Goal: Information Seeking & Learning: Check status

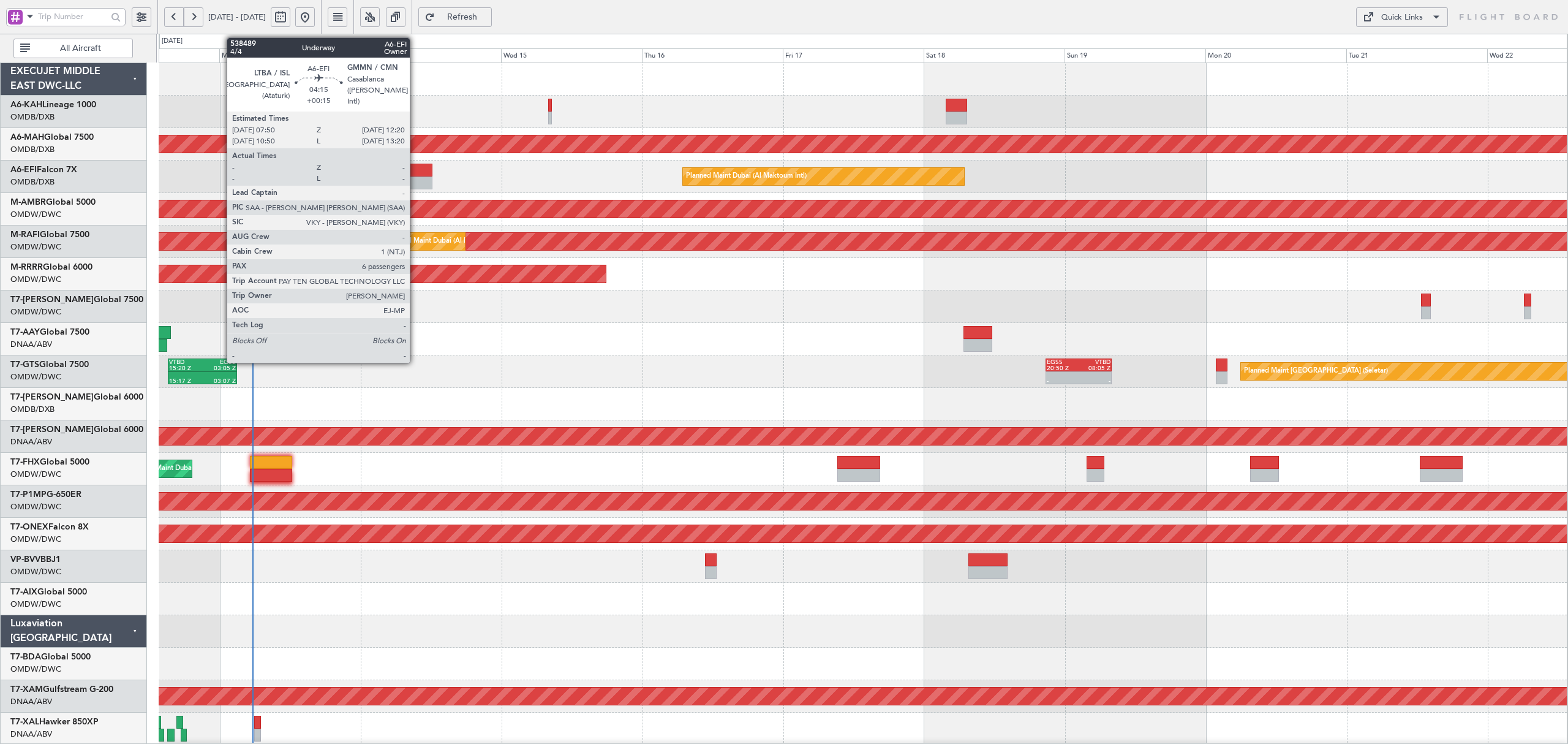
click at [415, 178] on div at bounding box center [419, 183] width 27 height 13
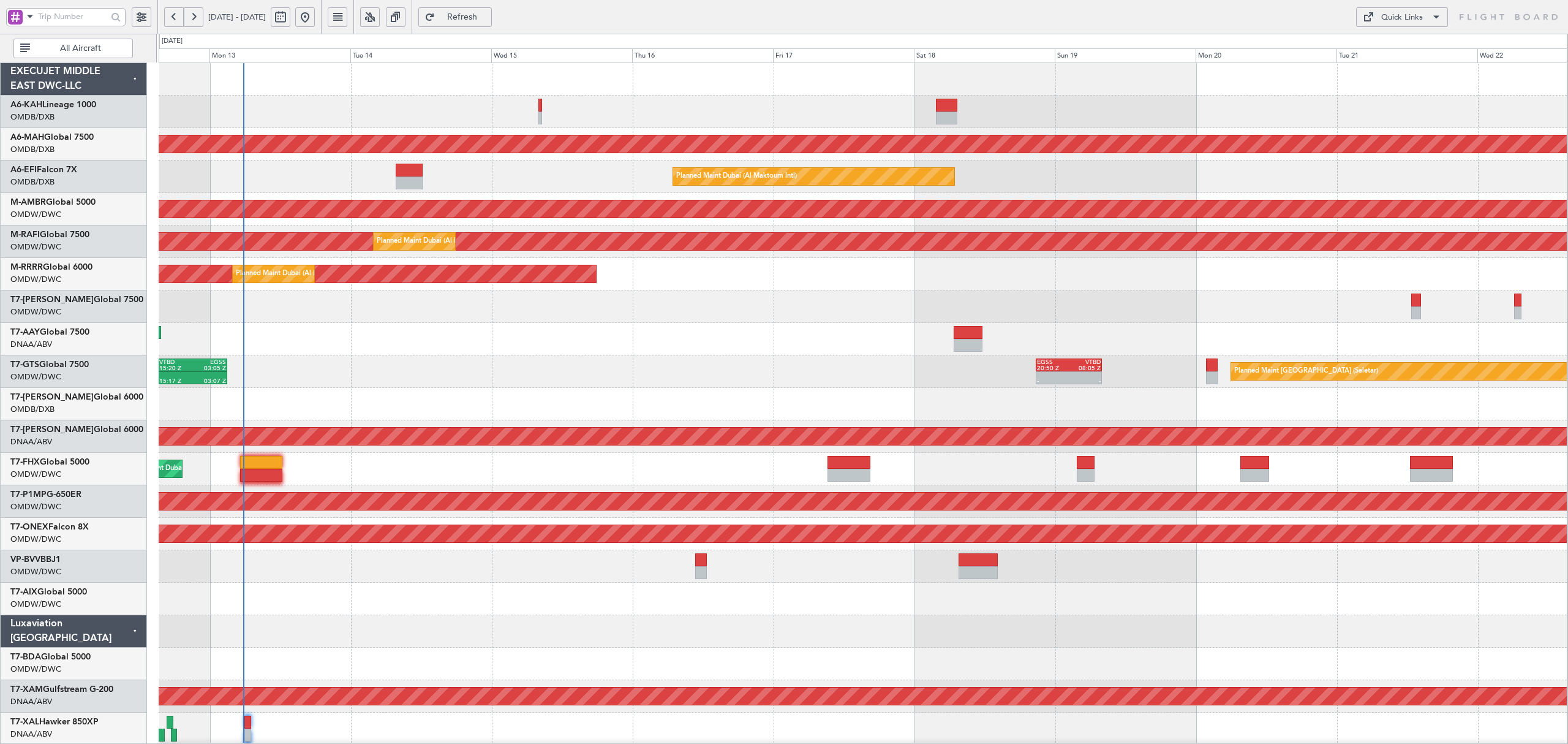
click at [459, 359] on div "Planned Maint Singapore (Seletar) 15:17 Z 03:07 Z VTBD 15:20 Z EGSS 03:05 Z - -…" at bounding box center [862, 371] width 1408 height 32
click at [28, 18] on span at bounding box center [30, 17] width 15 height 15
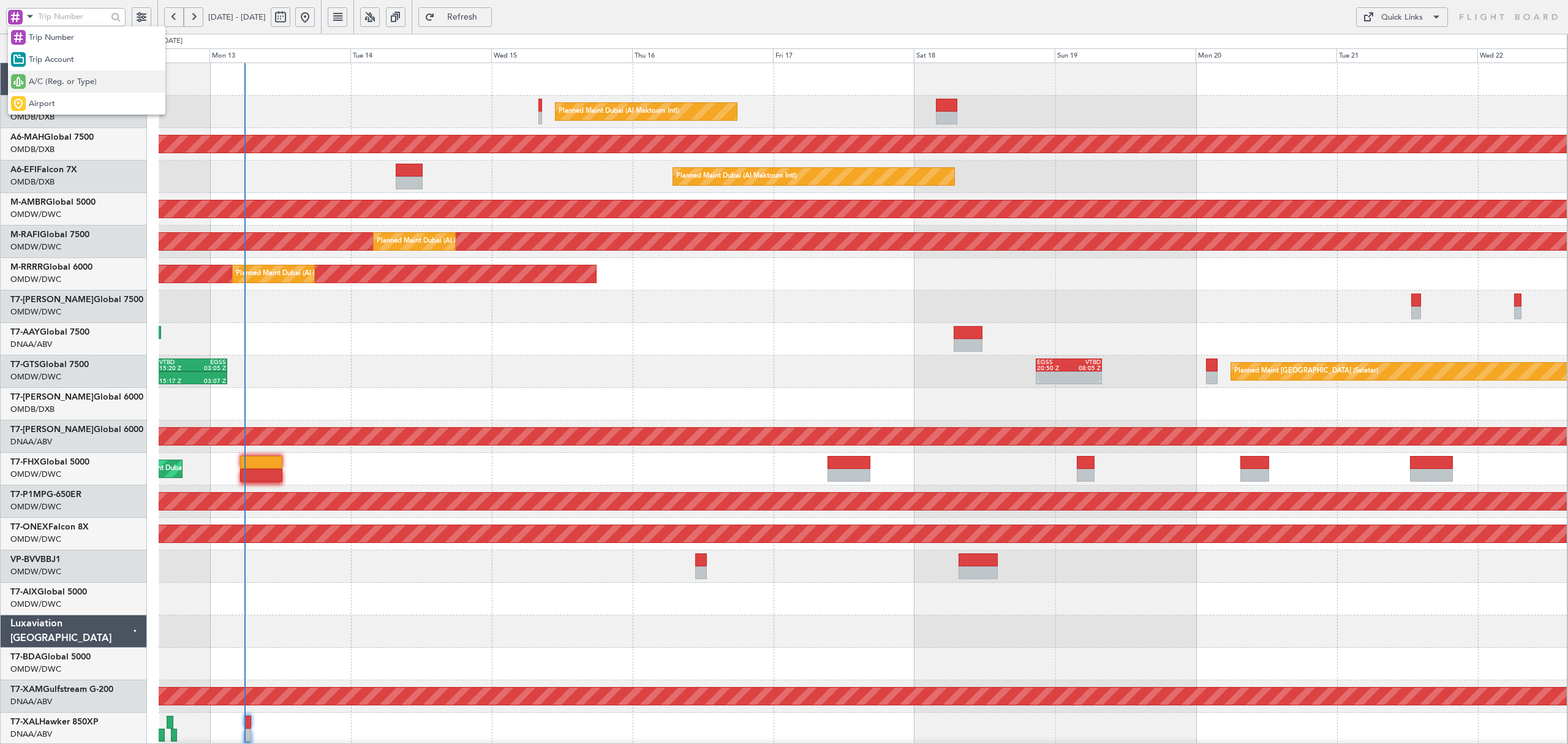
click at [40, 82] on span "A/C (Reg. or Type)" at bounding box center [62, 82] width 68 height 12
click at [47, 6] on div at bounding box center [79, 17] width 157 height 34
click at [63, 15] on input "text" at bounding box center [72, 17] width 69 height 18
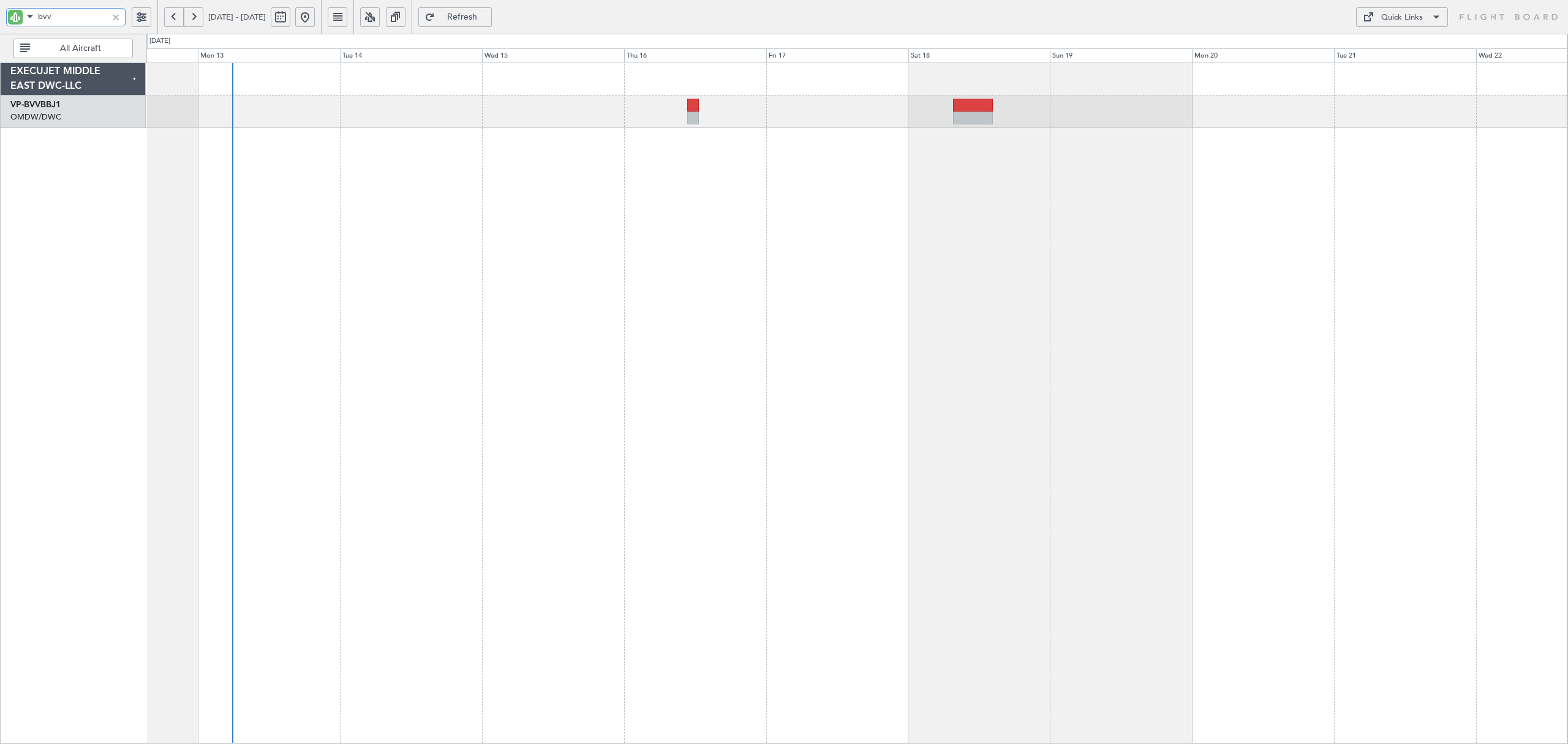
click at [388, 238] on div "Unplanned Maint [GEOGRAPHIC_DATA] (Al Maktoum Intl)" at bounding box center [857, 402] width 1421 height 681
type input "bvv"
click at [167, 12] on button at bounding box center [174, 17] width 20 height 20
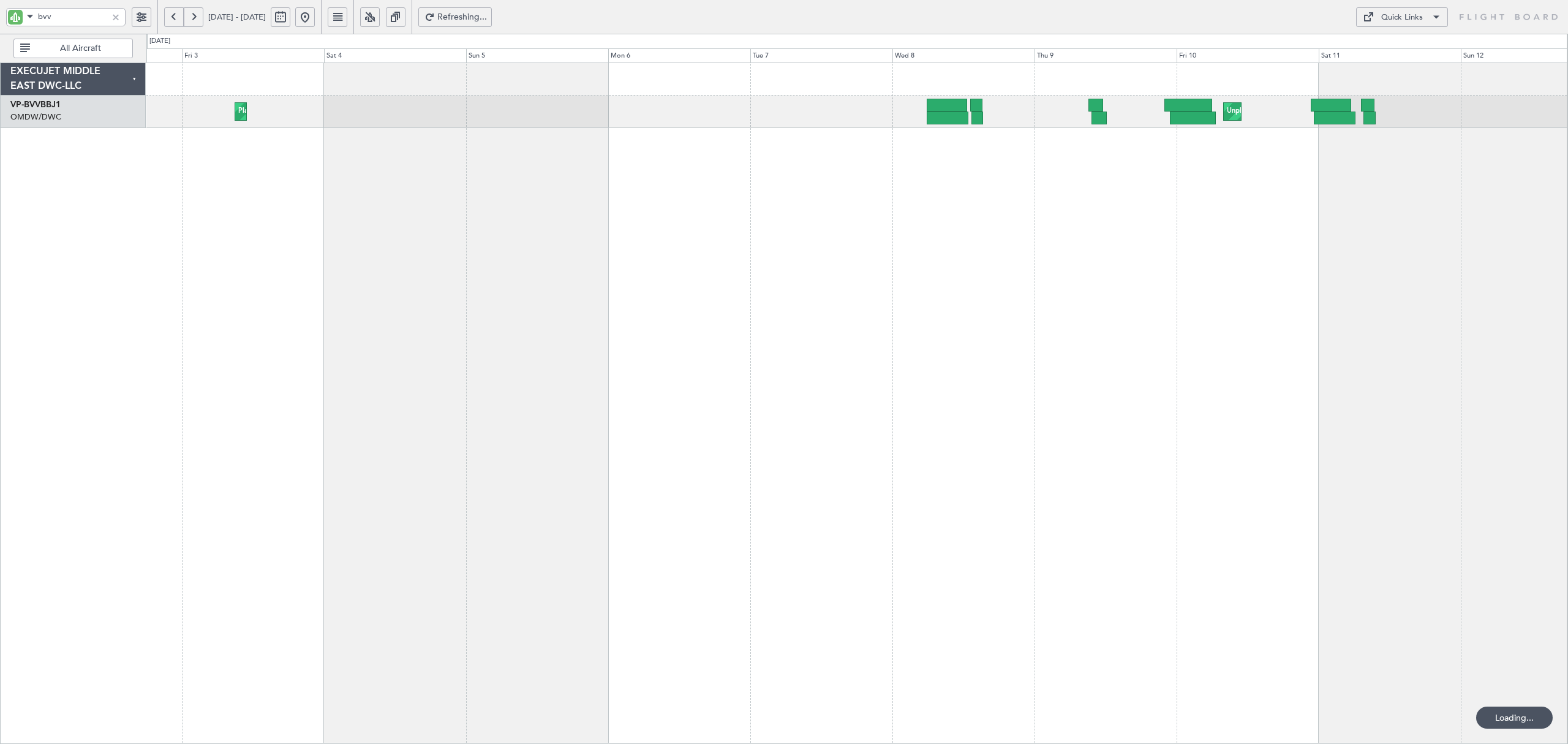
click at [167, 12] on button at bounding box center [174, 17] width 20 height 20
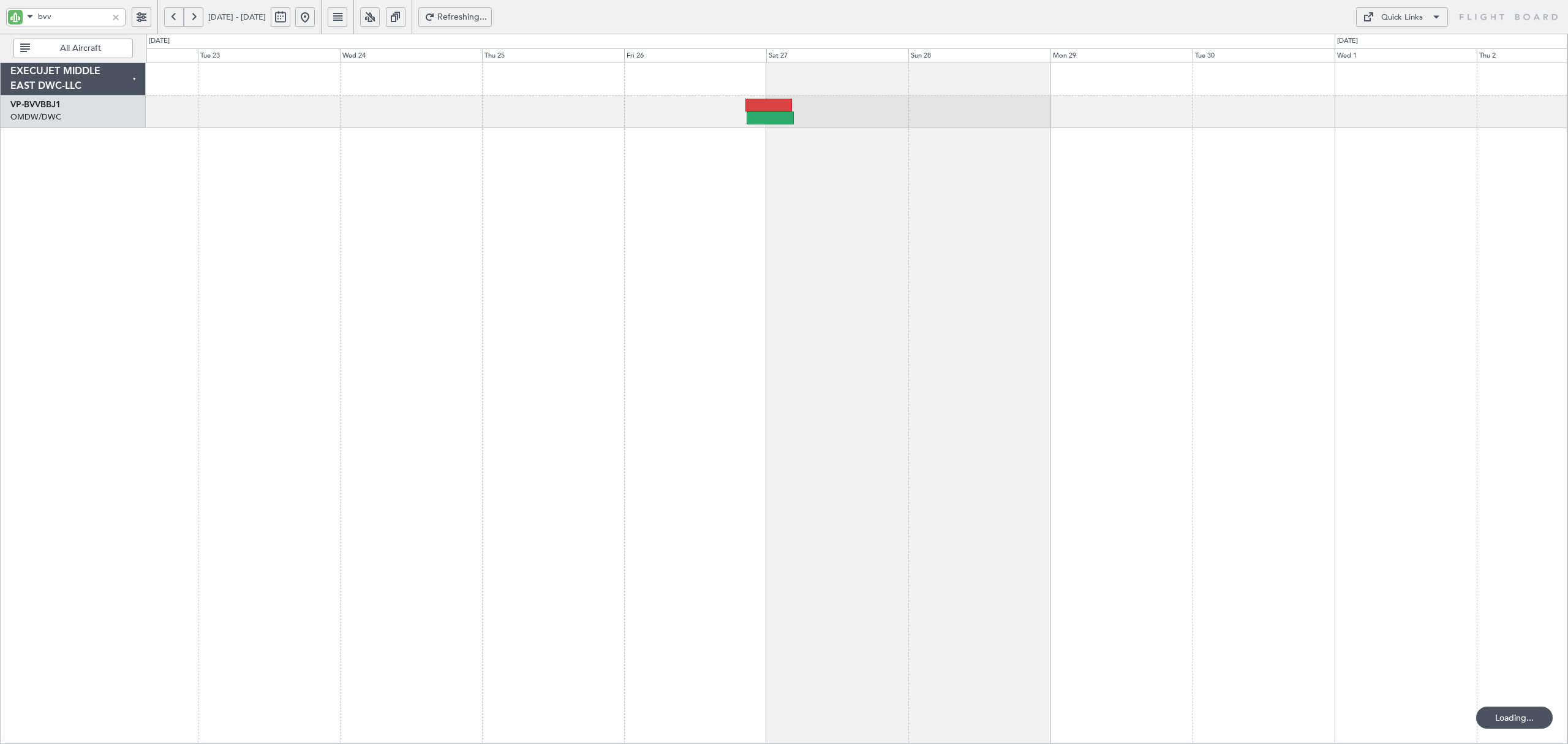
click at [167, 12] on button at bounding box center [174, 17] width 20 height 20
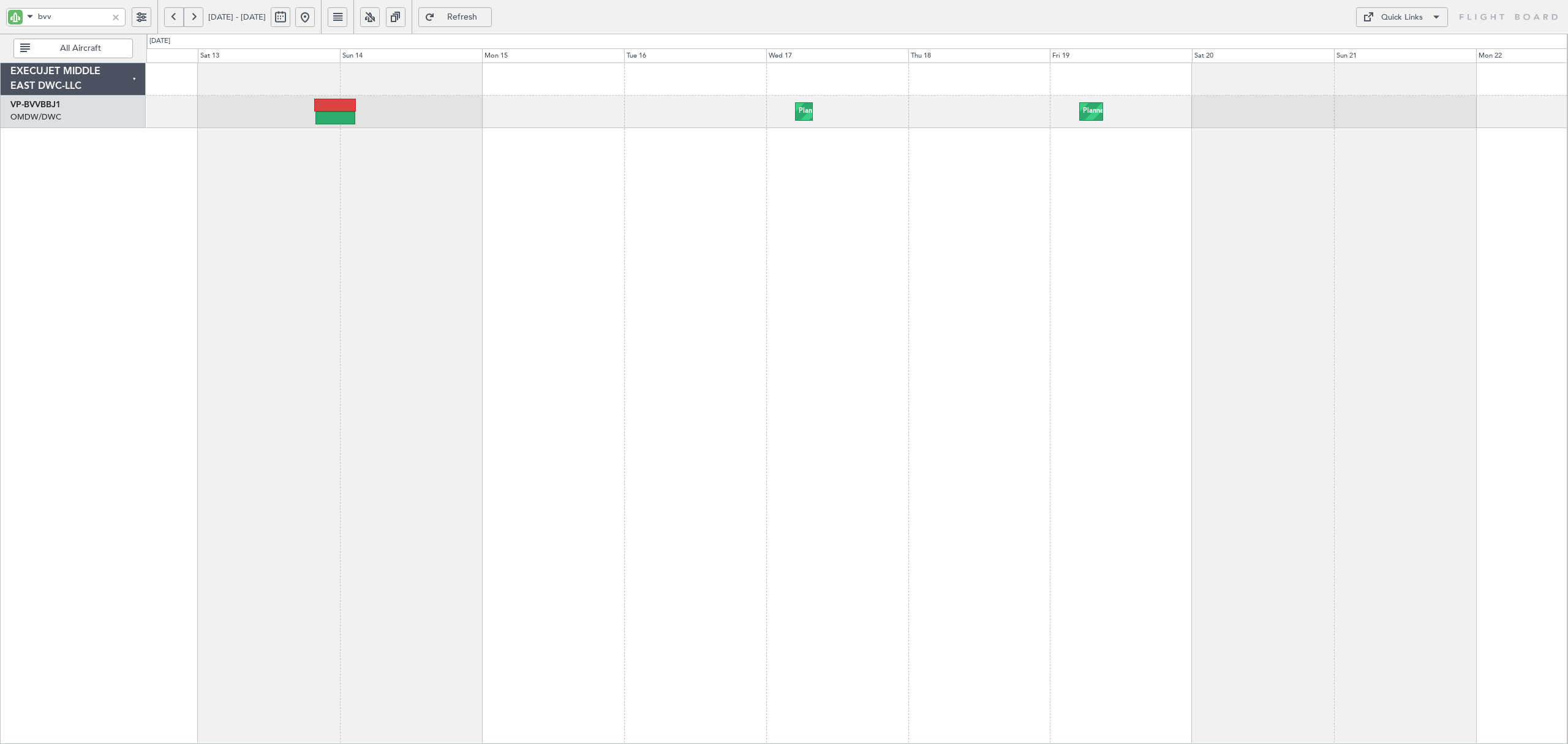
click at [361, 150] on div "Planned Maint Dubai (Al Maktoum Intl) Planned Maint Dubai (Al Maktoum Intl) Pla…" at bounding box center [857, 402] width 1421 height 681
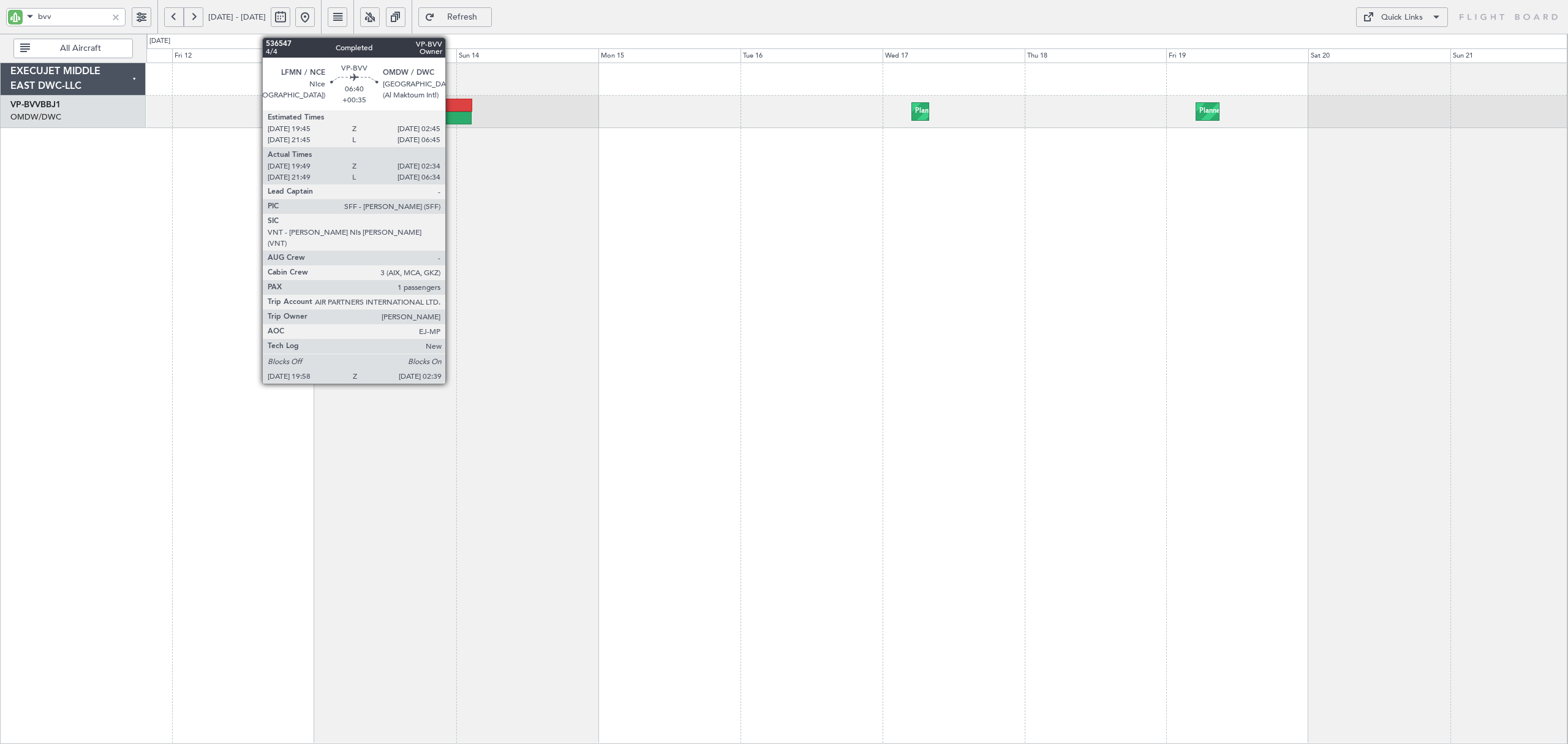
click at [451, 114] on div at bounding box center [451, 118] width 40 height 13
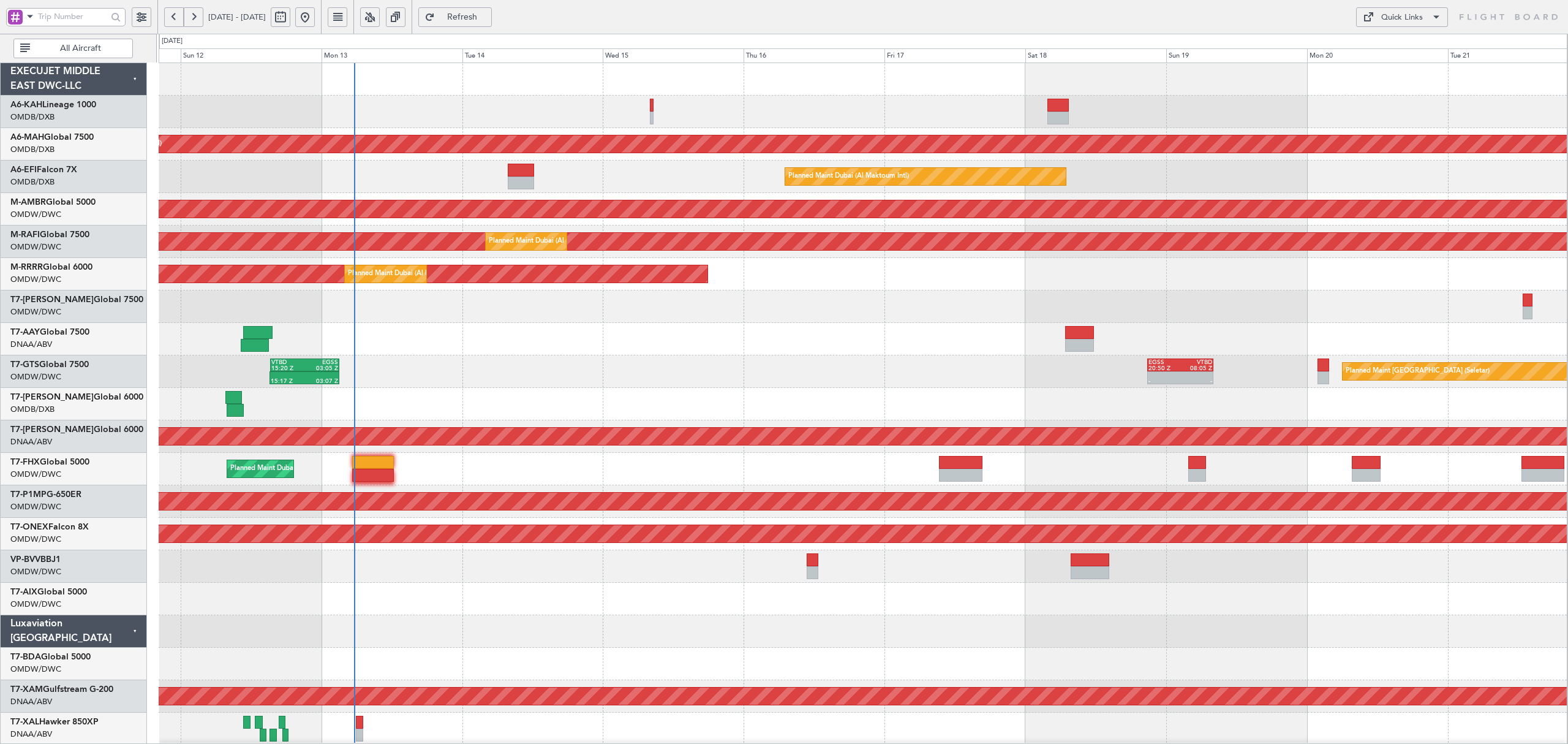
click at [567, 307] on div at bounding box center [862, 306] width 1408 height 32
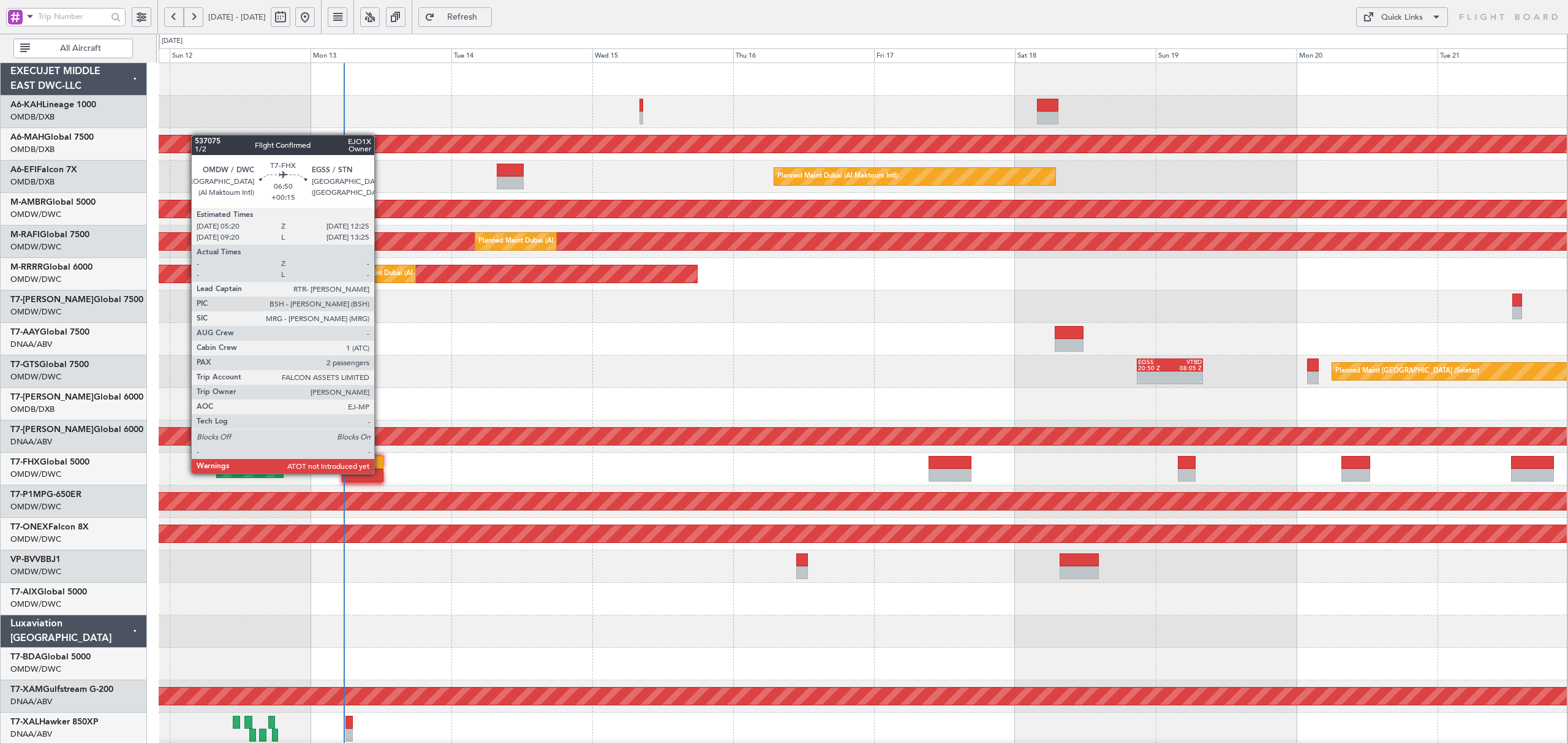
click at [379, 473] on div at bounding box center [363, 475] width 42 height 13
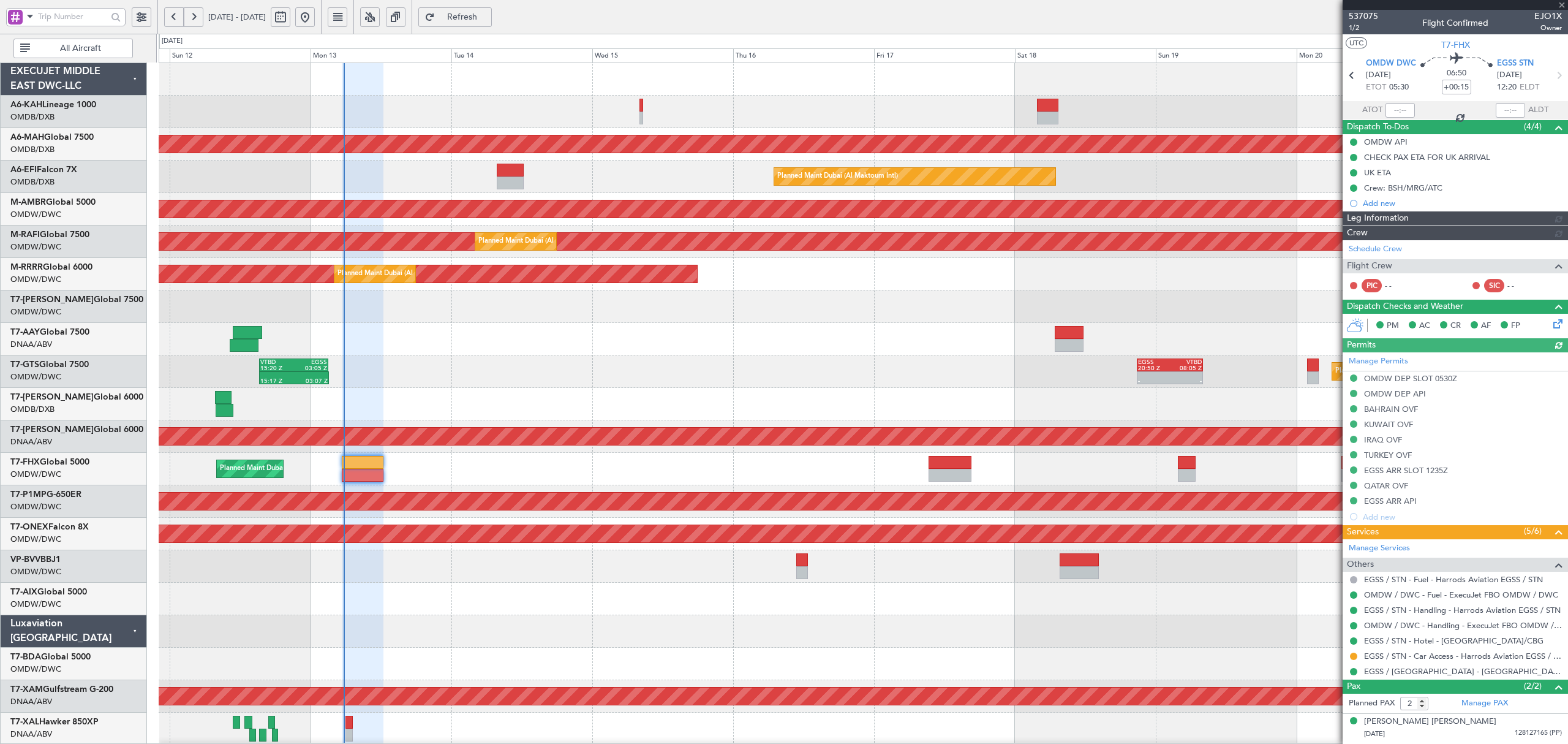
type input "[PERSON_NAME] (ANI)"
type input "7316"
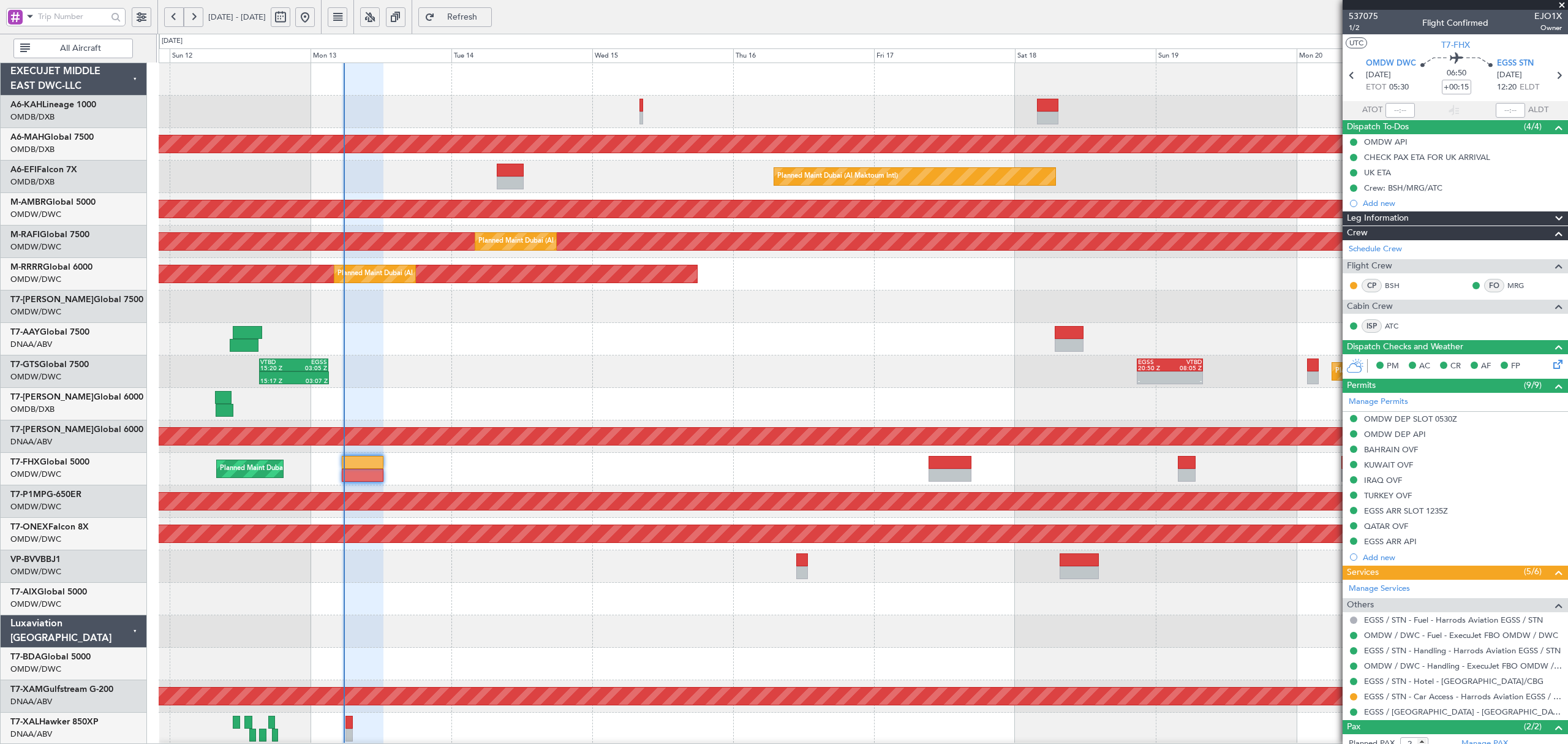
click at [402, 192] on div "Planned Maint Dubai (Al Maktoum Intl) AOG Maint [GEOGRAPHIC_DATA] (Al Maktoum I…" at bounding box center [862, 176] width 1408 height 32
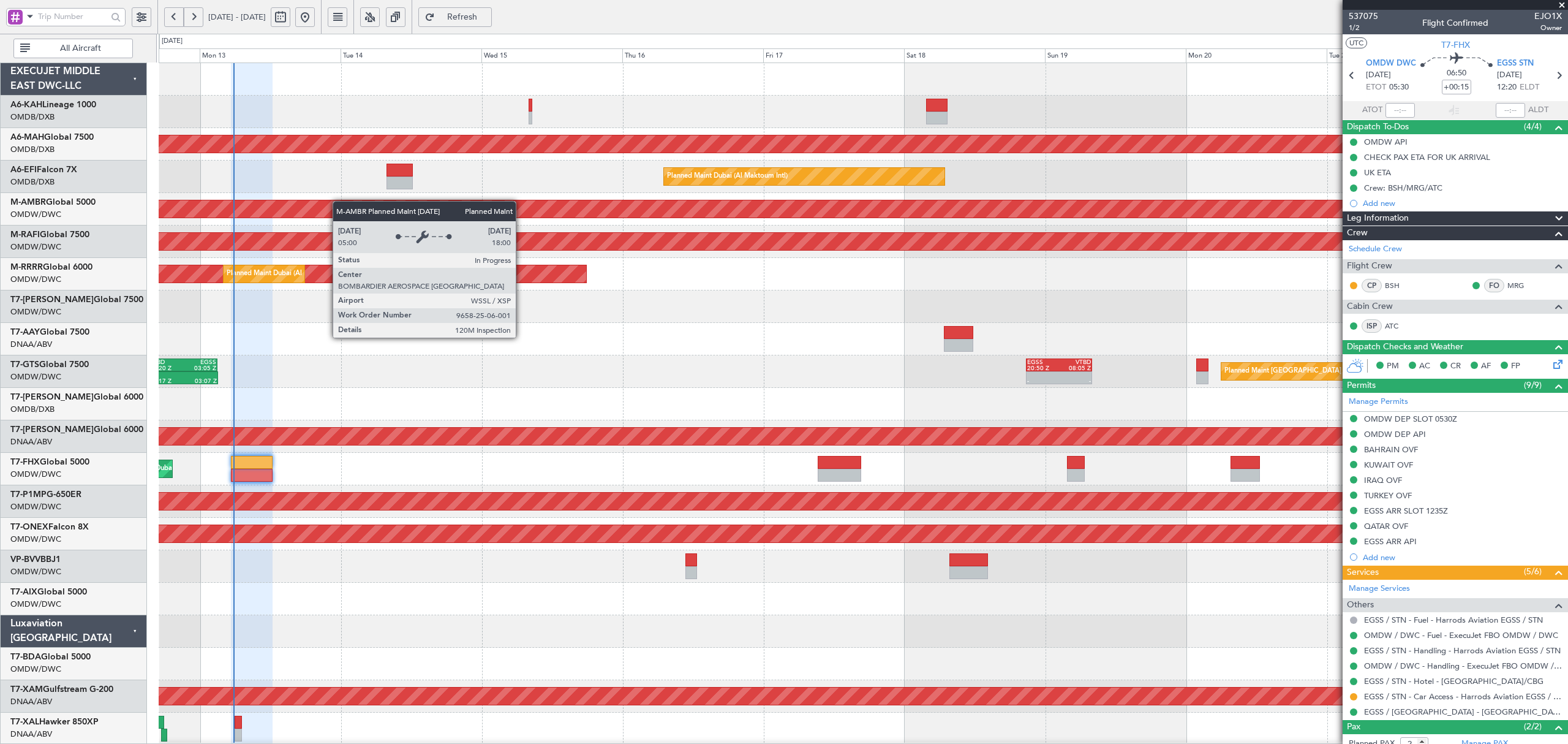
click at [338, 207] on div "Unplanned Maint [GEOGRAPHIC_DATA] ([GEOGRAPHIC_DATA] Intl) Planned Maint [GEOGR…" at bounding box center [862, 663] width 1408 height 1202
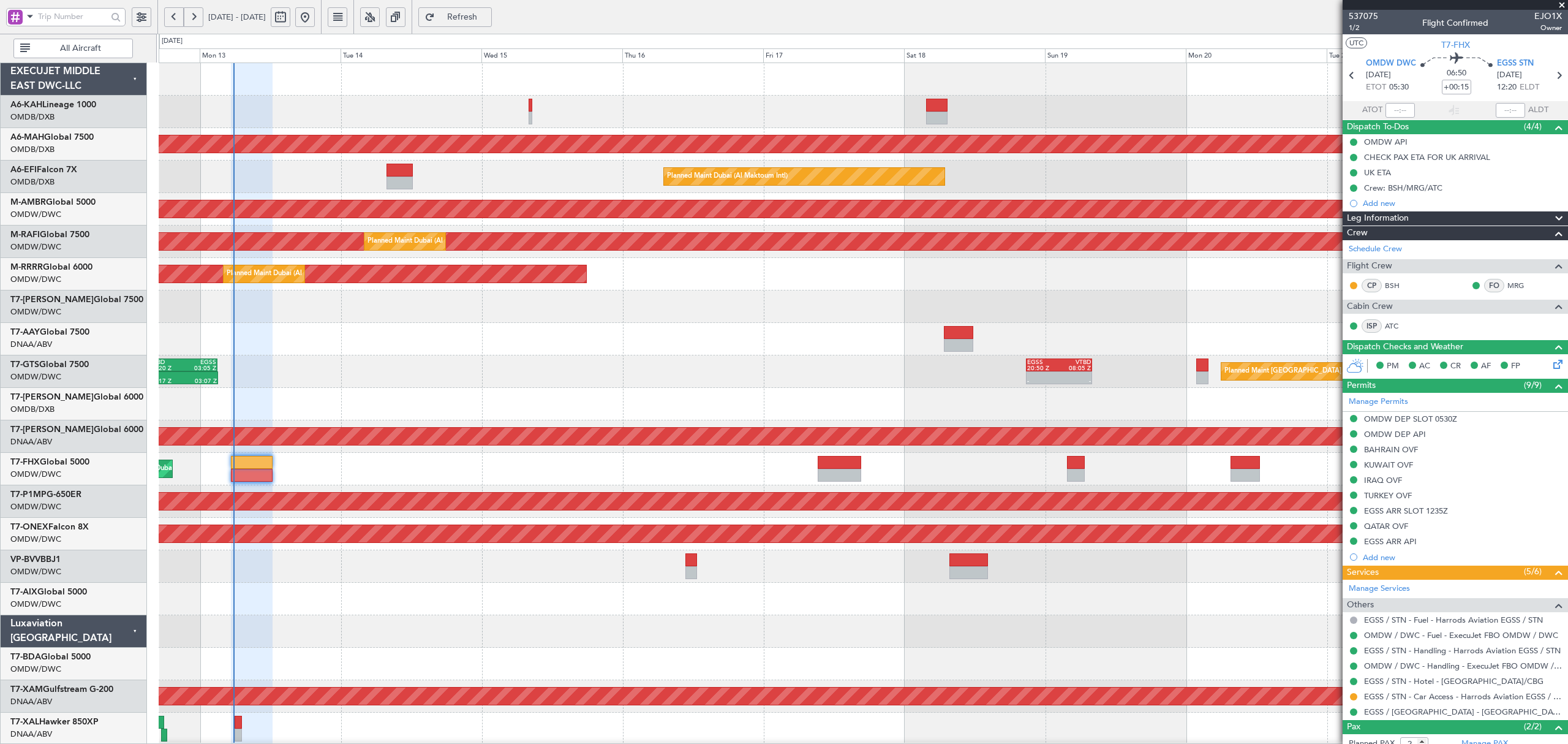
click at [83, 54] on button "All Aircraft" at bounding box center [73, 48] width 119 height 20
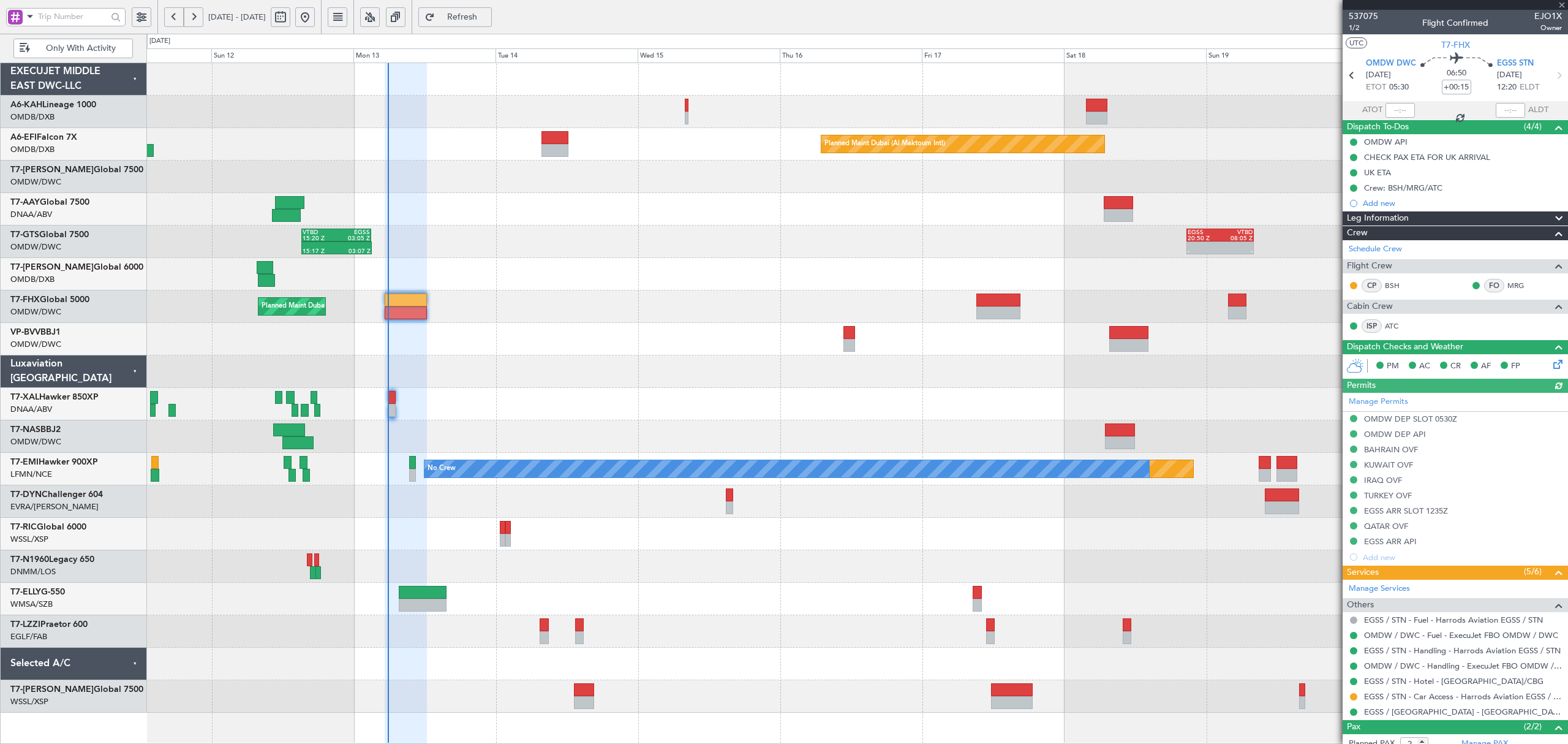
type input "[PERSON_NAME] (ANI)"
type input "7316"
click at [55, 18] on input "text" at bounding box center [72, 17] width 69 height 18
click at [30, 18] on span at bounding box center [30, 17] width 15 height 15
click at [39, 83] on span "A/C (Reg. or Type)" at bounding box center [62, 82] width 68 height 12
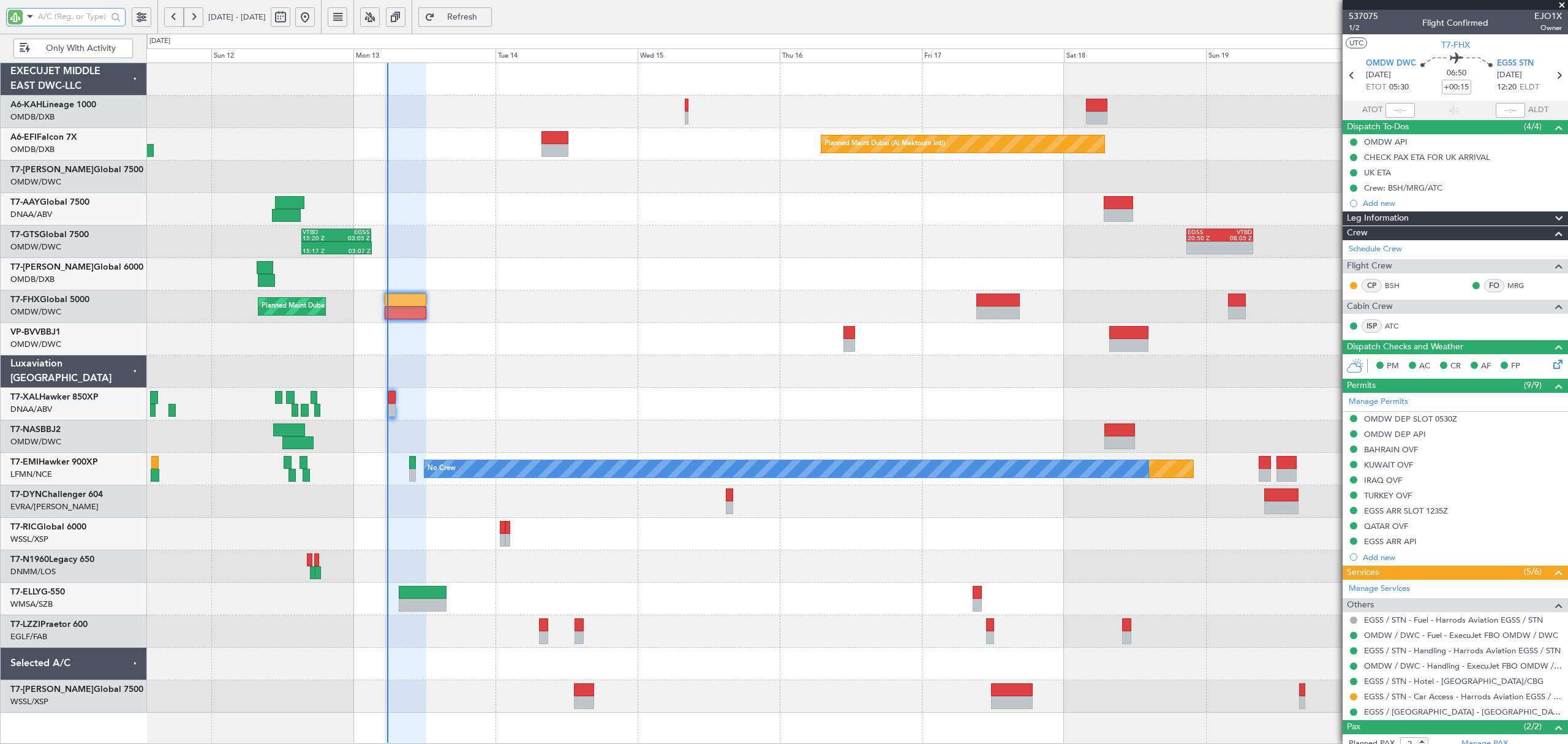
click at [81, 21] on input "text" at bounding box center [72, 17] width 69 height 18
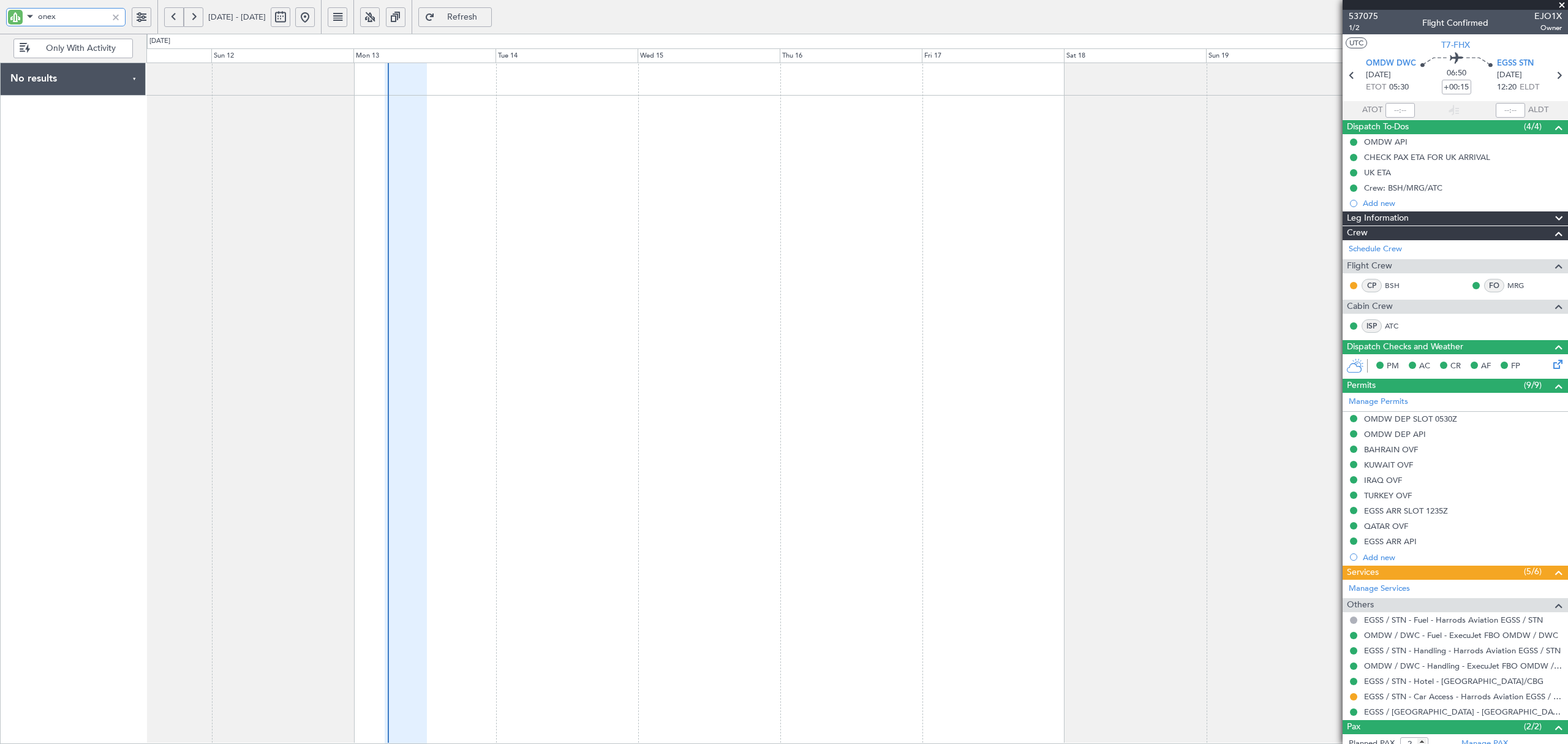
type input "onex"
click at [175, 20] on button at bounding box center [174, 17] width 20 height 20
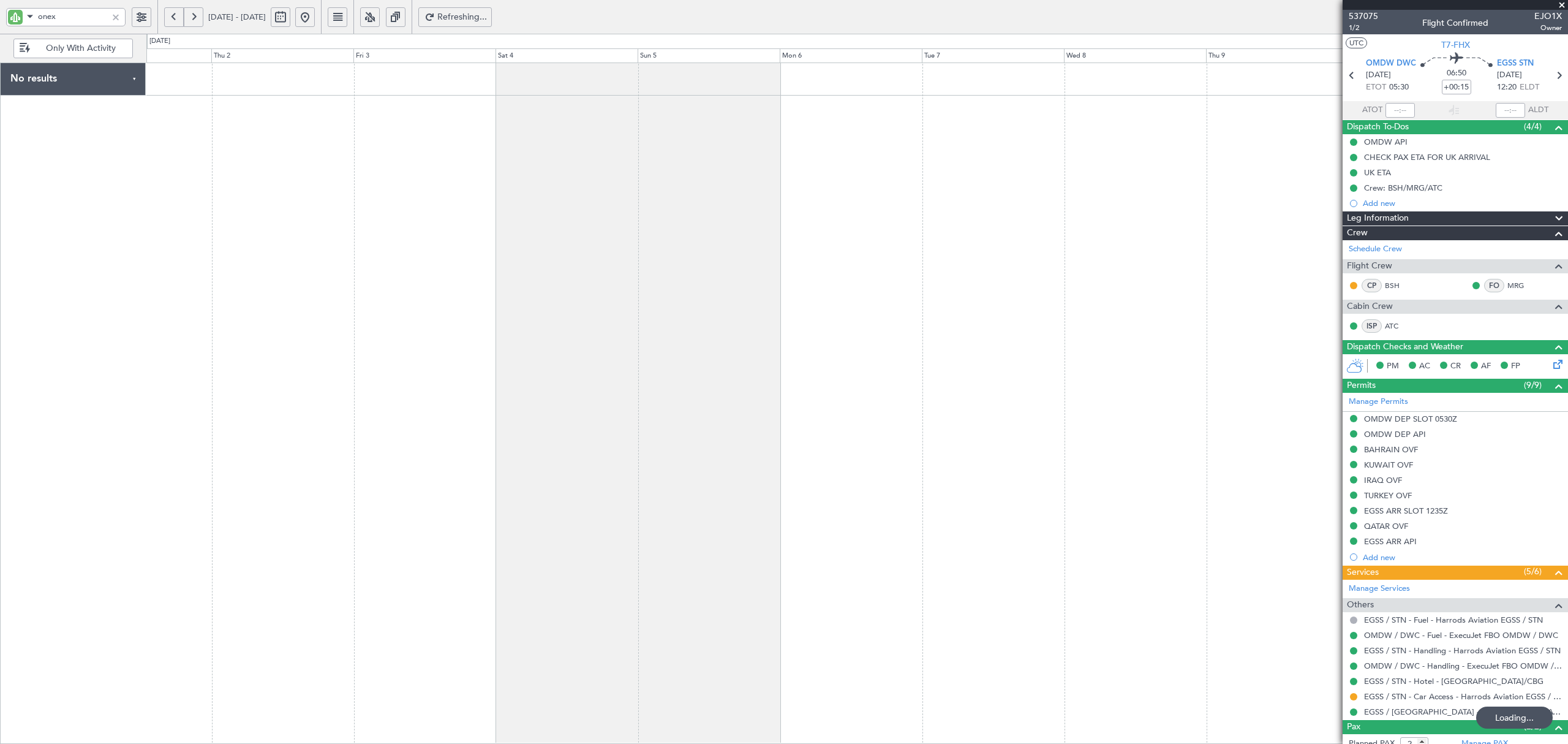
click at [175, 20] on button at bounding box center [174, 17] width 20 height 20
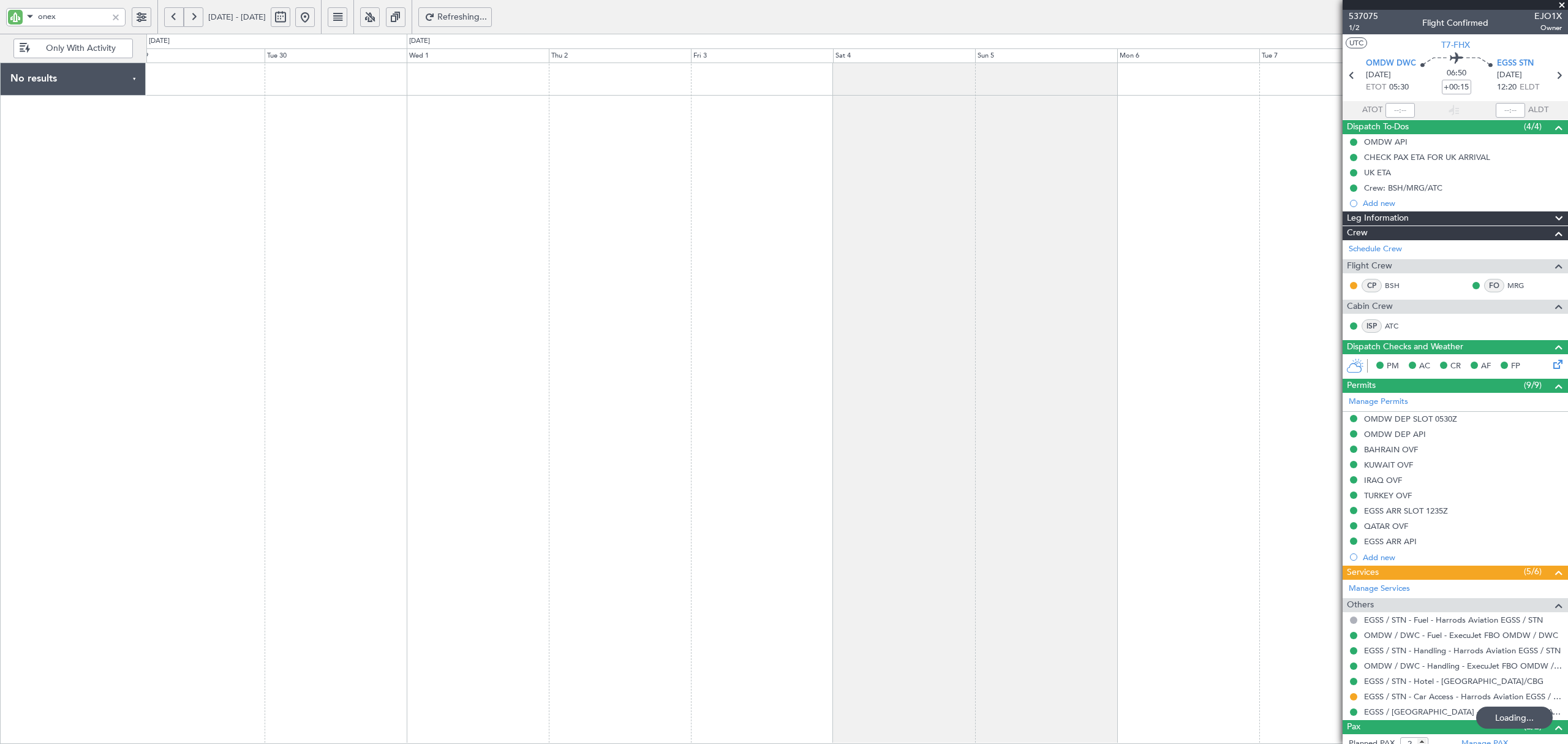
click at [175, 20] on button at bounding box center [174, 17] width 20 height 20
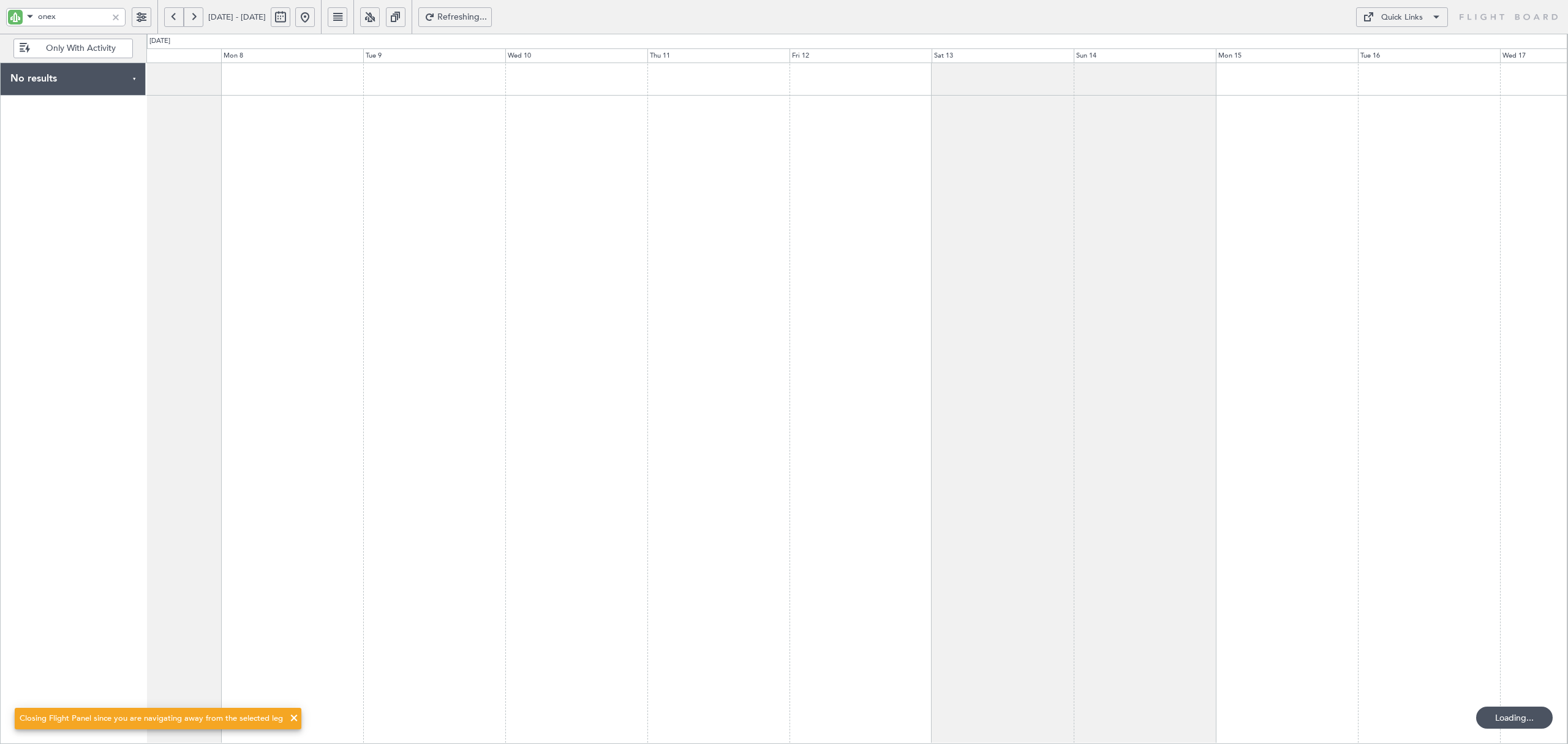
click at [175, 20] on button at bounding box center [174, 17] width 20 height 20
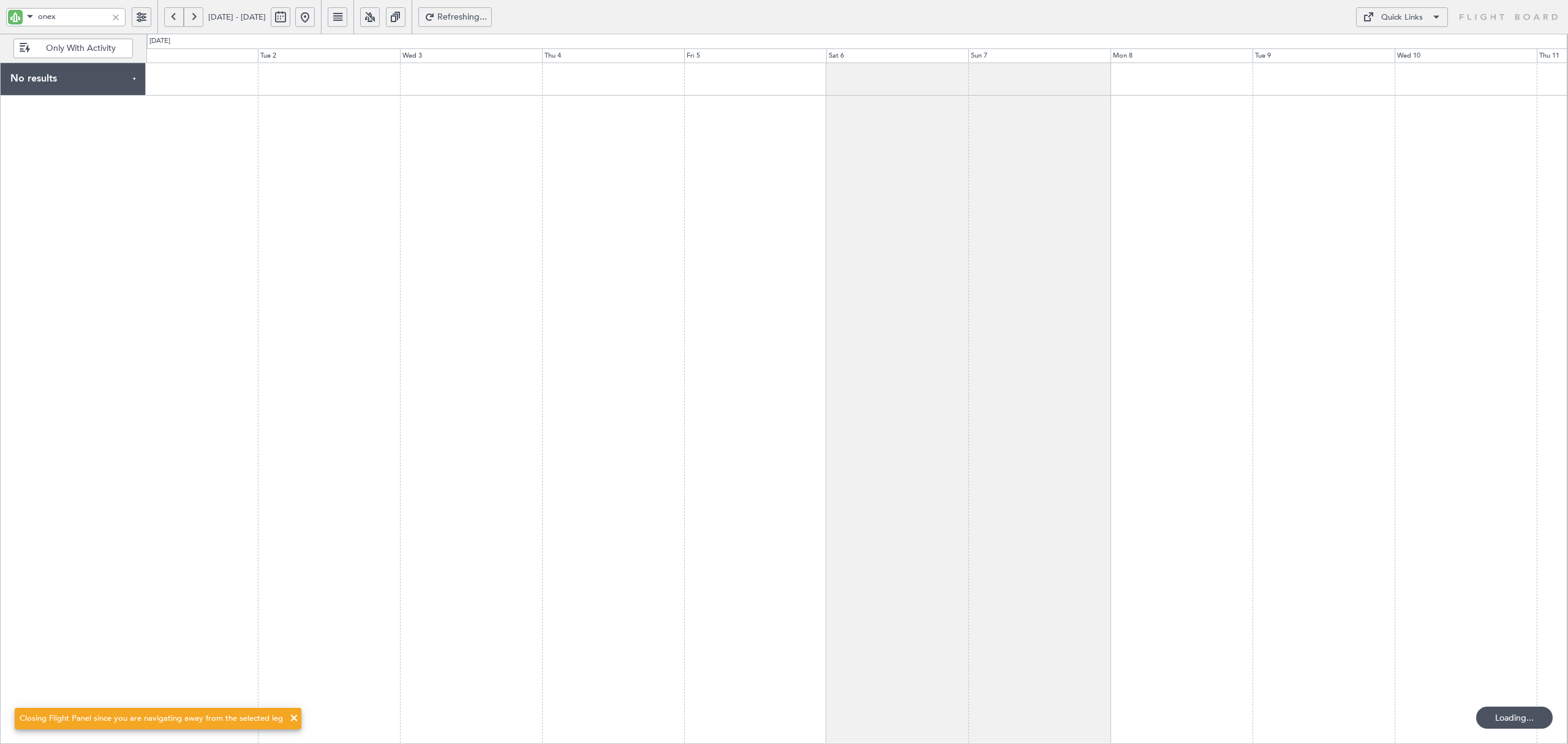
click at [175, 20] on button at bounding box center [174, 17] width 20 height 20
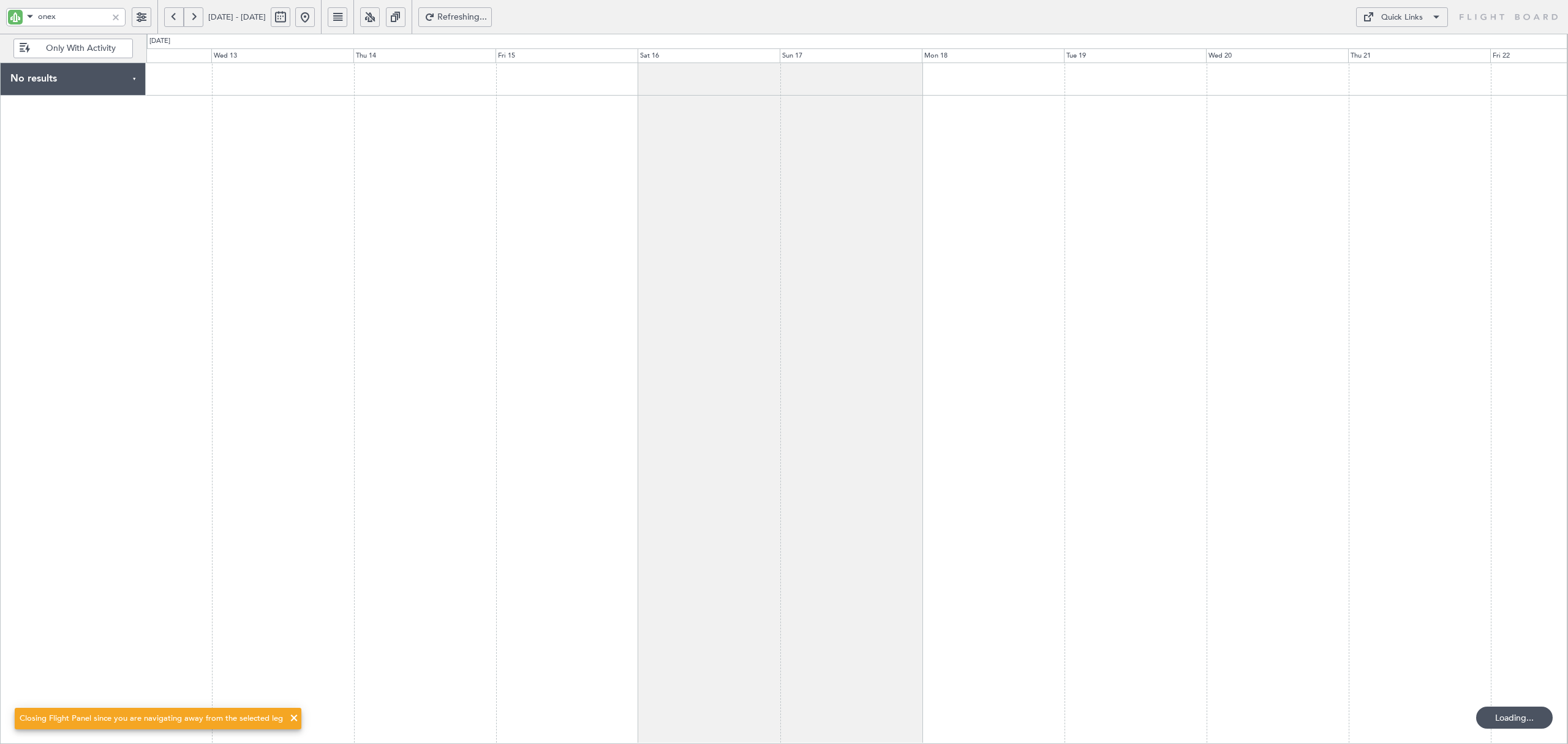
click at [175, 20] on button at bounding box center [174, 17] width 20 height 20
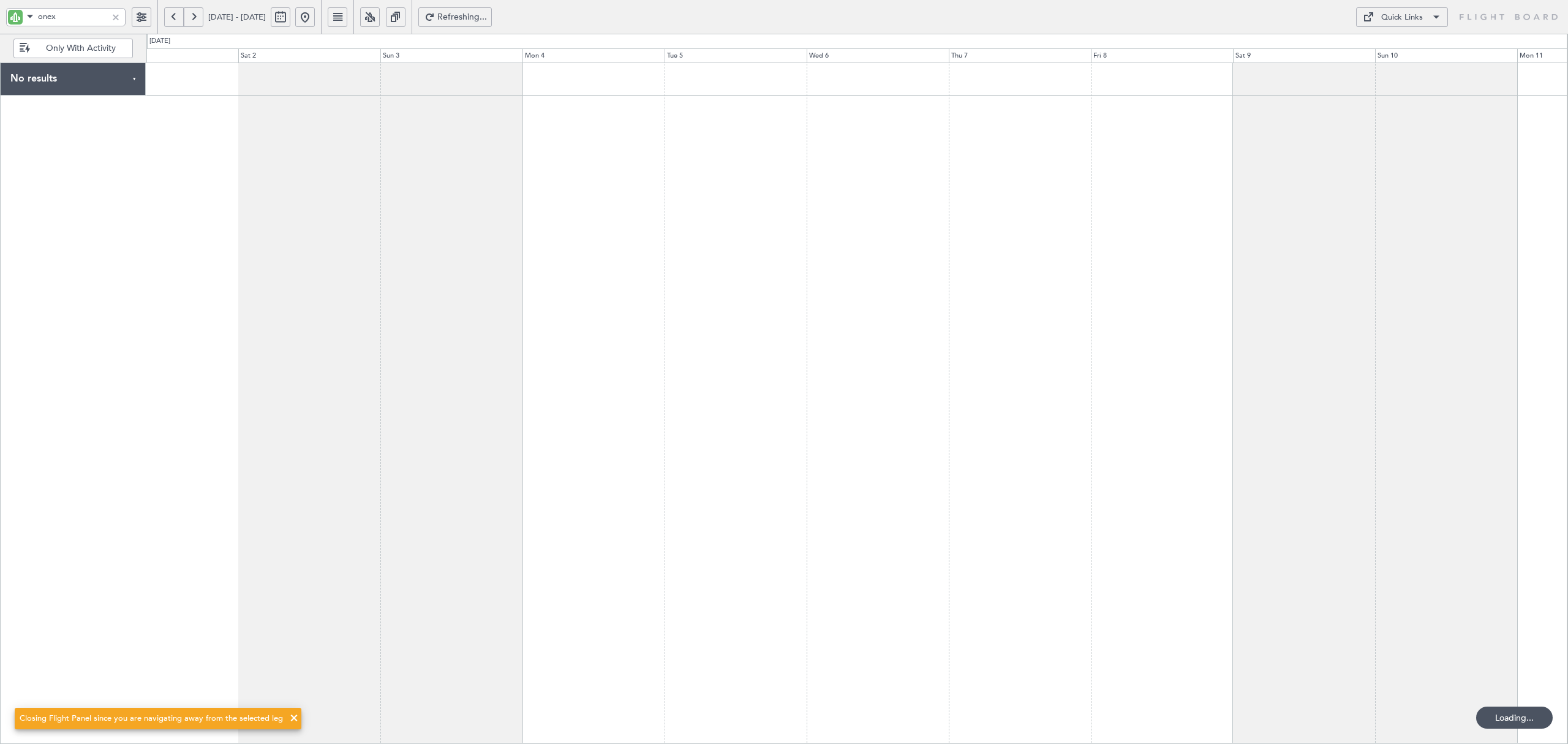
click at [567, 113] on div at bounding box center [857, 402] width 1421 height 681
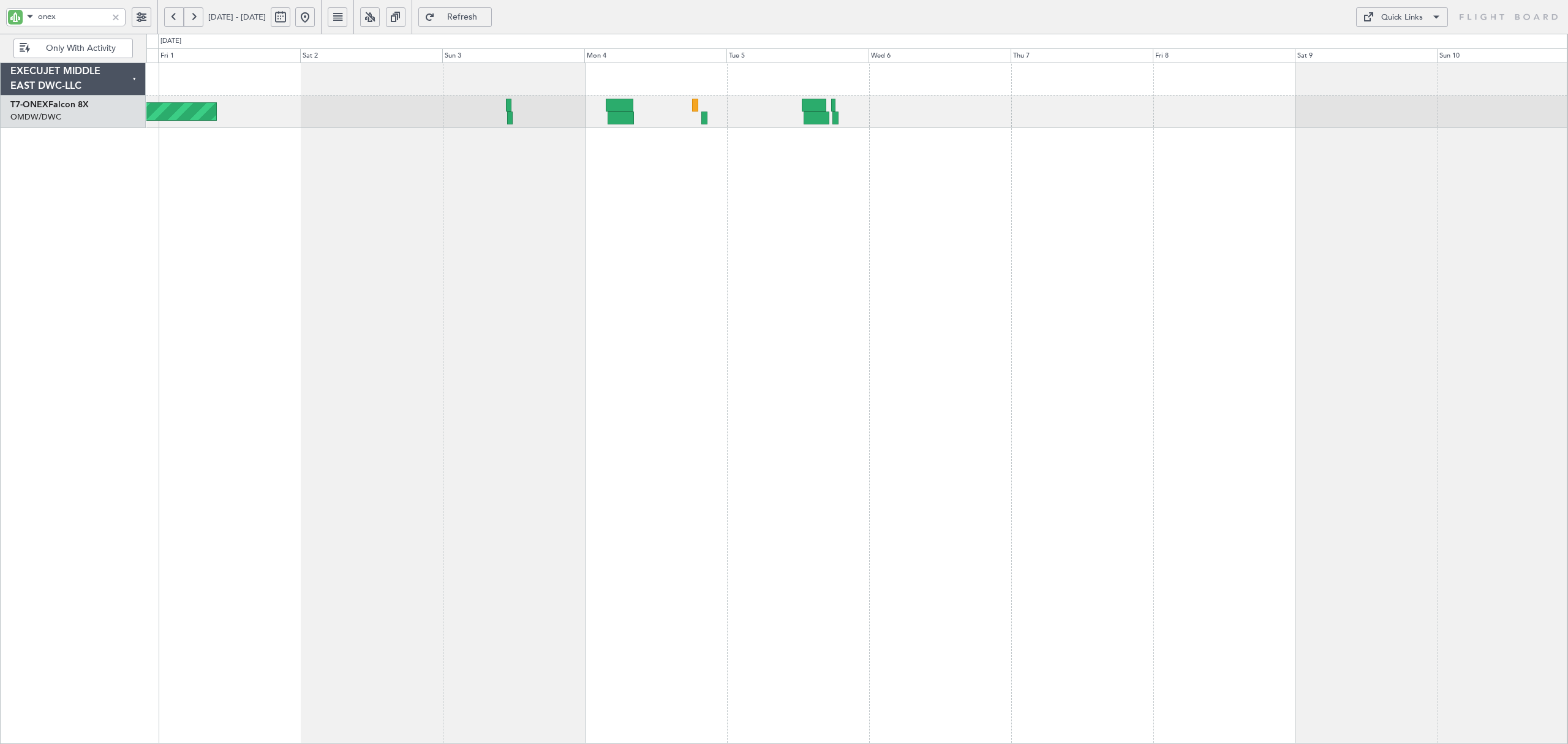
click at [368, 133] on div "Planned Maint Geneva (Cointrin)" at bounding box center [857, 402] width 1421 height 681
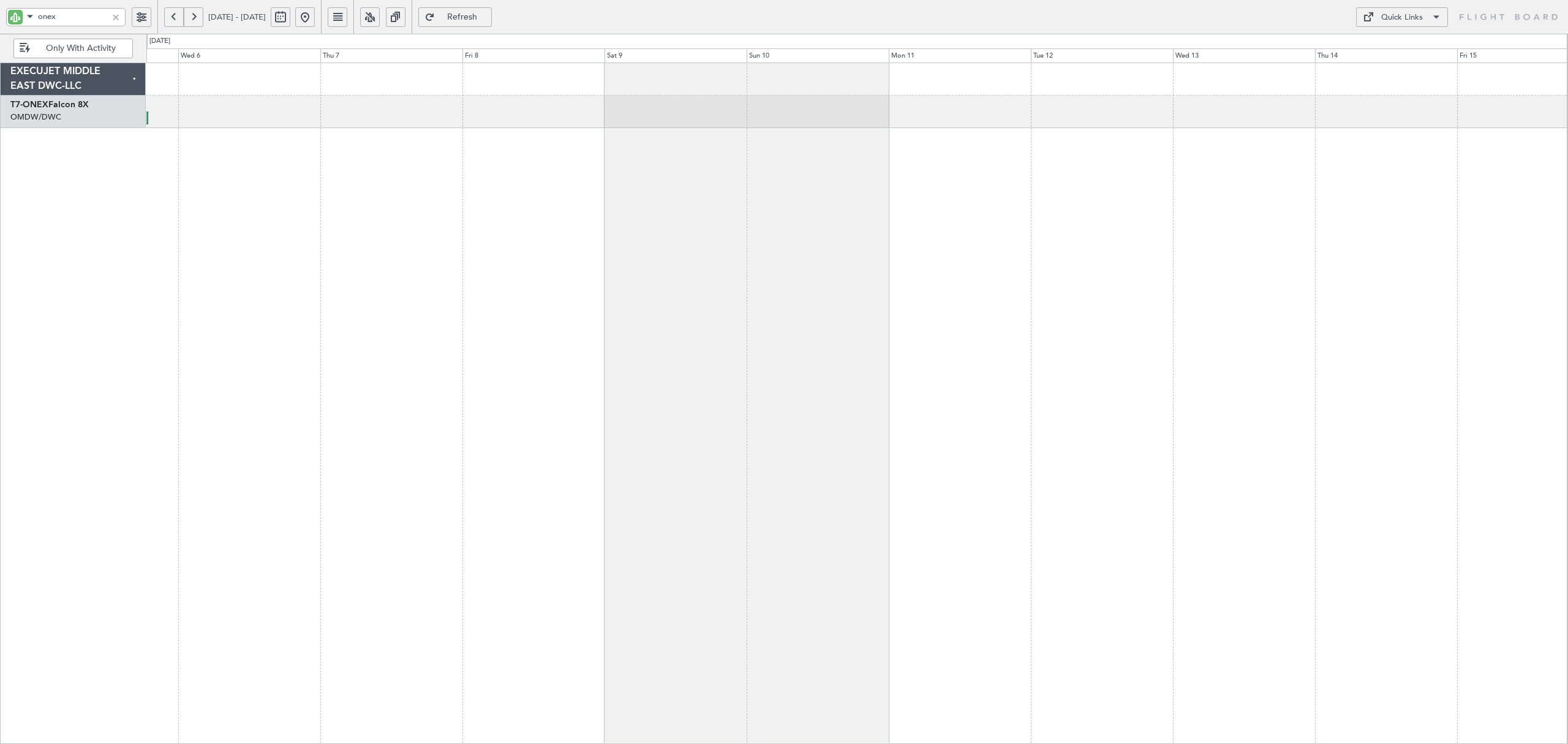
click at [1211, 146] on div "Planned Maint Geneva (Cointrin)" at bounding box center [857, 402] width 1421 height 681
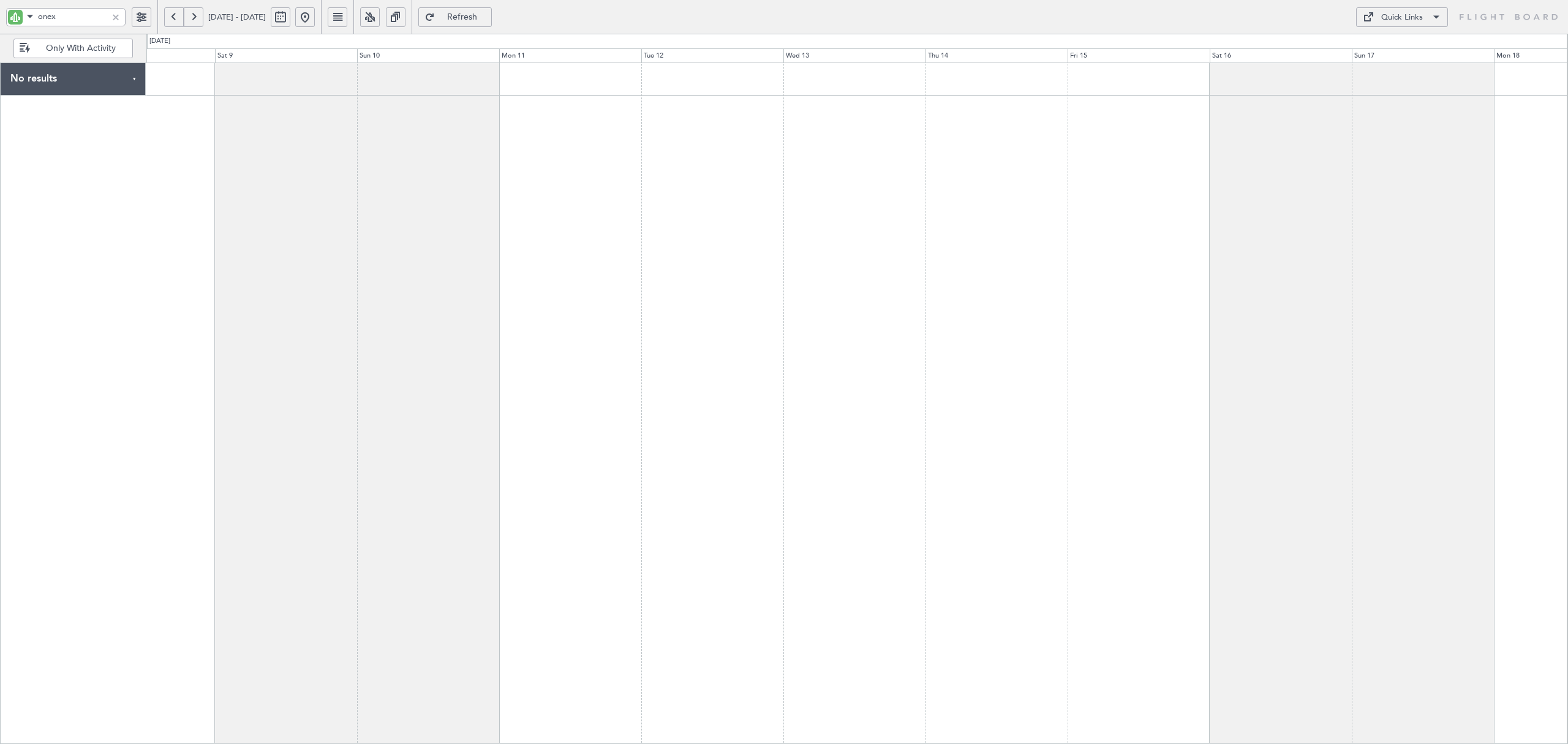
click at [709, 166] on div at bounding box center [857, 402] width 1421 height 681
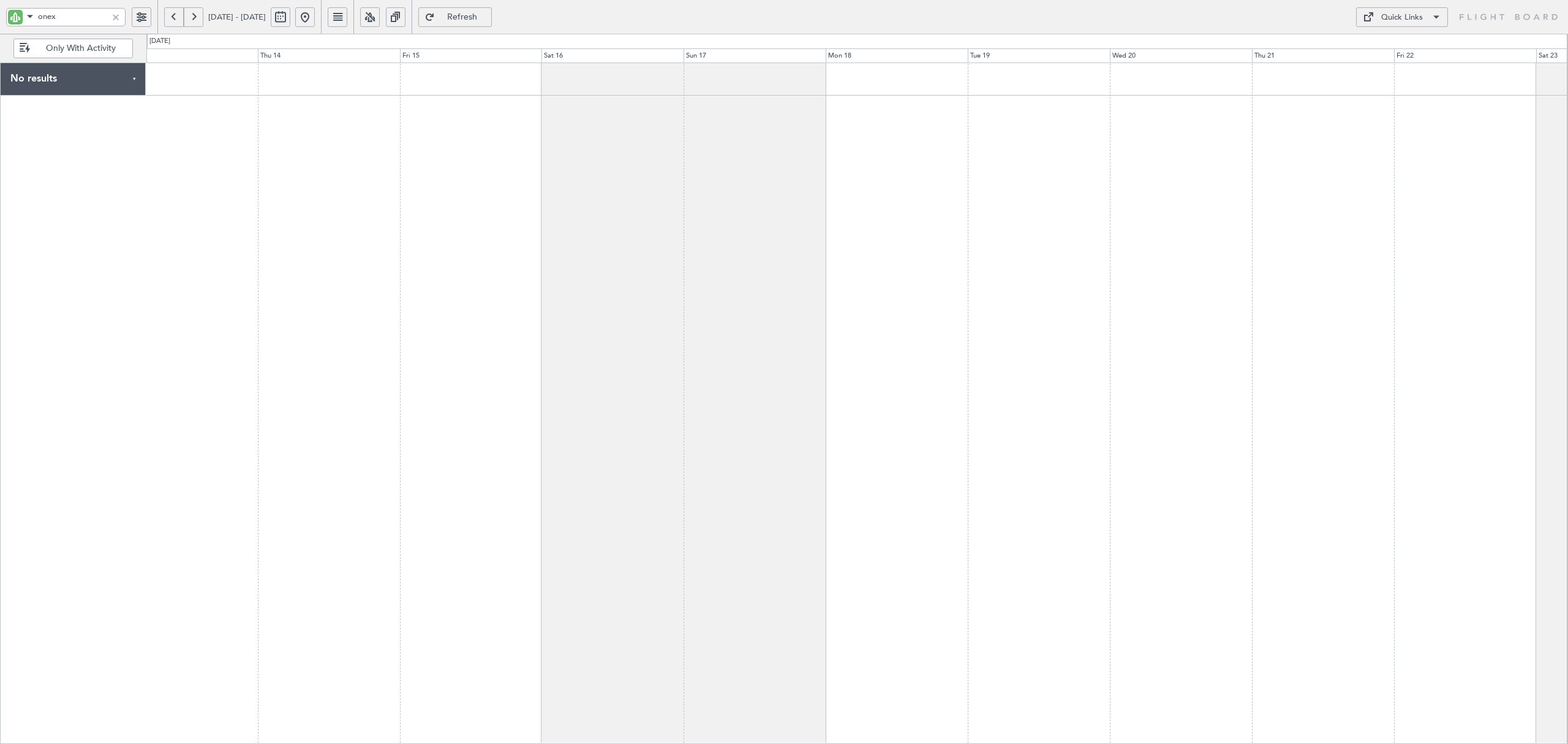
click at [492, 184] on div at bounding box center [857, 402] width 1421 height 681
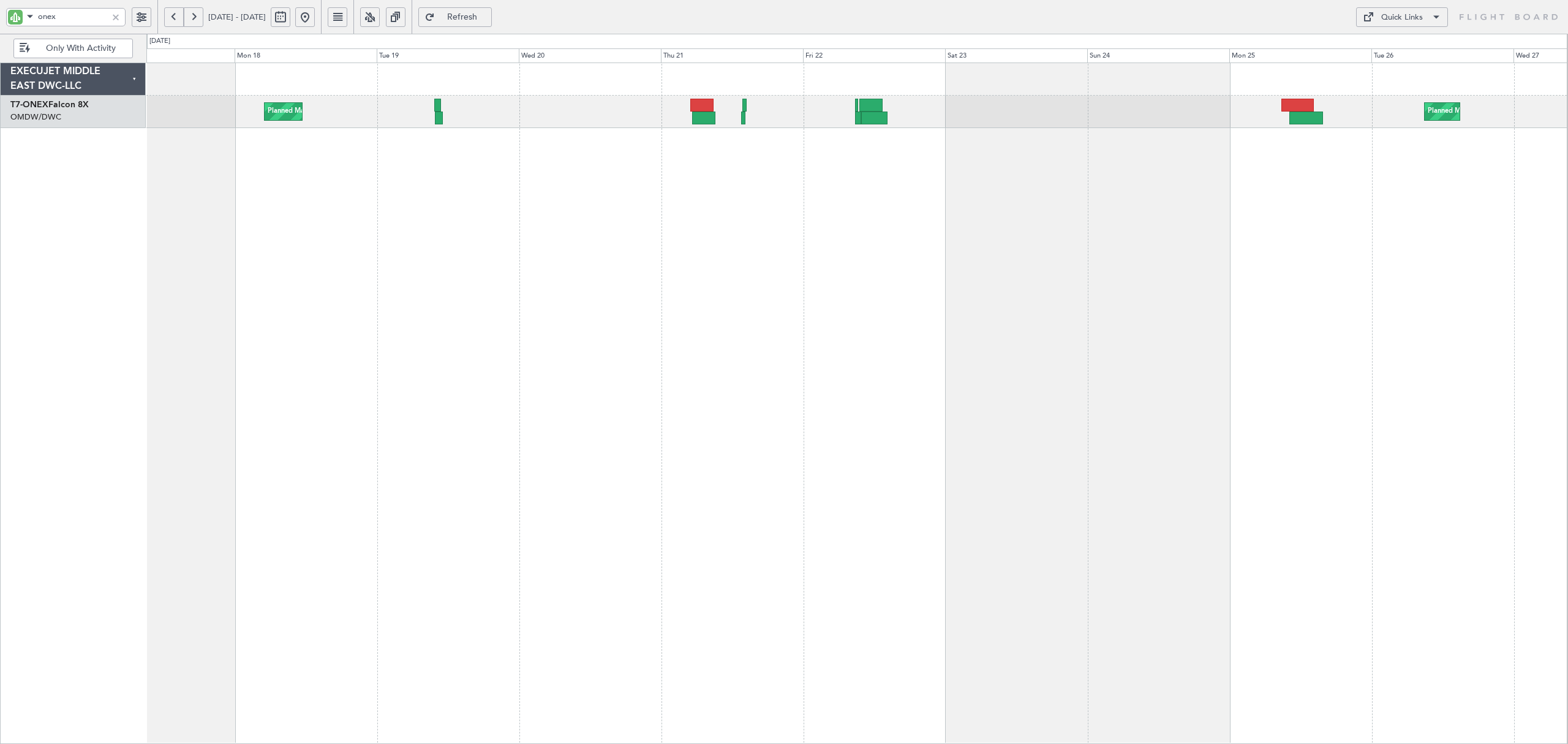
click at [348, 180] on div "Planned Maint Geneva (Cointrin) Planned Maint [GEOGRAPHIC_DATA] (Al Maktoum Int…" at bounding box center [857, 402] width 1421 height 681
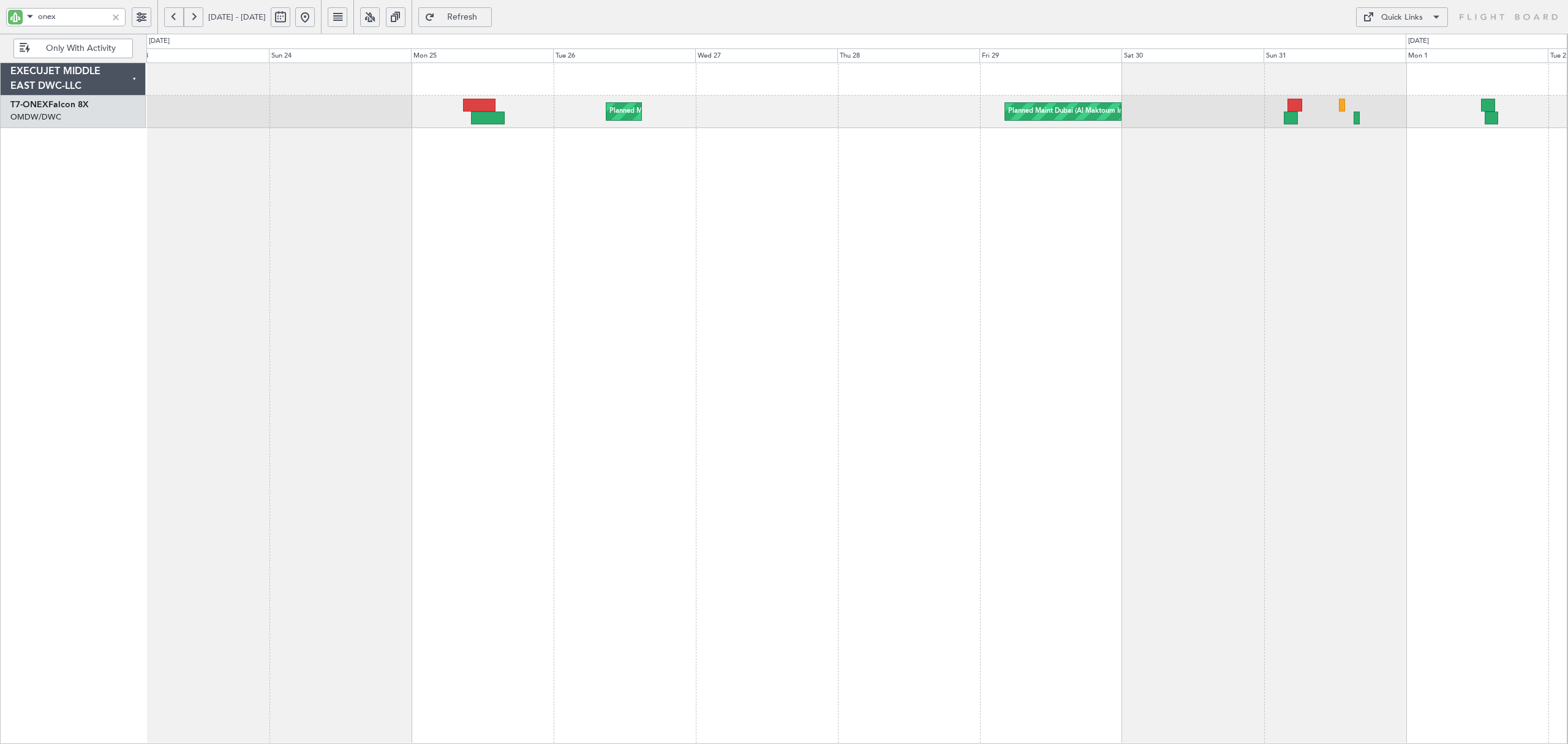
click at [471, 212] on div "Planned Maint Dubai (Al Maktoum Intl) Planned Maint [GEOGRAPHIC_DATA] (Al Makto…" at bounding box center [857, 402] width 1421 height 681
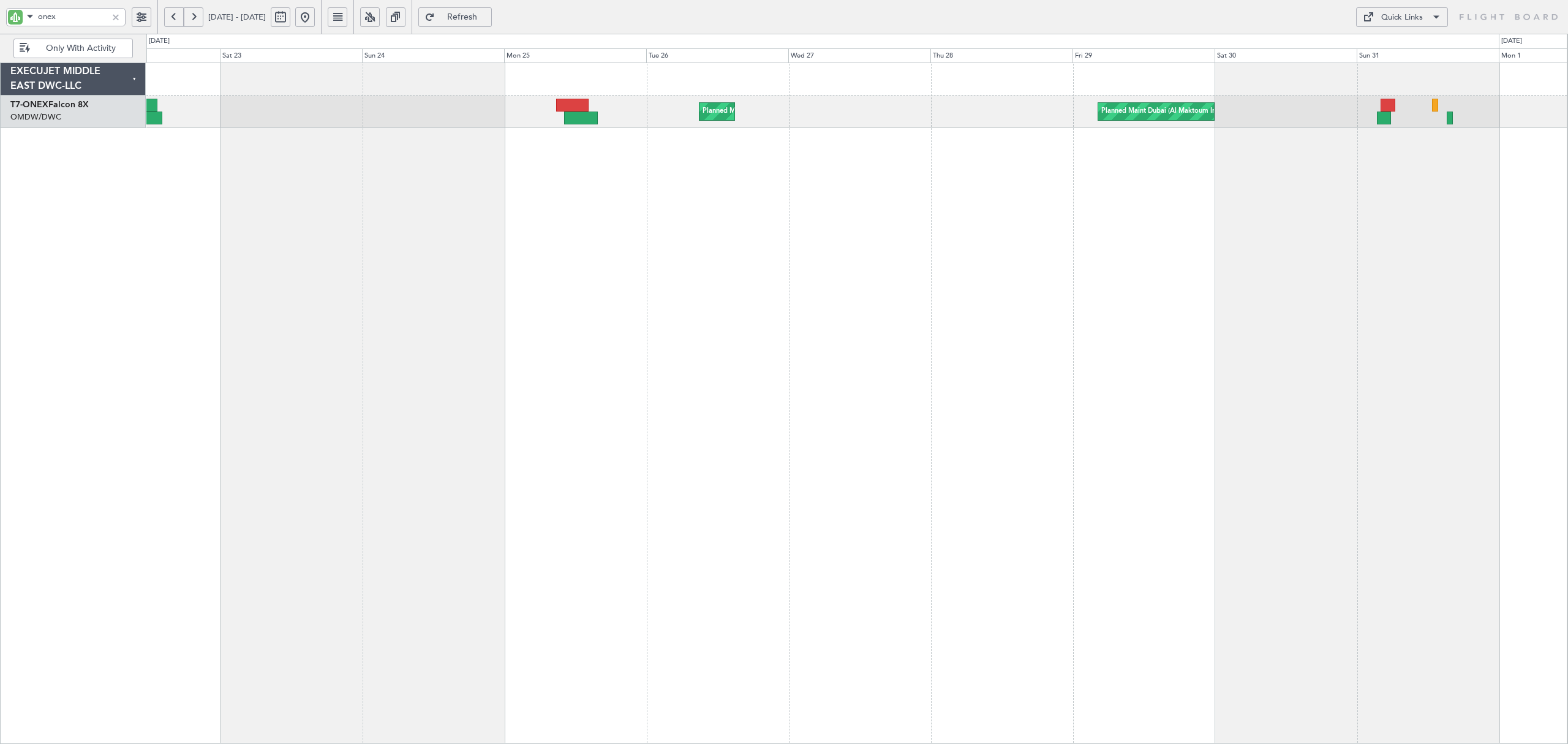
click at [1049, 187] on div "Planned Maint Dubai (Al Maktoum Intl) Planned Maint [GEOGRAPHIC_DATA] (Al Makto…" at bounding box center [857, 402] width 1421 height 681
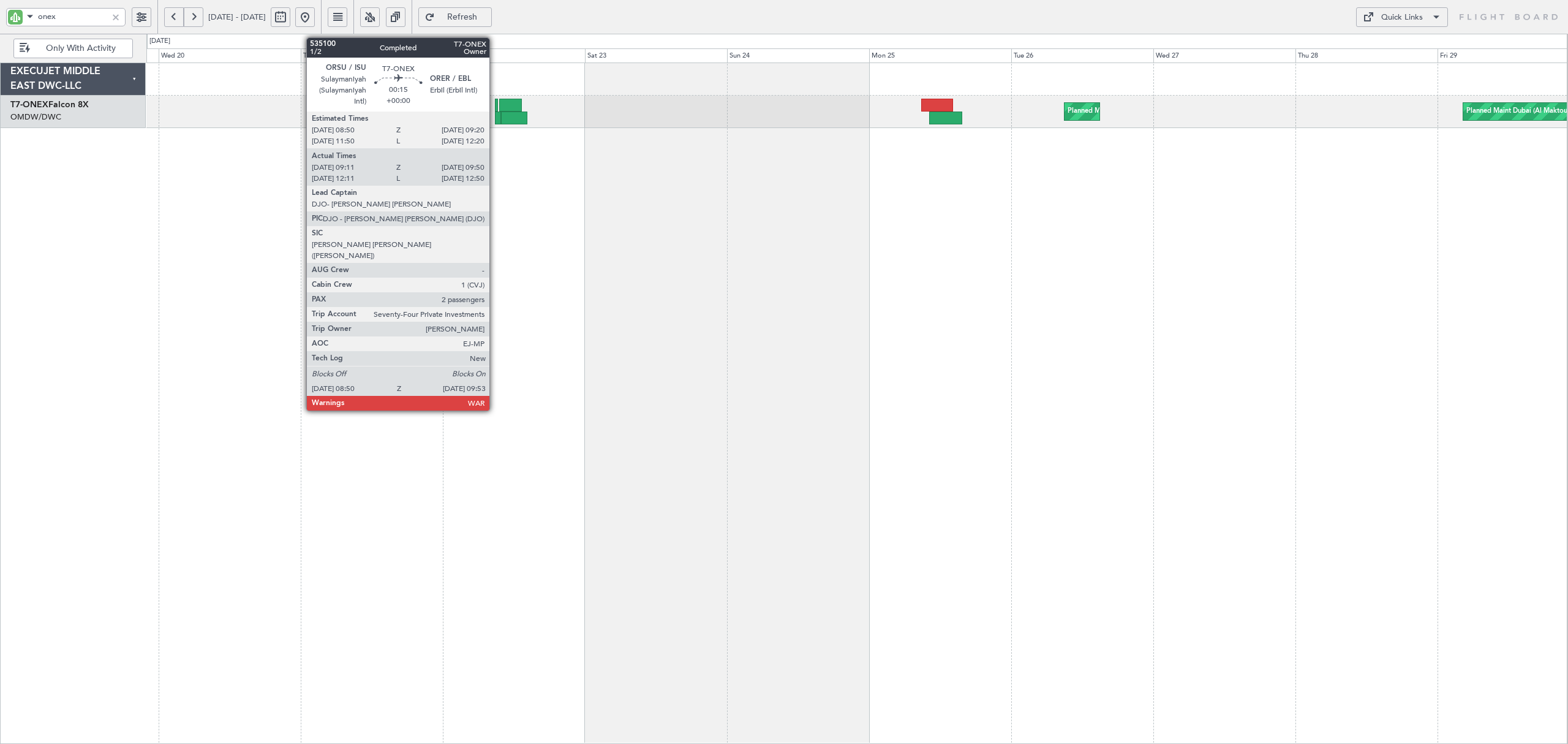
click at [495, 119] on div at bounding box center [498, 118] width 7 height 13
click at [496, 119] on div at bounding box center [498, 118] width 7 height 13
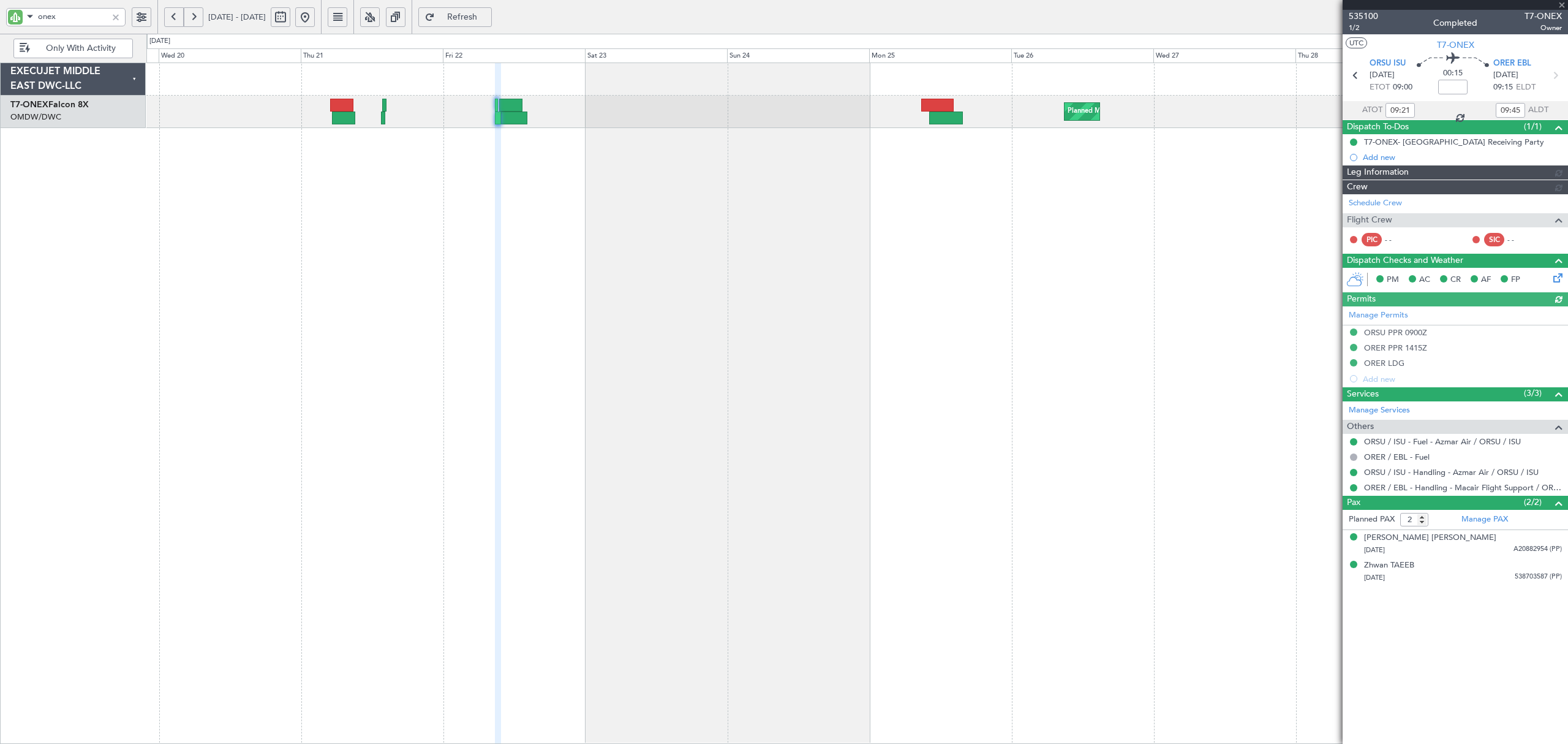
type input "[PERSON_NAME] (ANI)"
type input "7041"
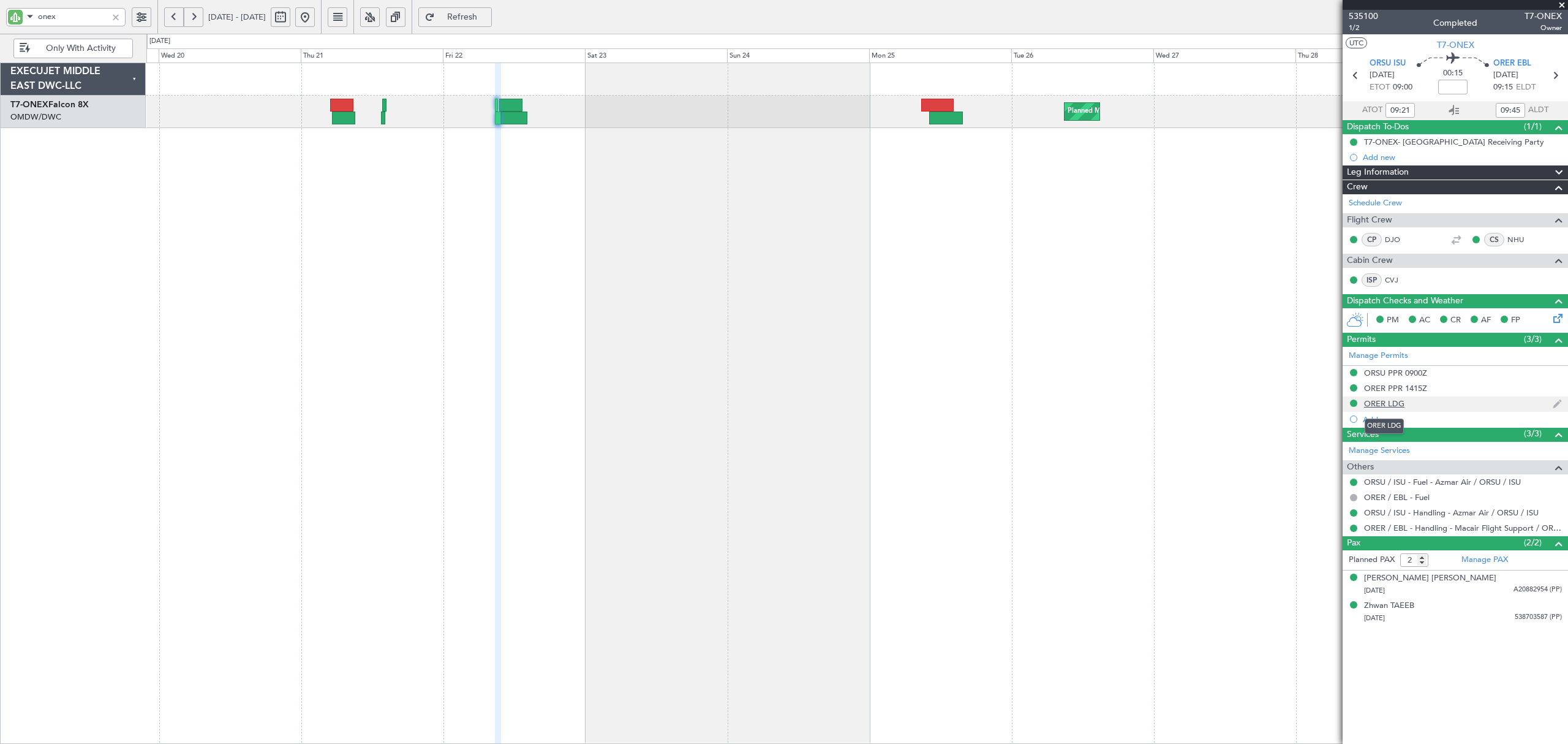
click at [1382, 402] on div "ORER LDG" at bounding box center [1384, 403] width 41 height 10
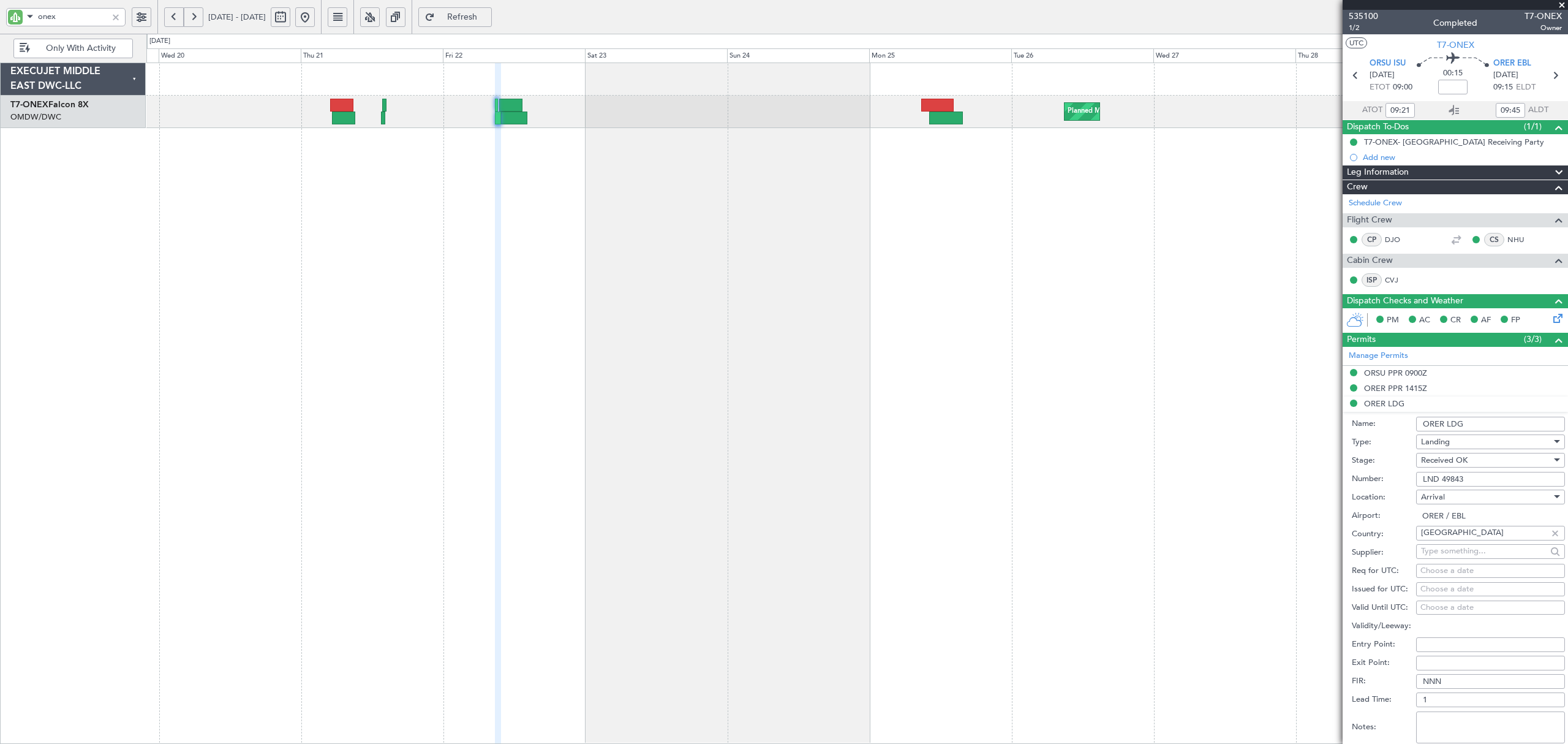
click at [1108, 506] on div "Planned Maint Dubai (Al Maktoum Intl) Planned Maint [GEOGRAPHIC_DATA] (Al Makto…" at bounding box center [857, 402] width 1421 height 681
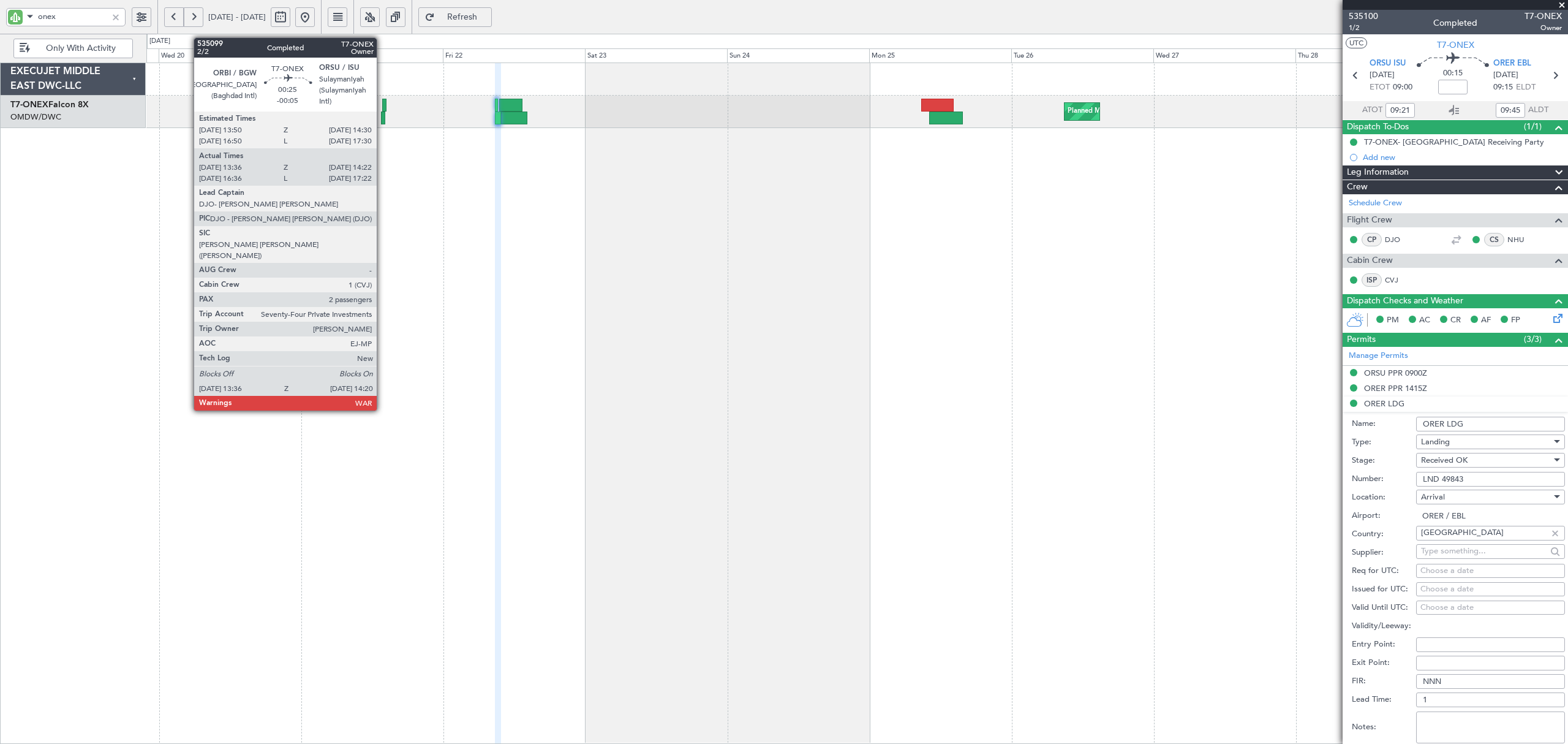
click at [382, 106] on div at bounding box center [384, 105] width 4 height 13
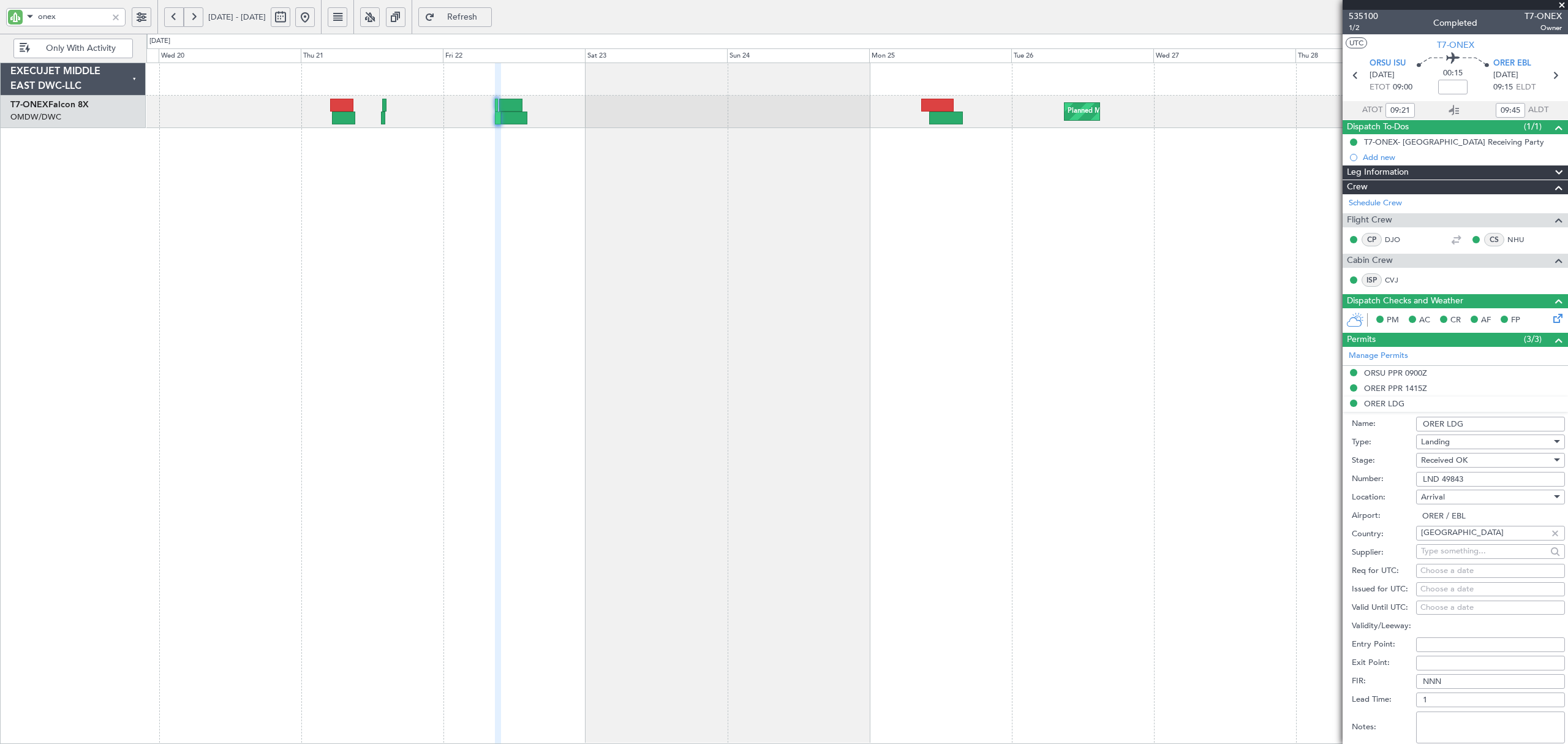
click at [175, 15] on button at bounding box center [174, 17] width 20 height 20
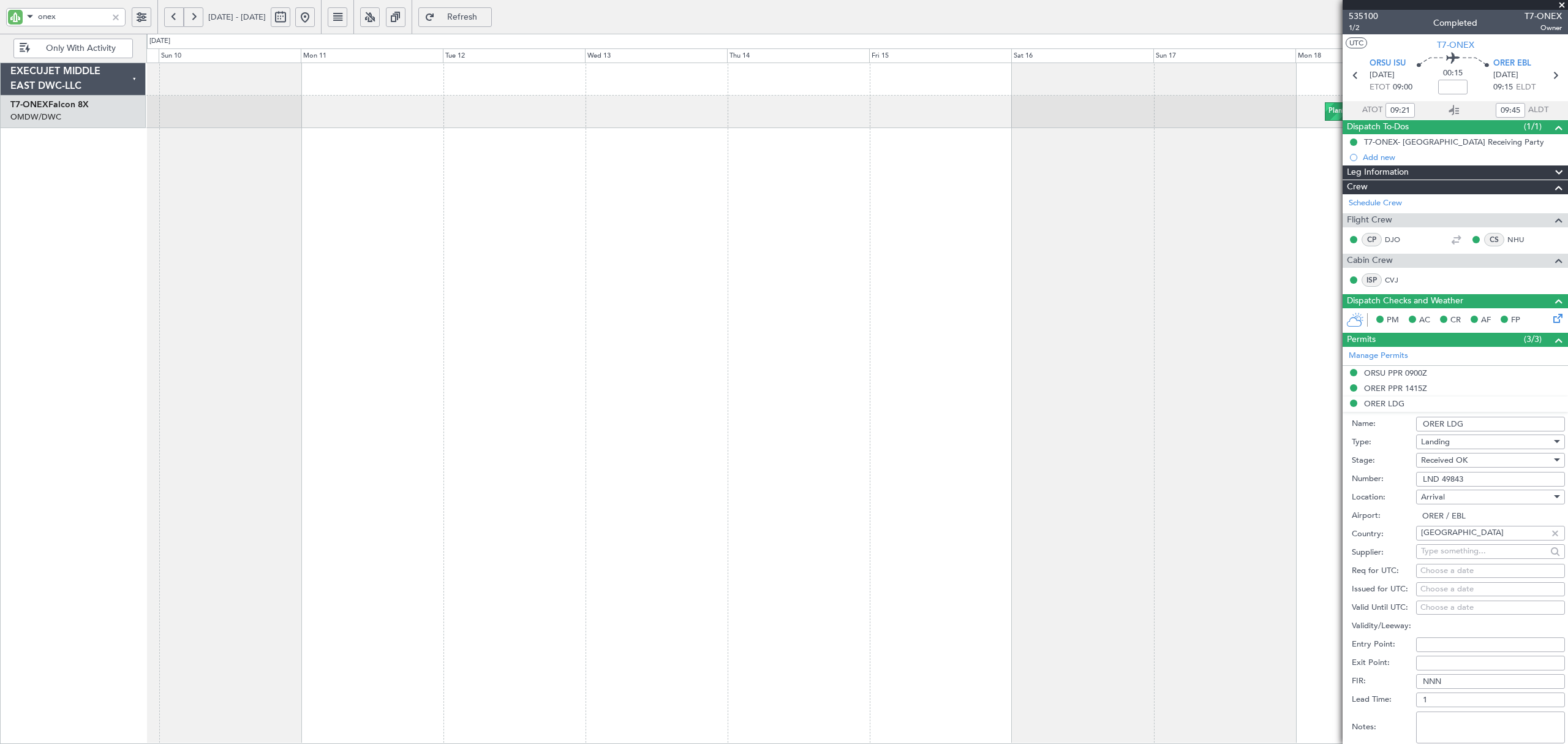
click at [175, 15] on button at bounding box center [174, 17] width 20 height 20
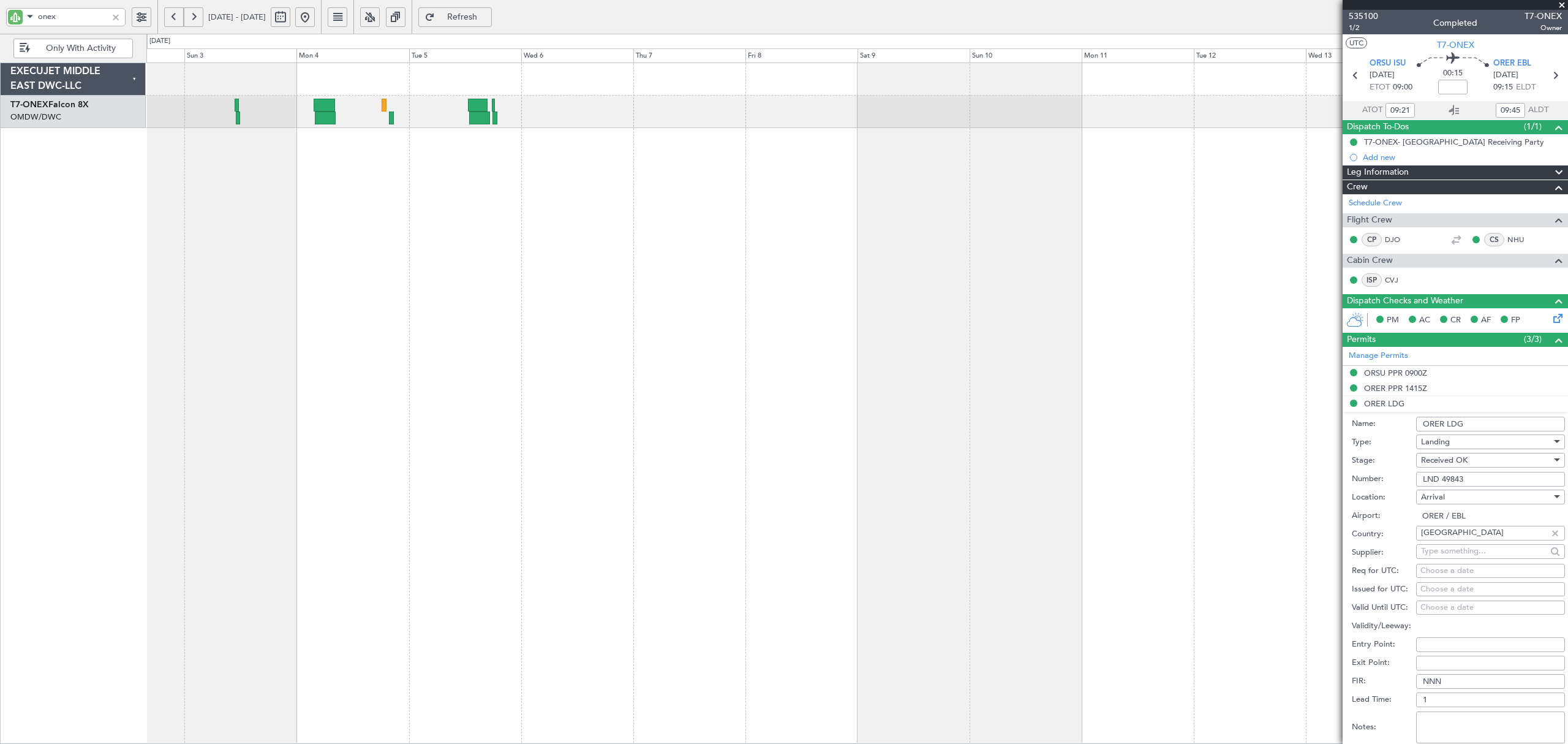
click at [329, 216] on div "Planned Maint Geneva (Cointrin) Planned Maint Geneva ([GEOGRAPHIC_DATA])" at bounding box center [857, 402] width 1421 height 681
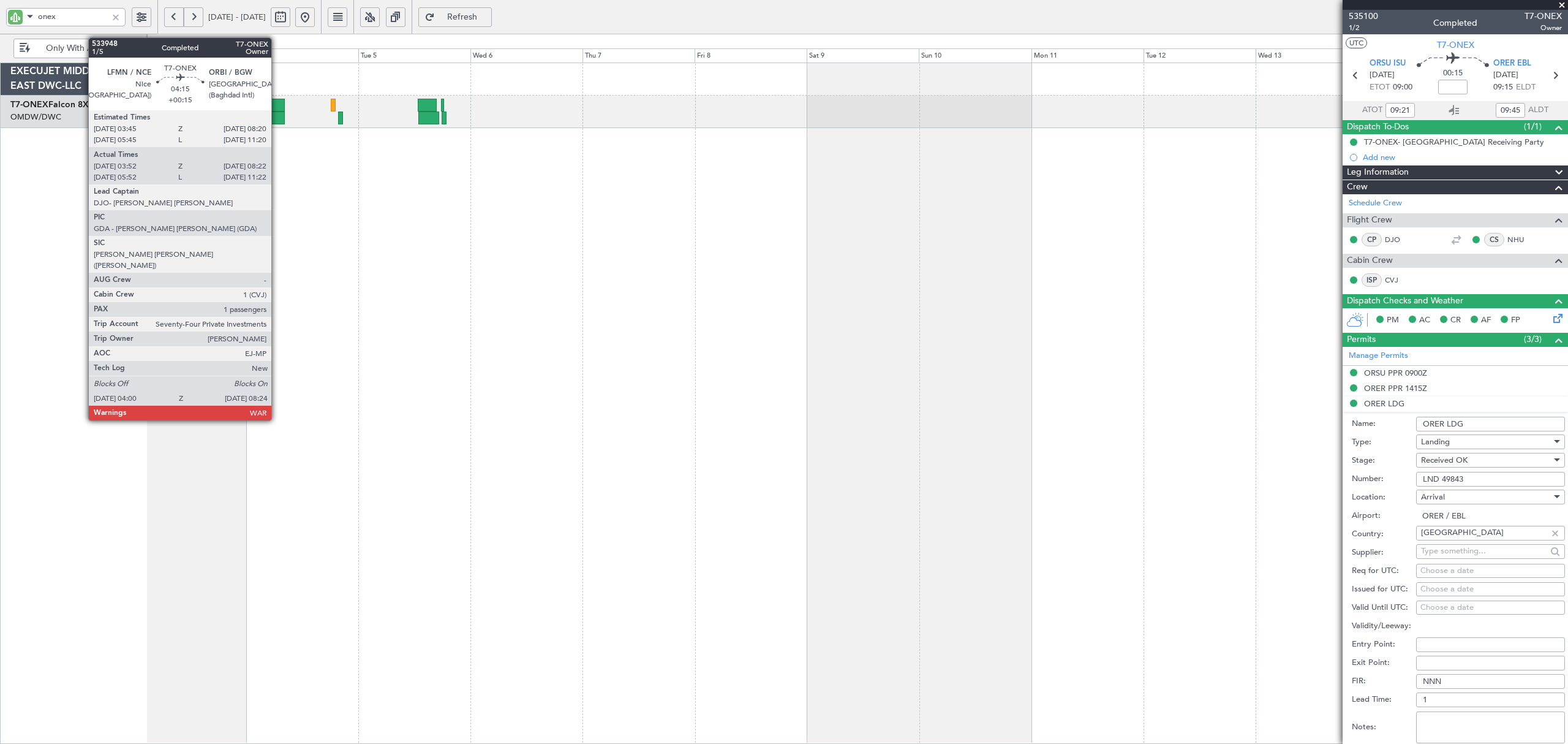
click at [277, 112] on div at bounding box center [274, 118] width 21 height 13
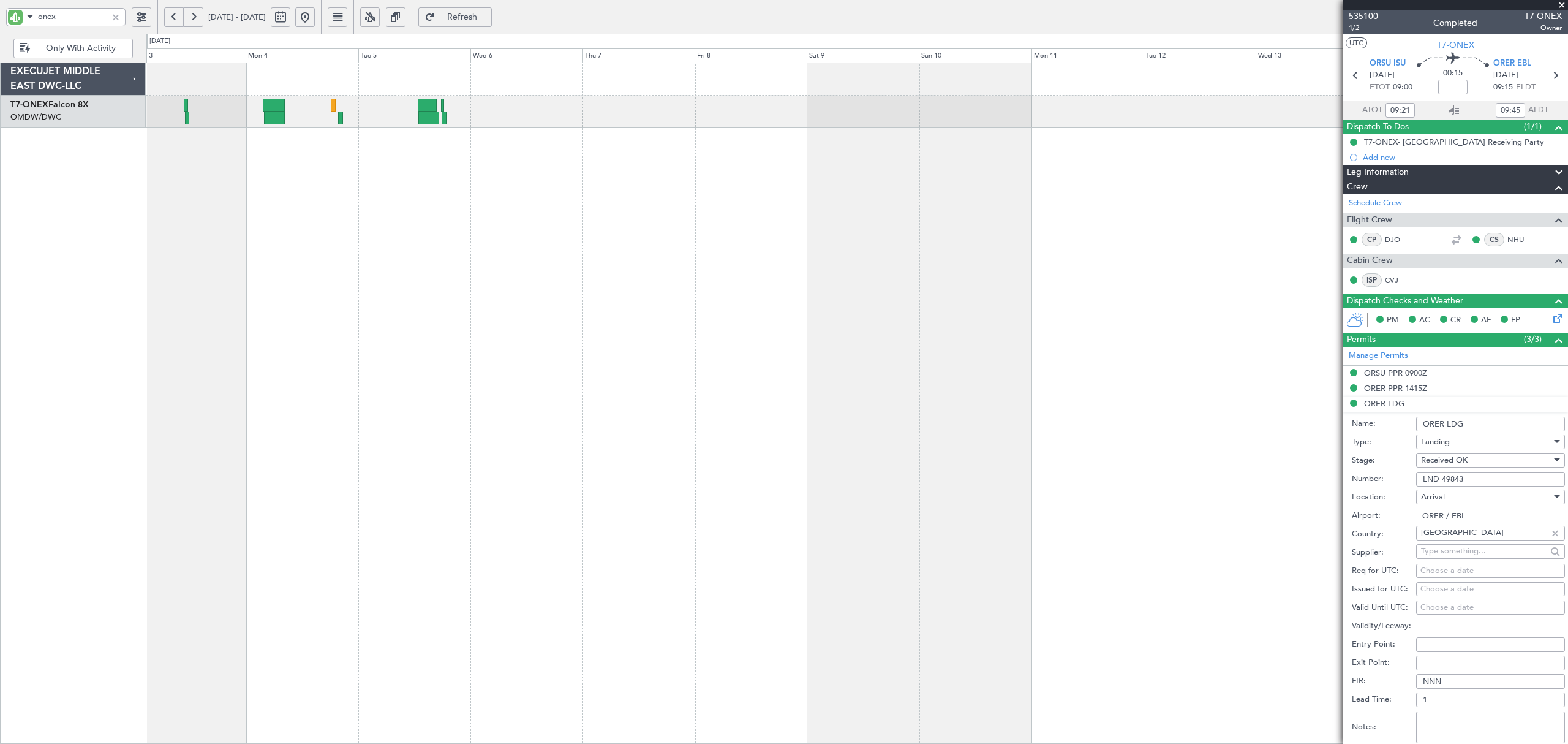
click at [203, 20] on span "[DATE] - [DATE]" at bounding box center [237, 17] width 67 height 20
click at [199, 20] on button at bounding box center [194, 17] width 20 height 20
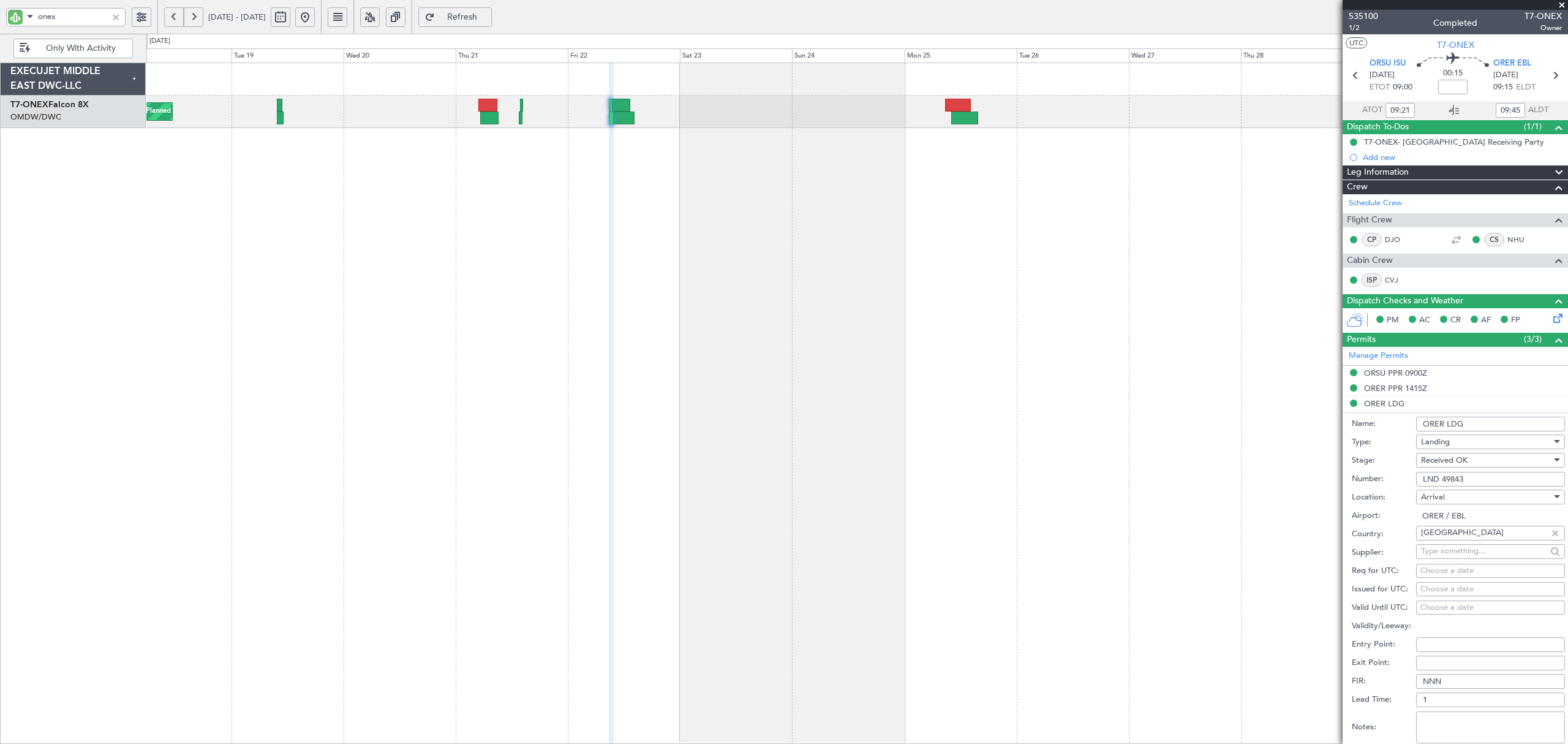
click at [478, 159] on div "Planned Maint Geneva (Cointrin)" at bounding box center [857, 402] width 1421 height 681
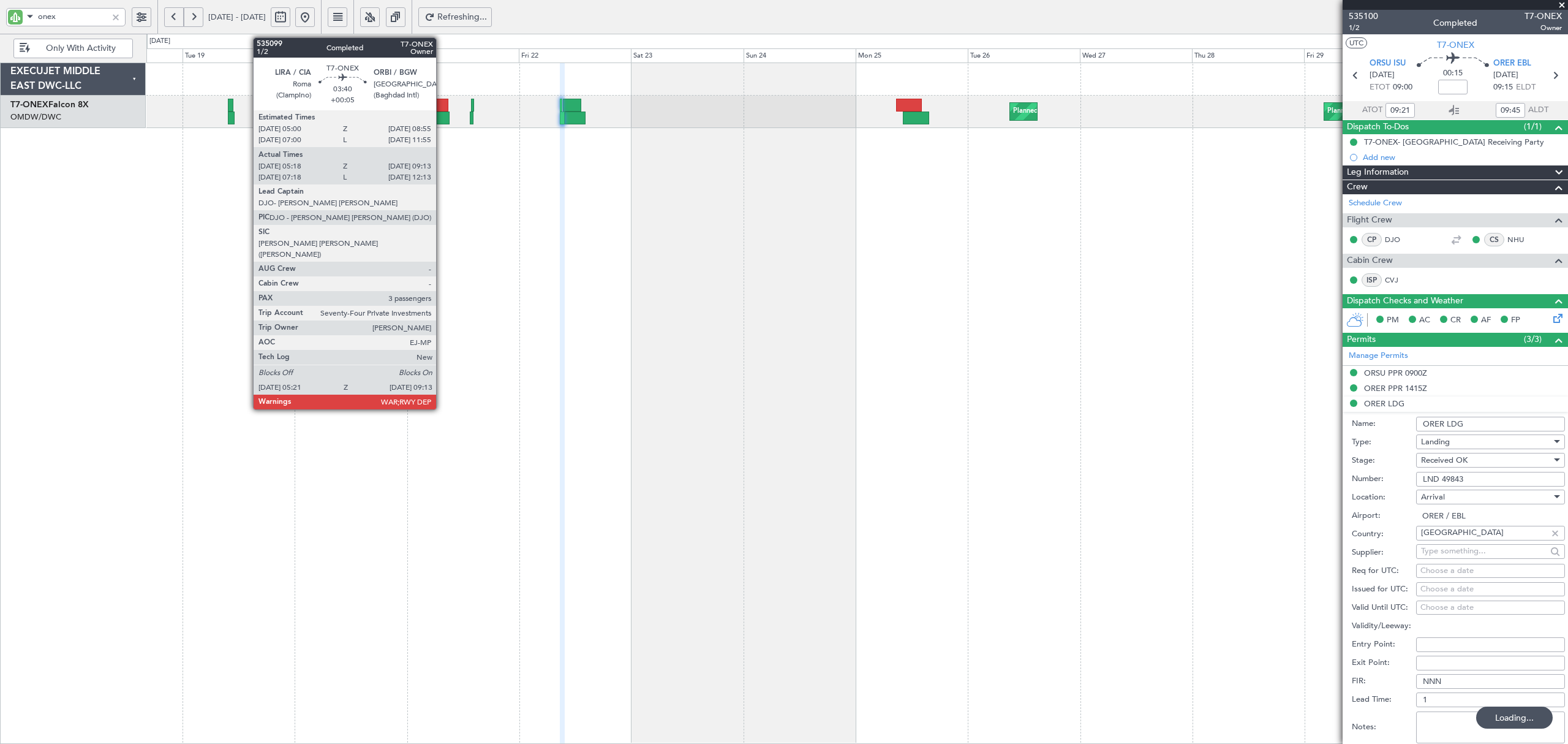
click at [442, 109] on div at bounding box center [438, 105] width 18 height 13
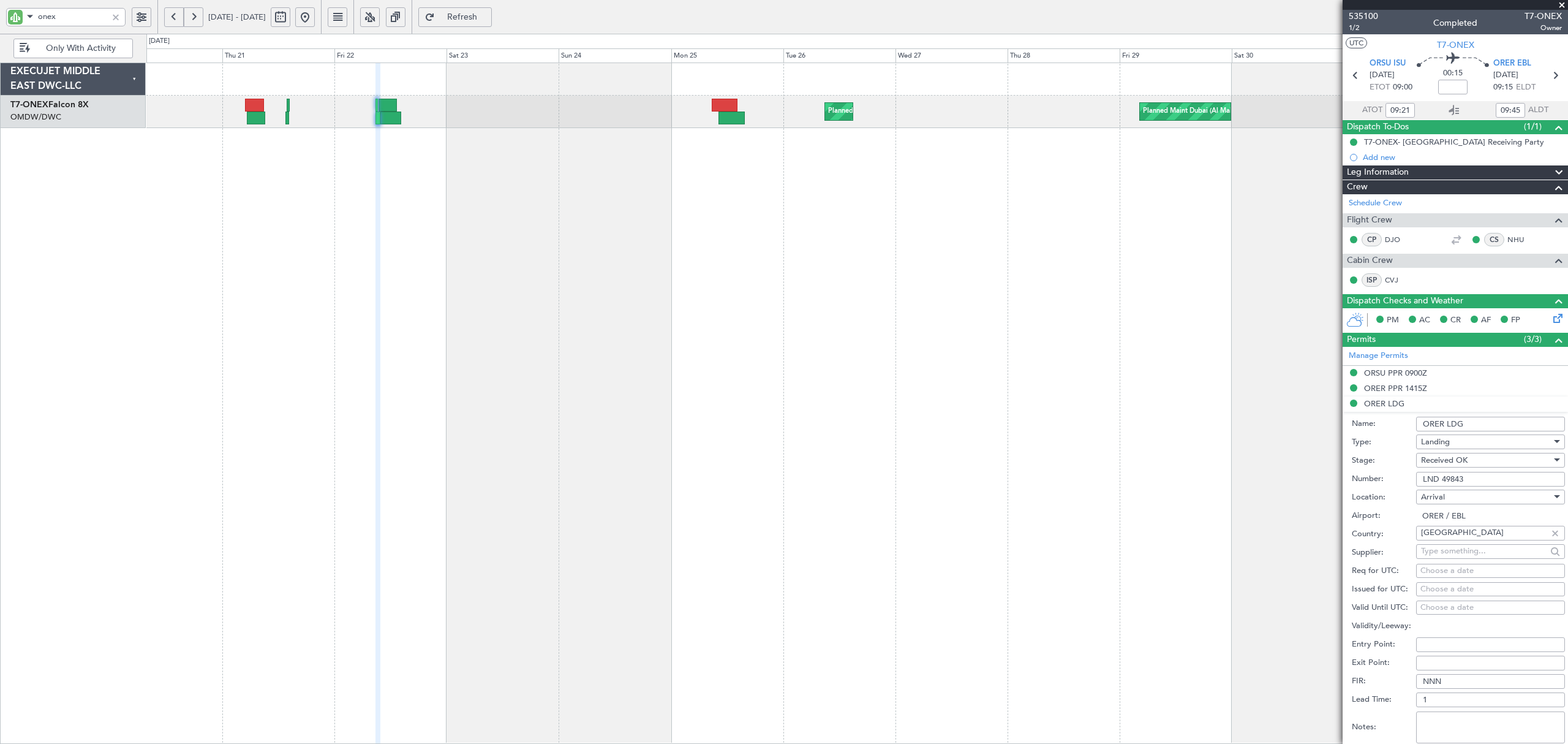
click at [682, 164] on div "Planned Maint Dubai (Al Maktoum Intl) Planned Maint [GEOGRAPHIC_DATA] (Al Makto…" at bounding box center [857, 402] width 1421 height 681
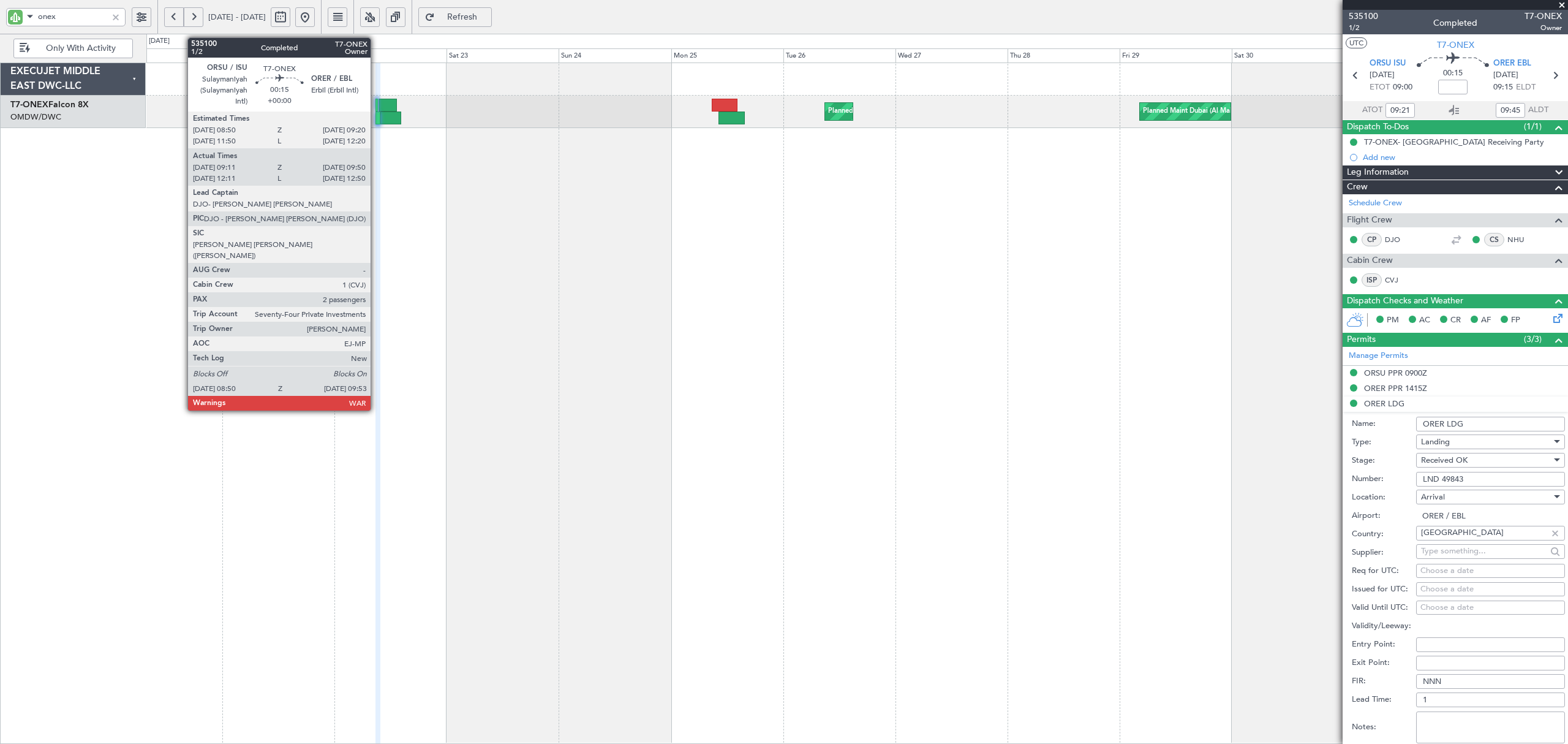
click at [376, 119] on div at bounding box center [378, 118] width 6 height 13
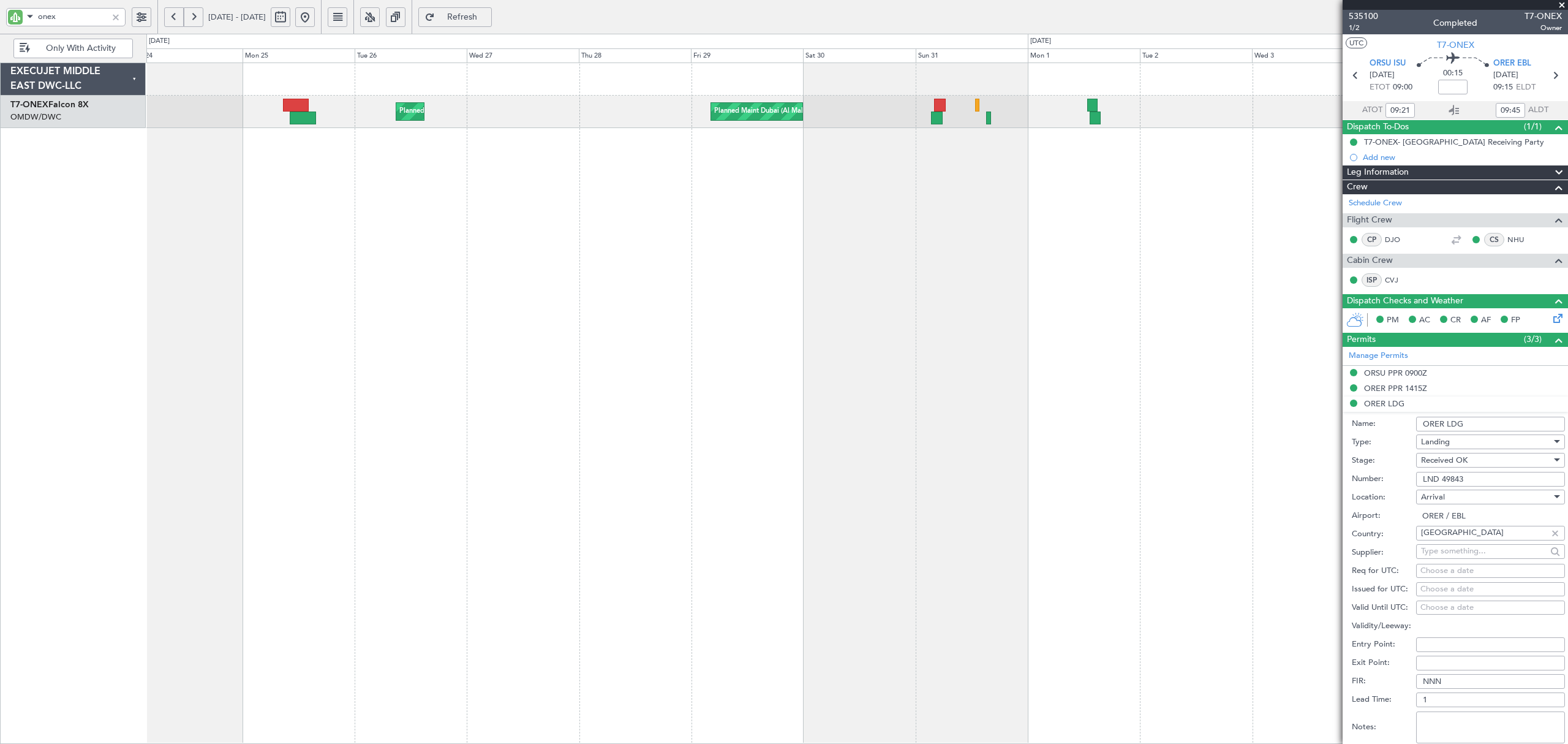
click at [341, 184] on div "Planned Maint Dubai (Al Maktoum Intl) Planned Maint [GEOGRAPHIC_DATA] (Al Makto…" at bounding box center [857, 402] width 1421 height 681
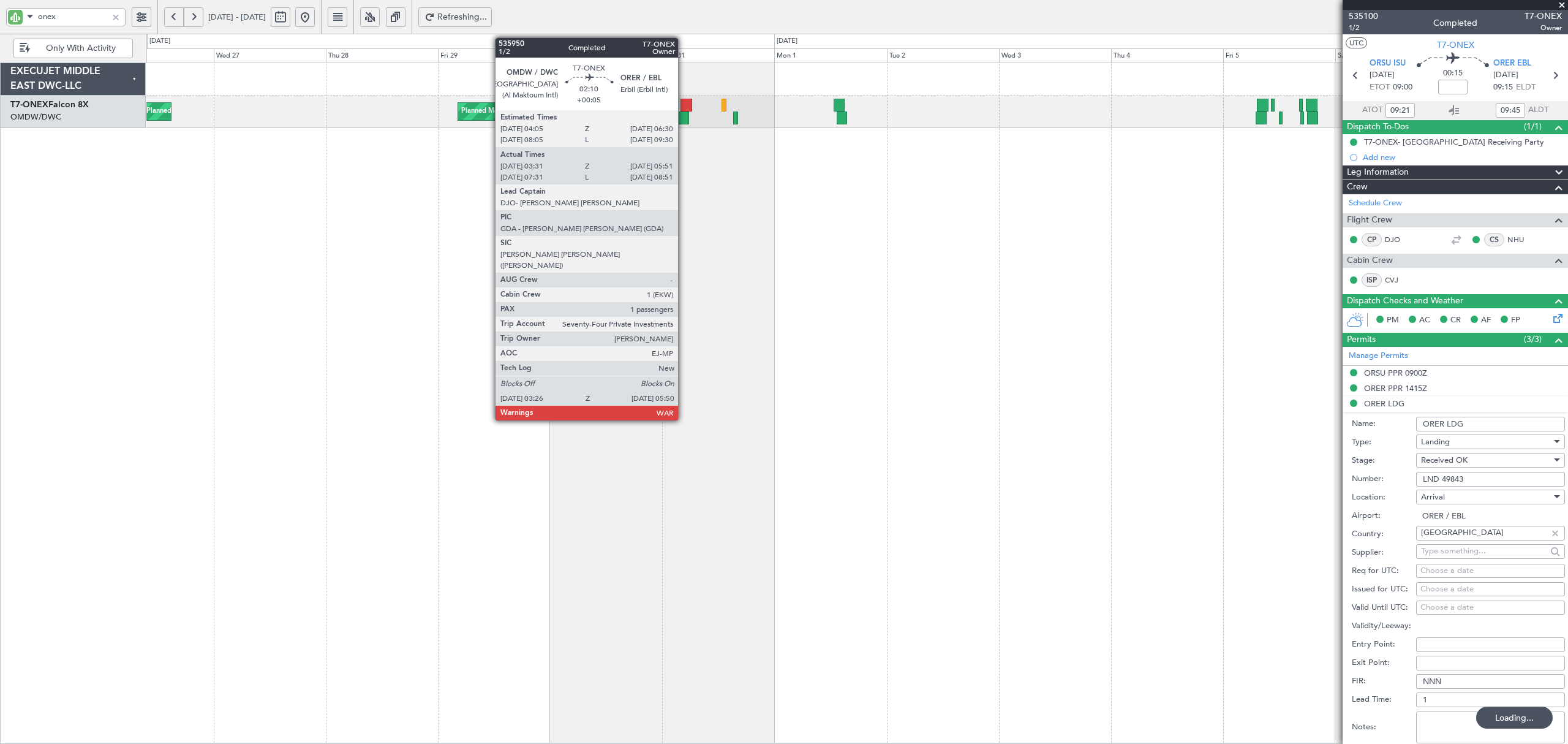
click at [685, 116] on div at bounding box center [683, 118] width 11 height 13
click at [685, 116] on div at bounding box center [683, 118] width 11 height 13
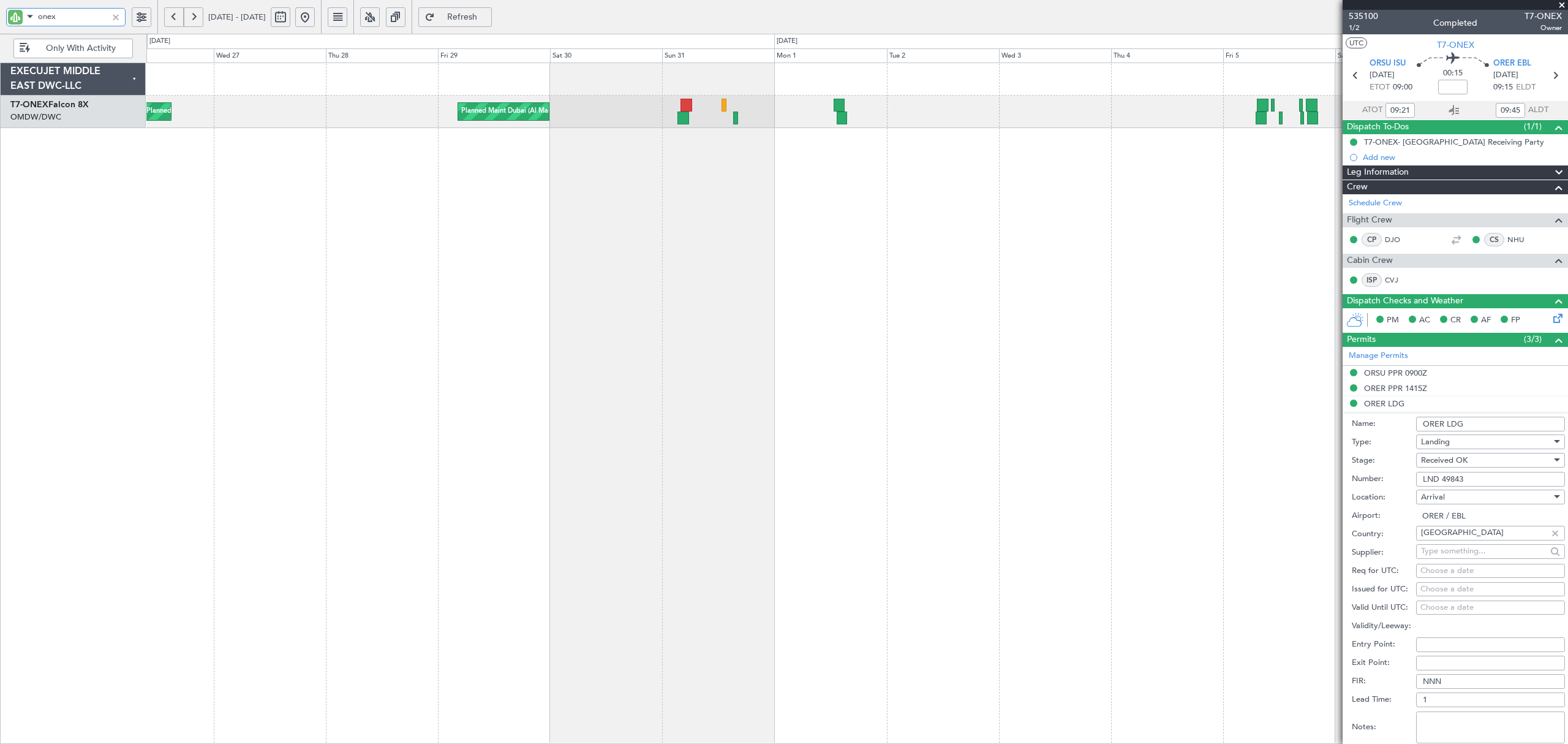
drag, startPoint x: 79, startPoint y: 18, endPoint x: -16, endPoint y: 18, distance: 95.0
click at [0, 18] on html "onex [DATE] - [DATE] Refresh Quick Links Only With Activity Planned Maint [GEOG…" at bounding box center [784, 372] width 1568 height 744
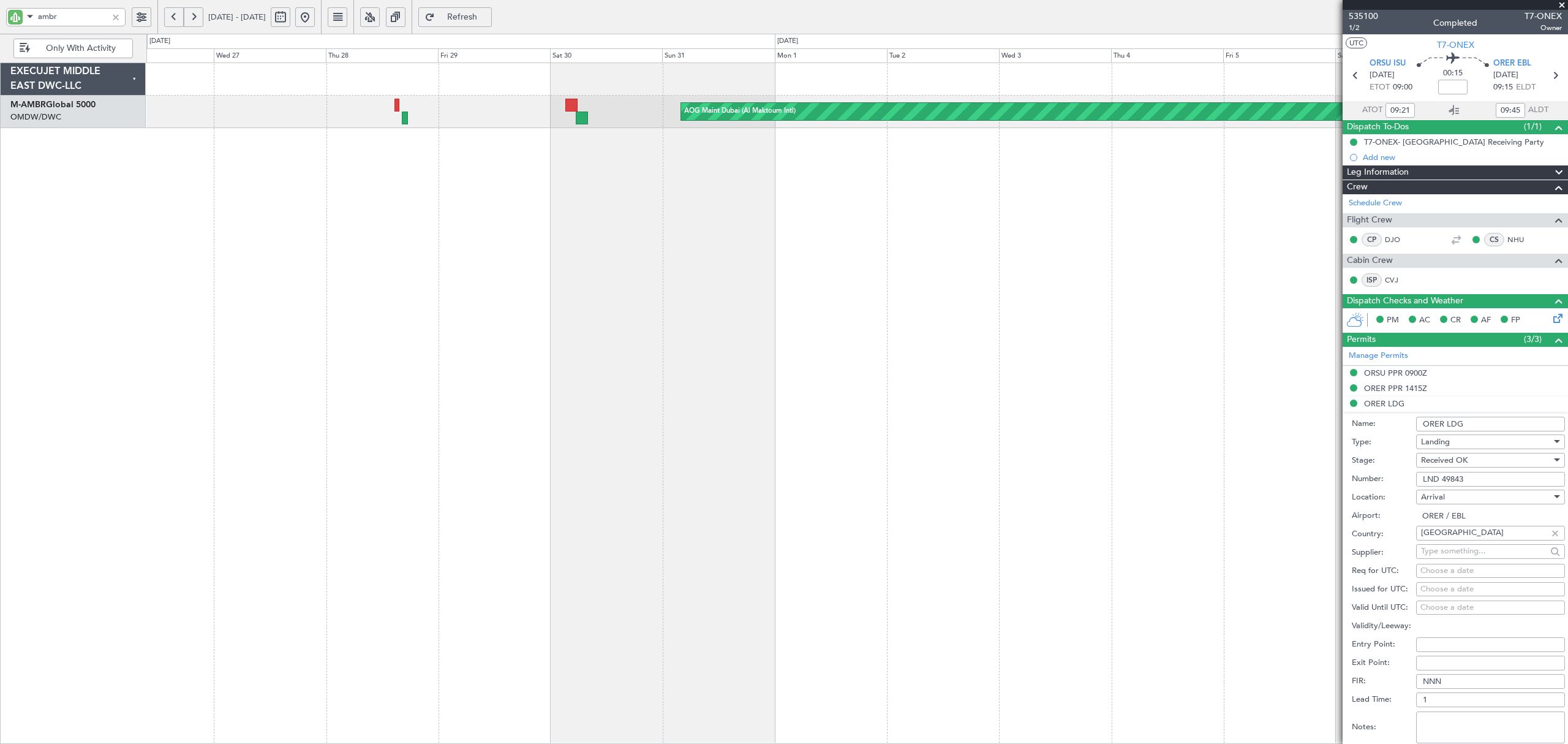
click at [172, 18] on button at bounding box center [174, 17] width 20 height 20
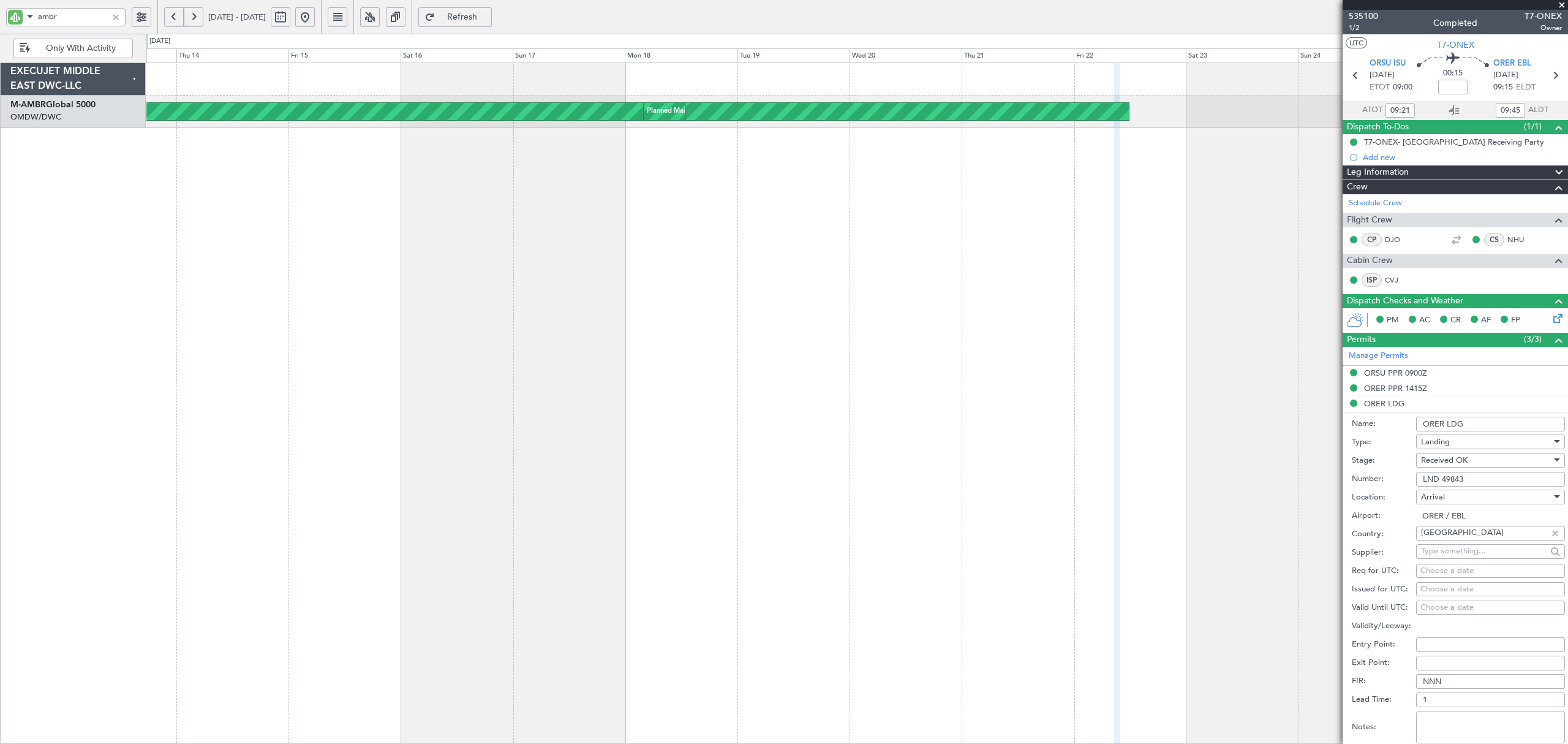
click at [171, 18] on button at bounding box center [174, 17] width 20 height 20
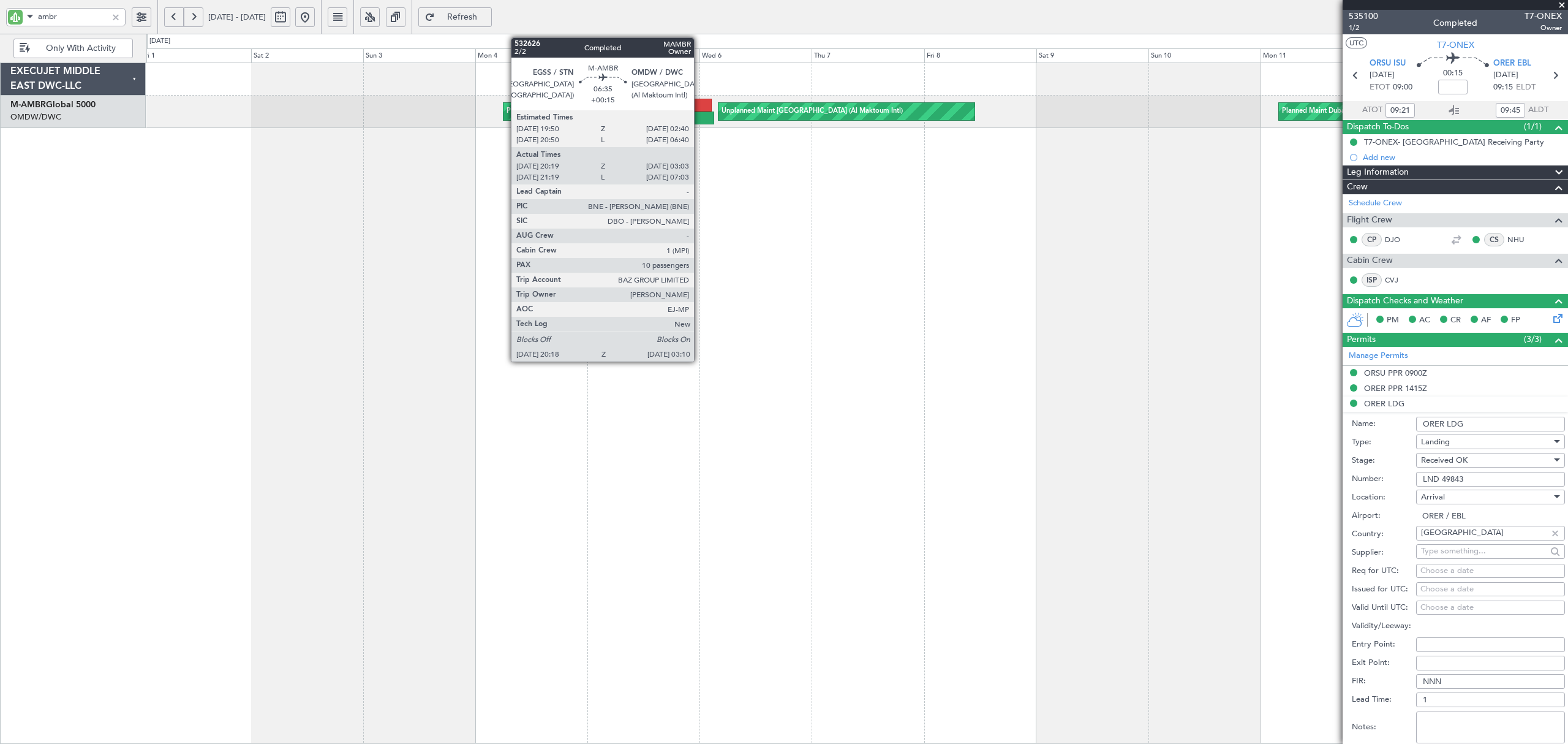
click at [699, 116] on div at bounding box center [697, 118] width 32 height 13
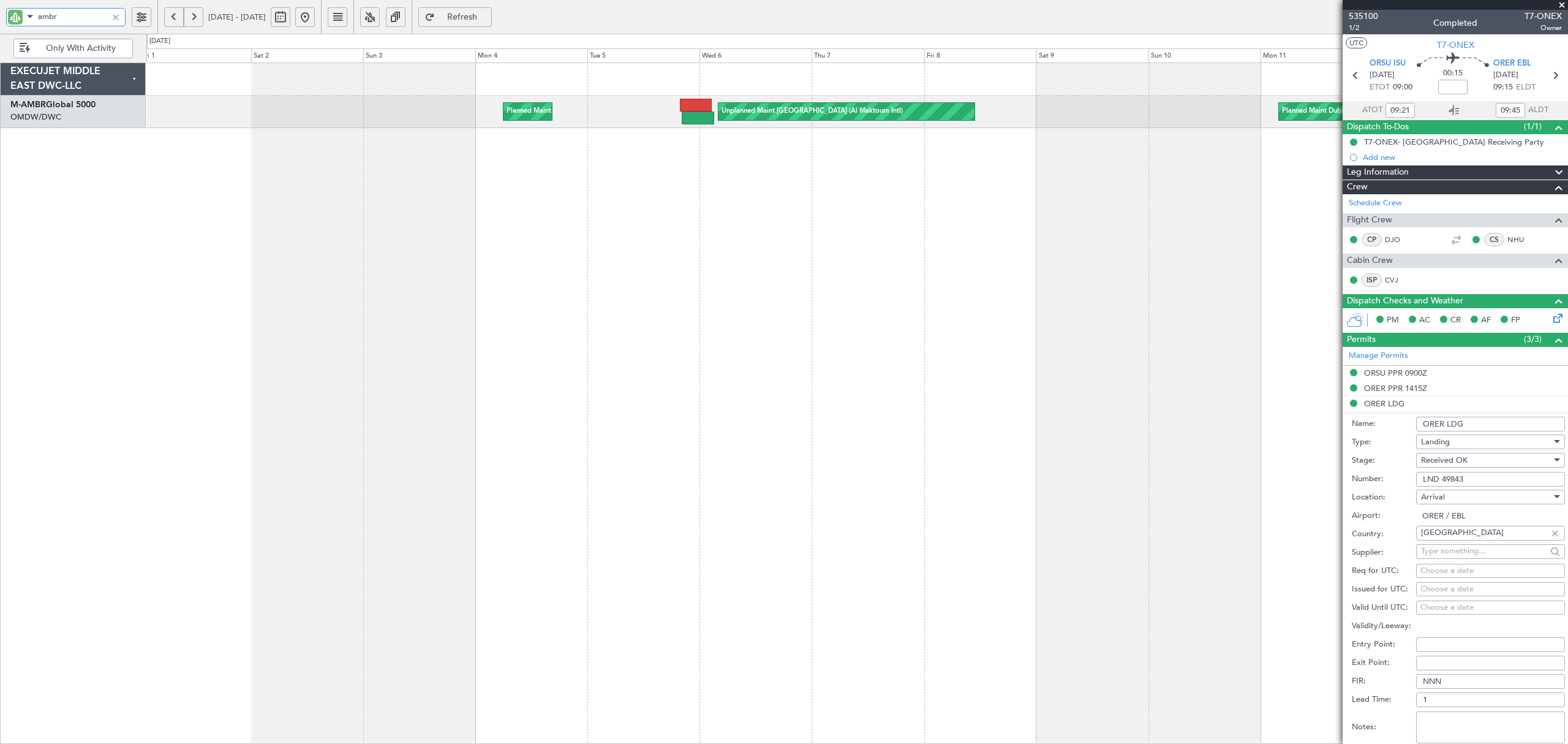
drag, startPoint x: 60, startPoint y: 20, endPoint x: 49, endPoint y: 22, distance: 11.2
click at [49, 22] on input "ambr" at bounding box center [72, 17] width 69 height 18
type input "a"
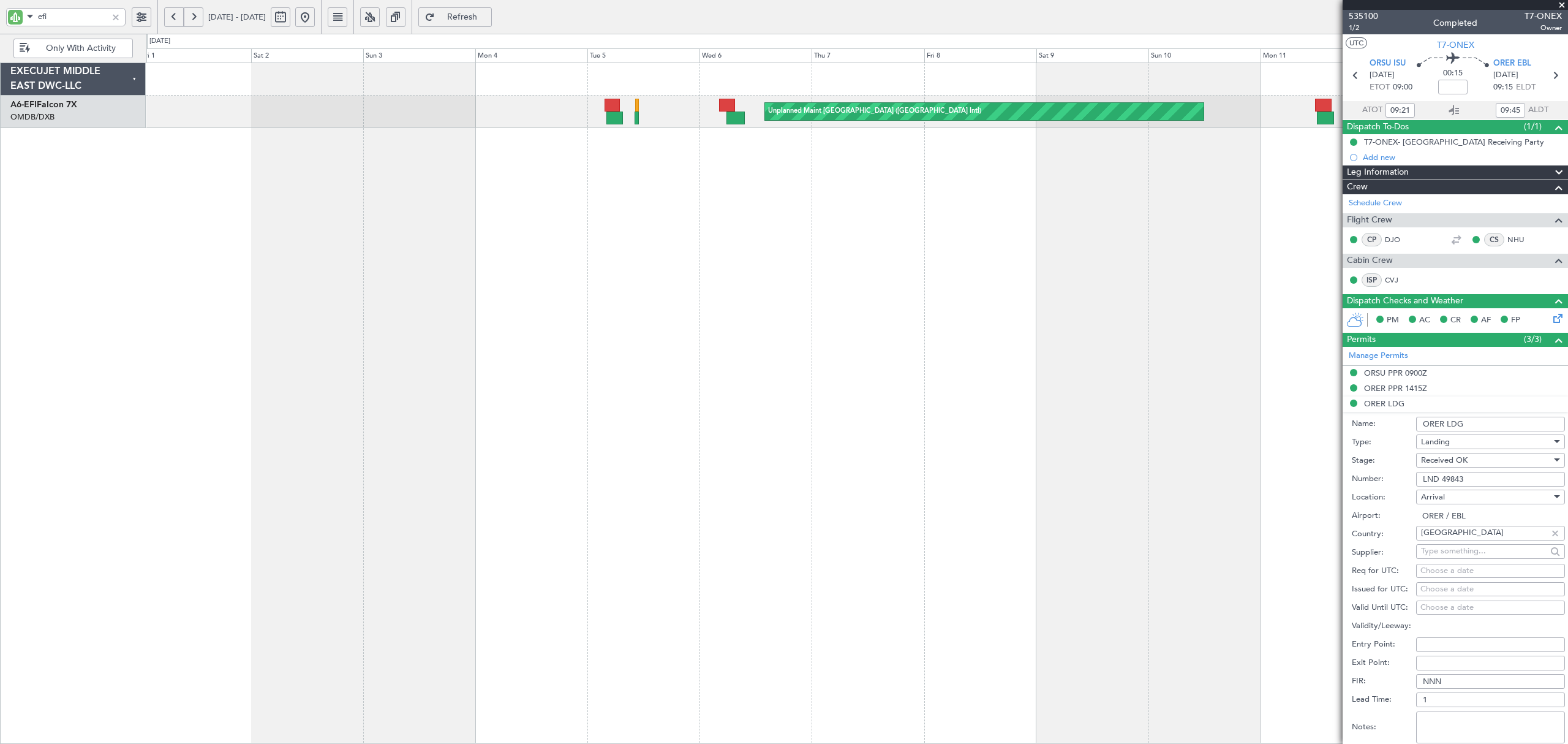
click at [315, 23] on button at bounding box center [305, 17] width 20 height 20
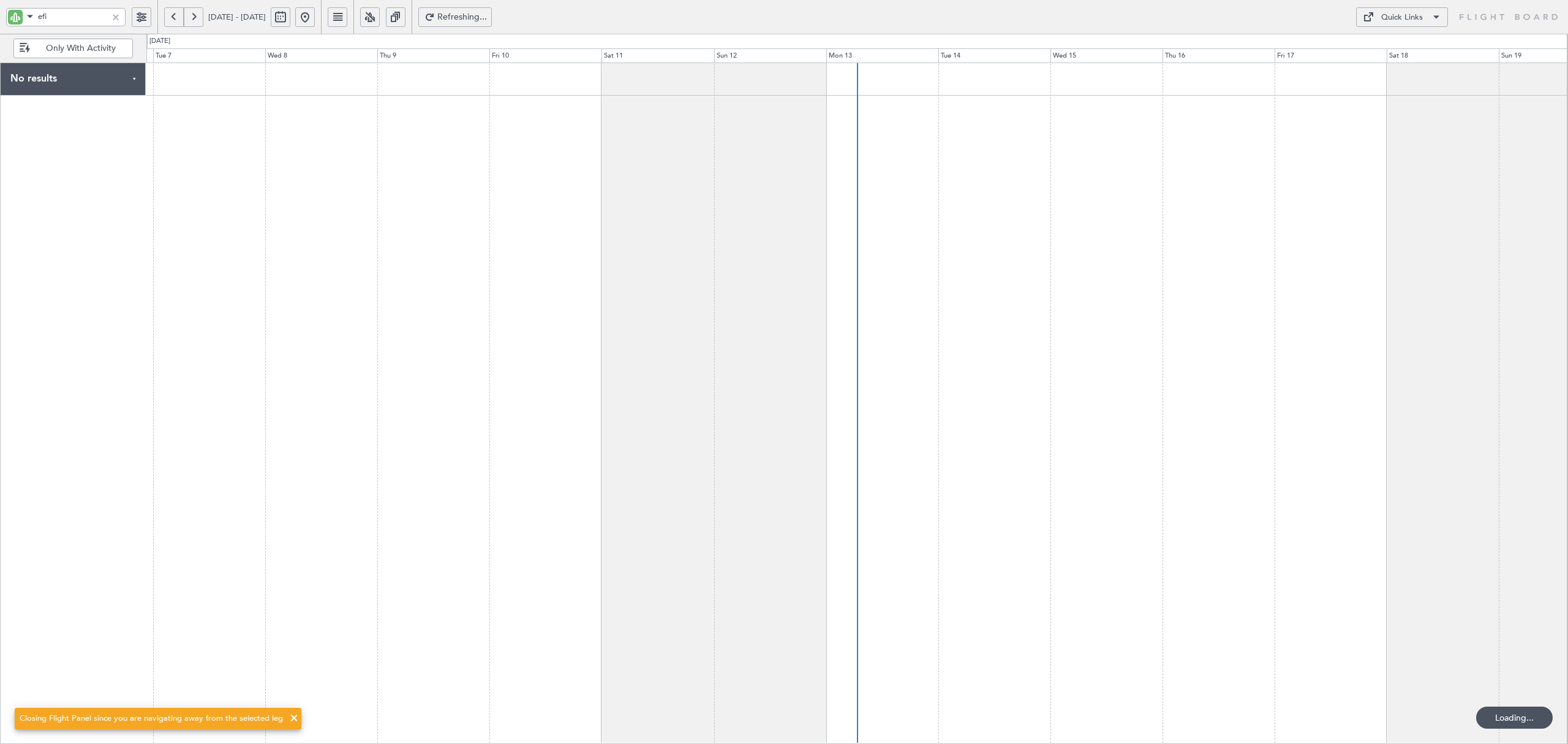
click at [168, 25] on button at bounding box center [174, 17] width 20 height 20
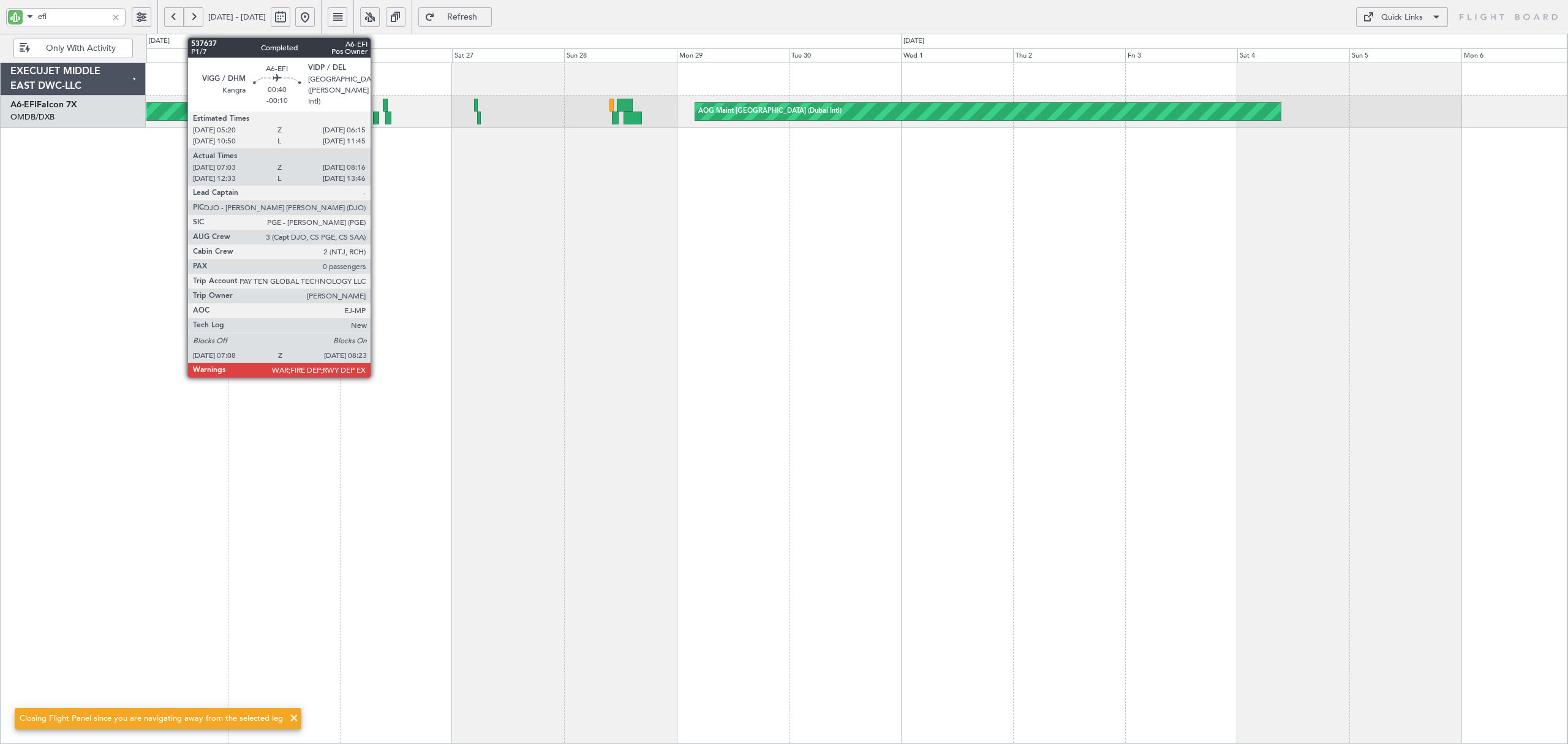
click at [376, 119] on div at bounding box center [376, 118] width 6 height 13
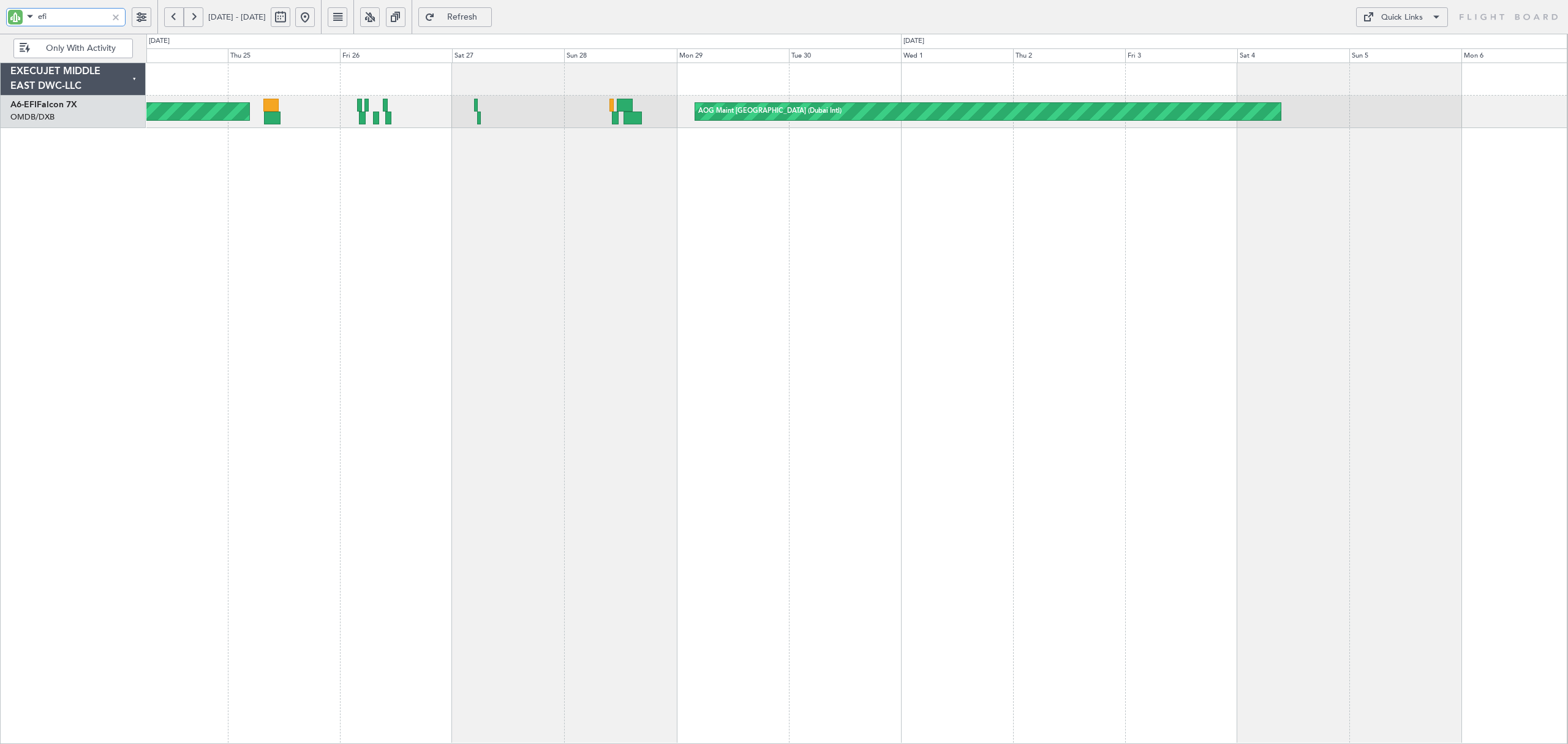
drag, startPoint x: 8, startPoint y: 17, endPoint x: -113, endPoint y: 21, distance: 121.1
click at [0, 21] on html "efi [DATE] - [DATE] Refresh Quick Links Only With Activity AOG Maint [GEOGRAPHI…" at bounding box center [784, 372] width 1568 height 744
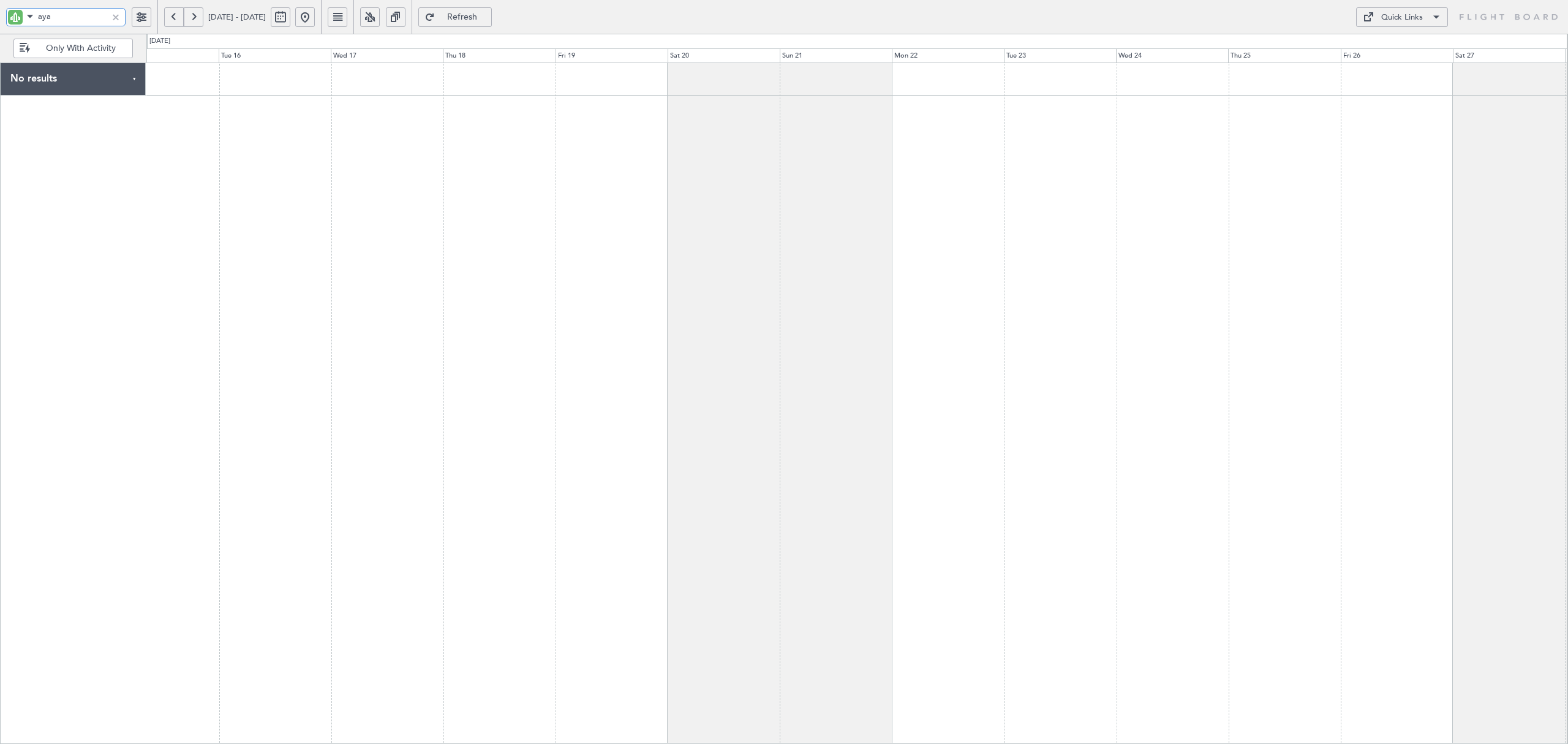
click at [1248, 102] on div at bounding box center [857, 402] width 1421 height 681
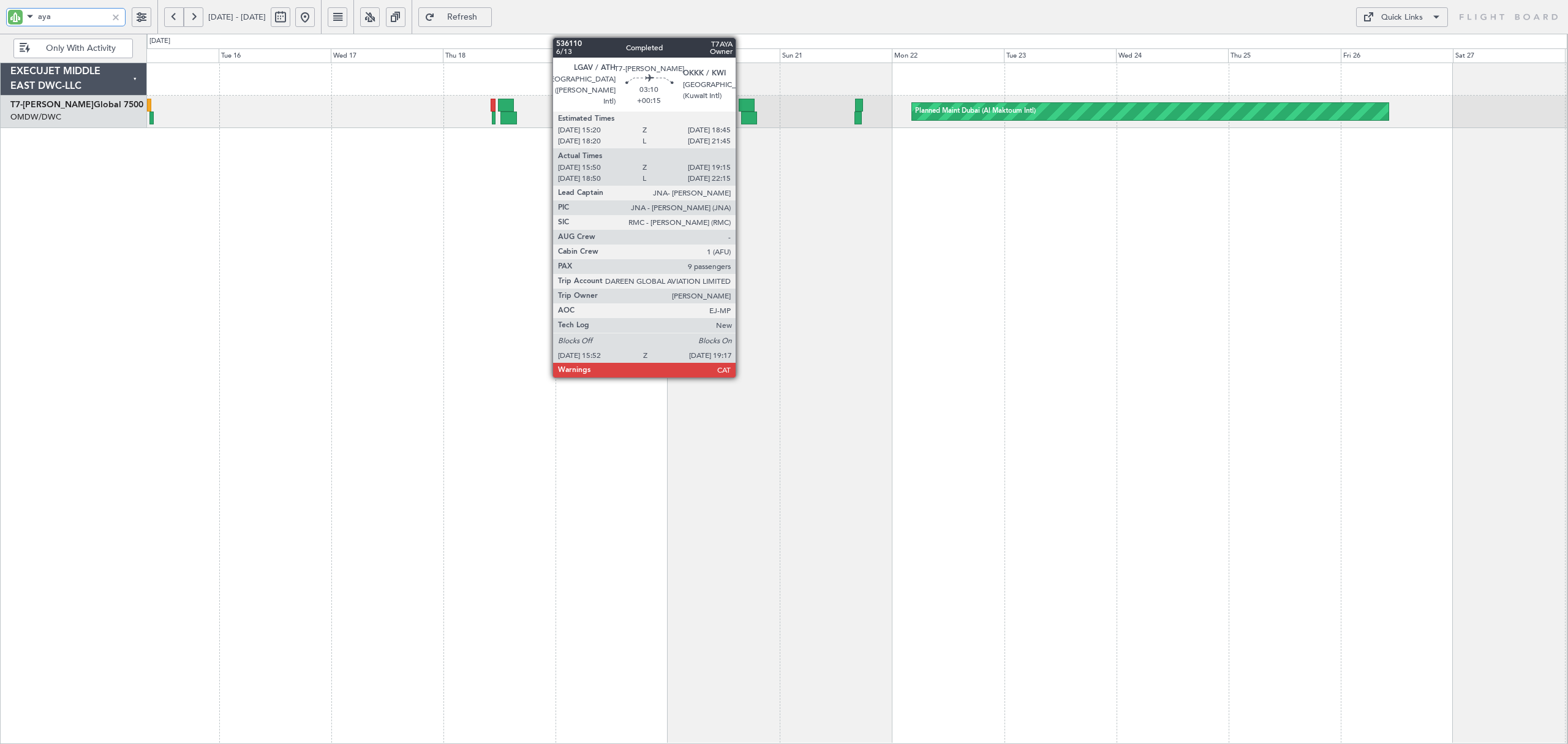
click at [741, 116] on div at bounding box center [749, 118] width 16 height 13
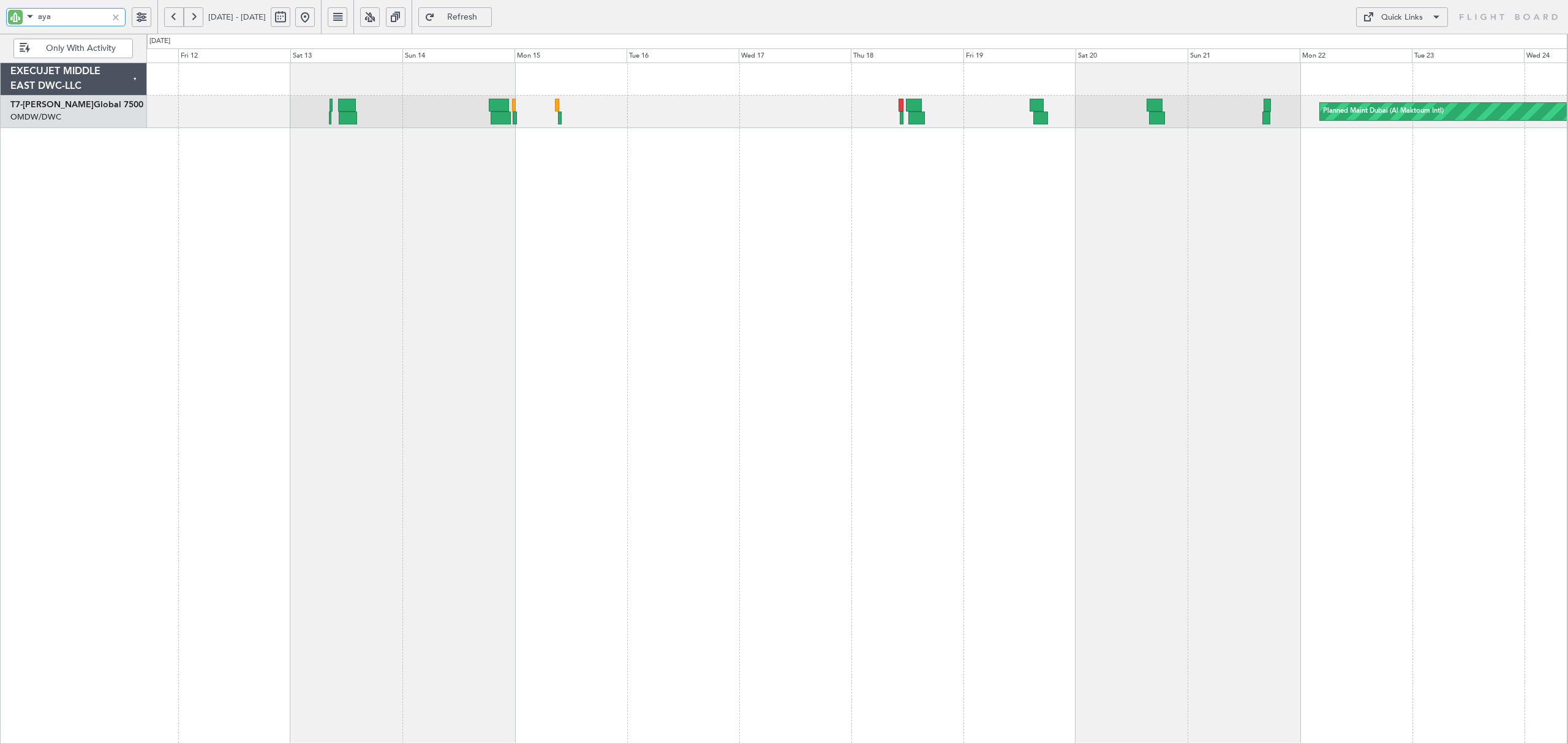
click at [824, 147] on div "Planned Maint Dubai (Al Maktoum Intl)" at bounding box center [857, 402] width 1421 height 681
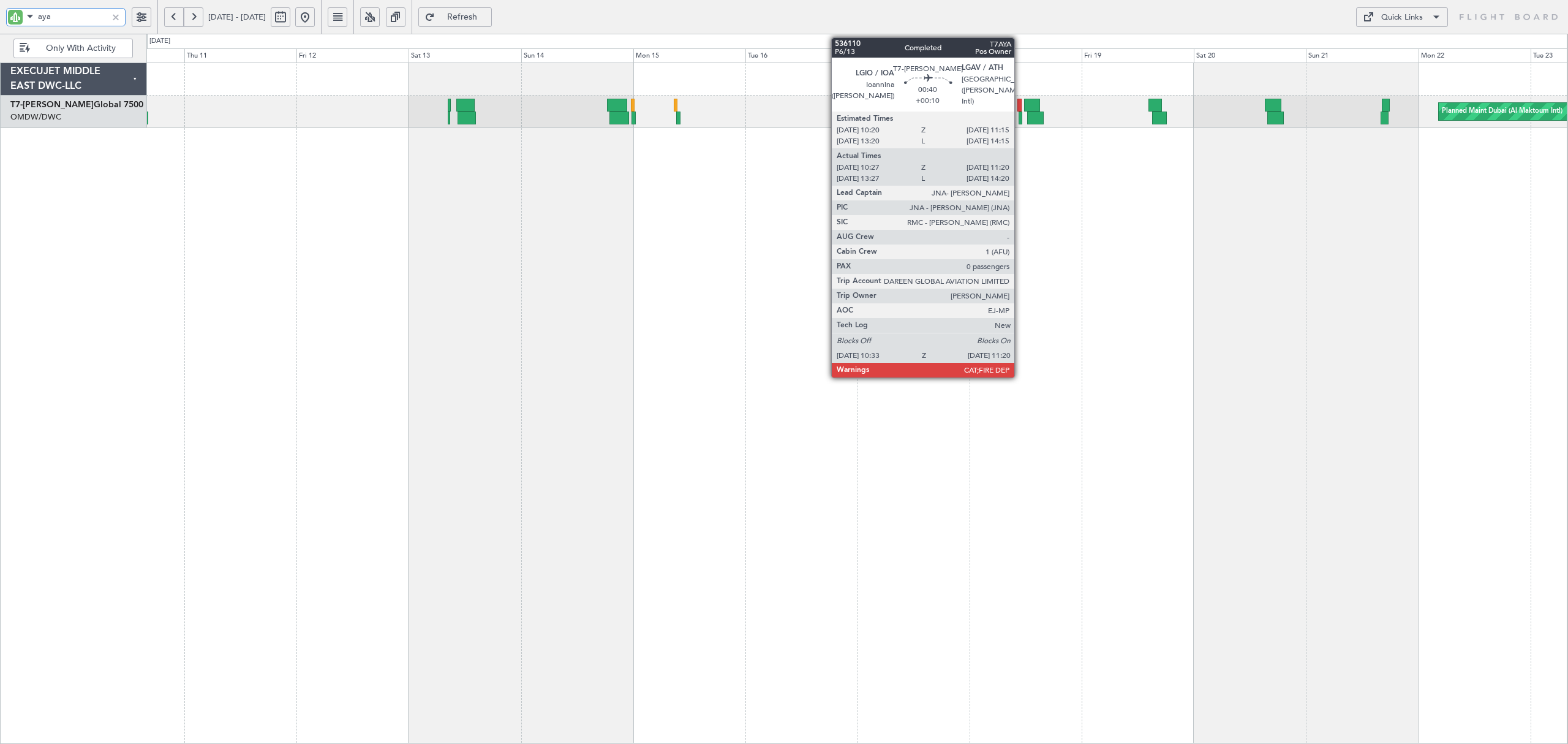
click at [1020, 120] on div at bounding box center [1020, 118] width 4 height 13
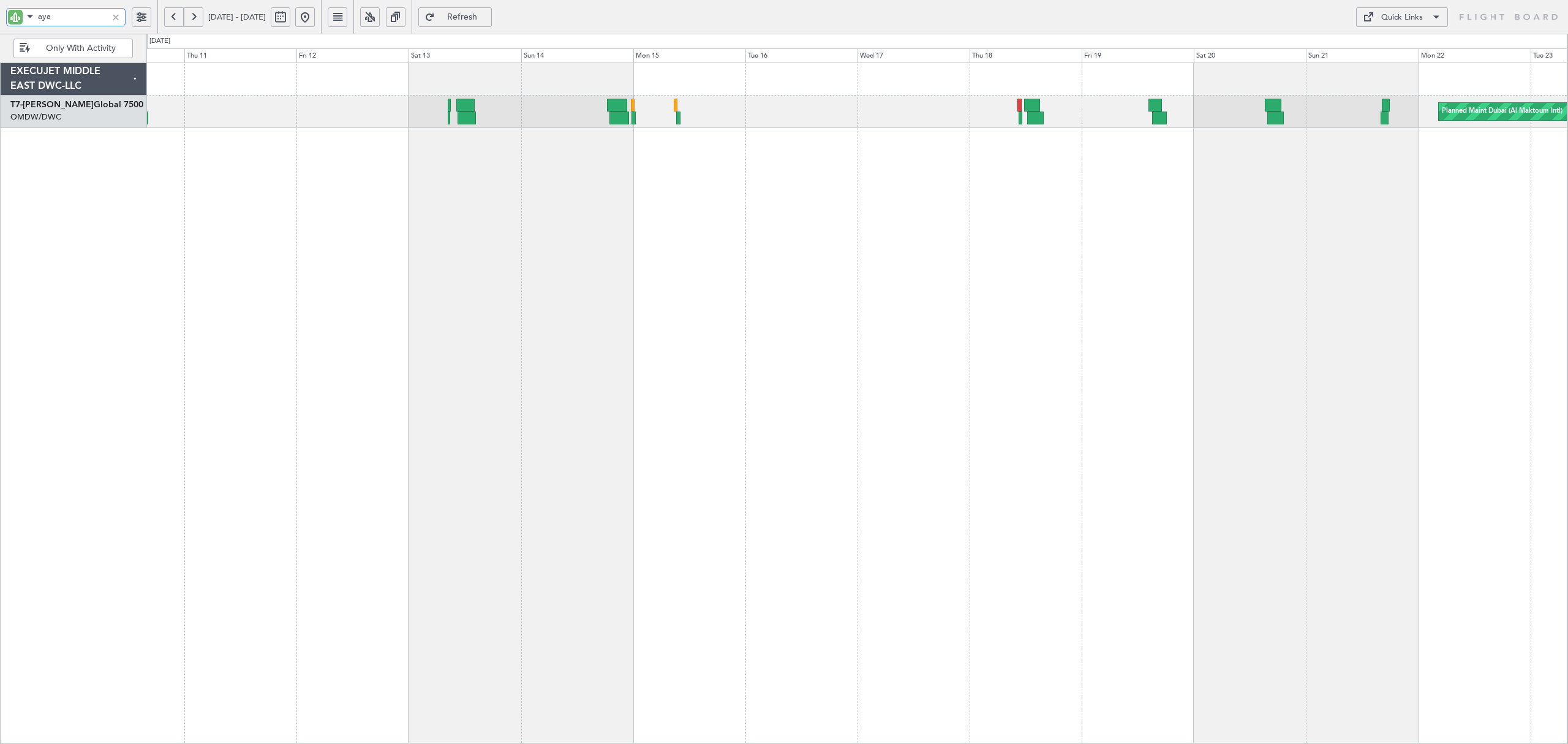
drag, startPoint x: 62, startPoint y: 20, endPoint x: -30, endPoint y: 32, distance: 92.8
click at [0, 32] on html "aya [DATE] - [DATE] Refresh Quick Links Only With Activity Planned Maint [GEOGR…" at bounding box center [784, 372] width 1568 height 744
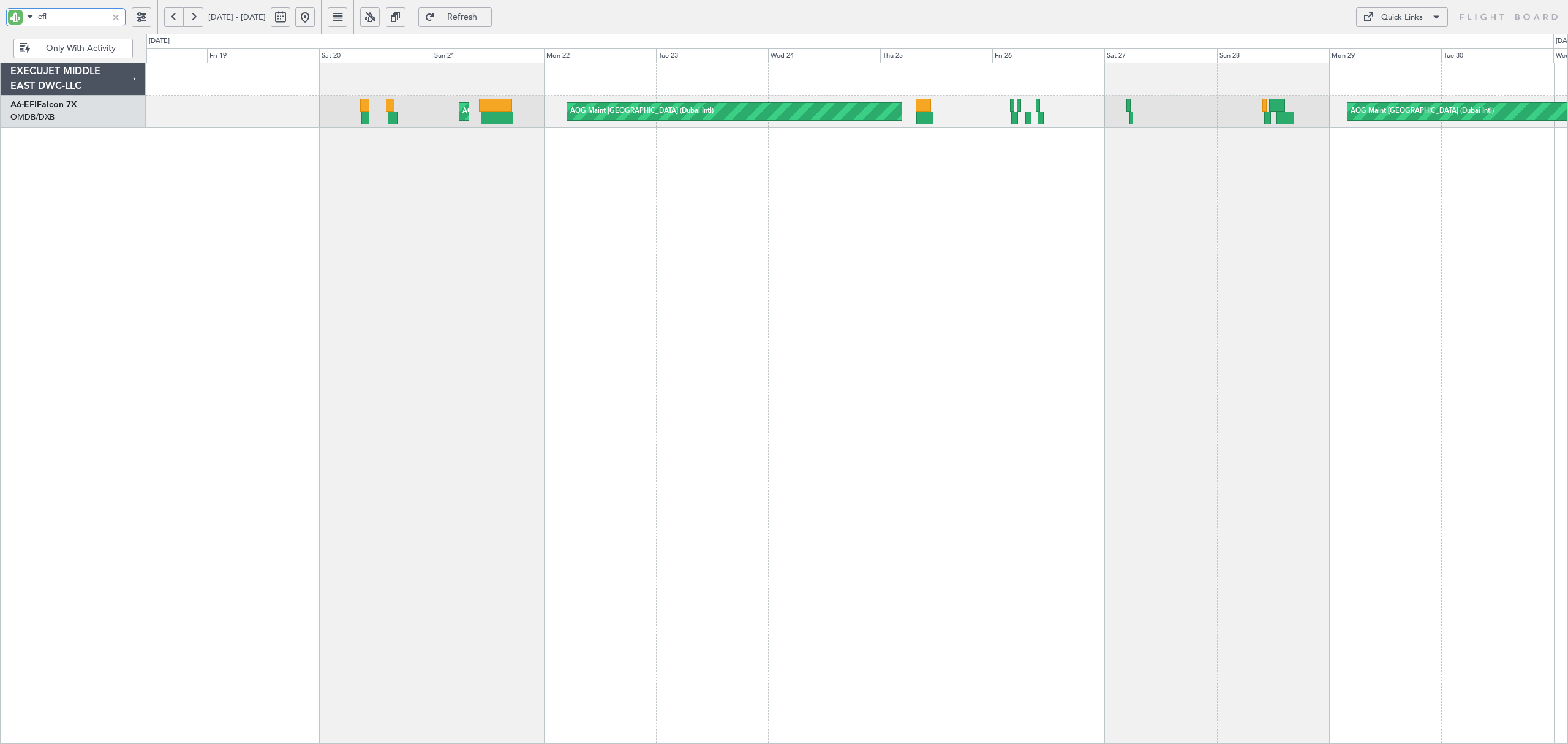
click at [363, 220] on div "AOG Maint [GEOGRAPHIC_DATA] (Dubai Intl) AOG Maint AOG Maint [GEOGRAPHIC_DATA] …" at bounding box center [857, 402] width 1421 height 681
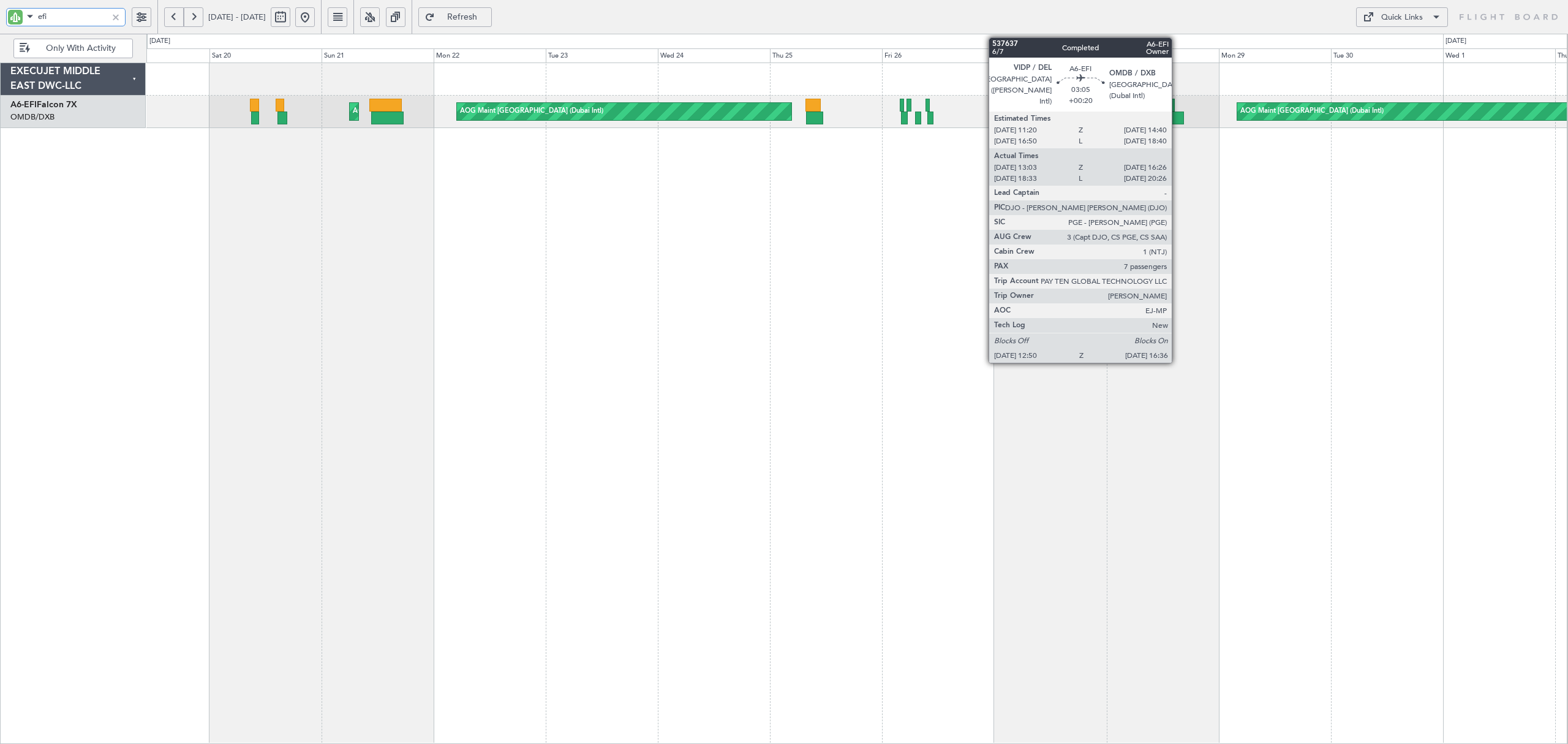
click at [1177, 121] on div at bounding box center [1175, 118] width 18 height 13
type input "efi"
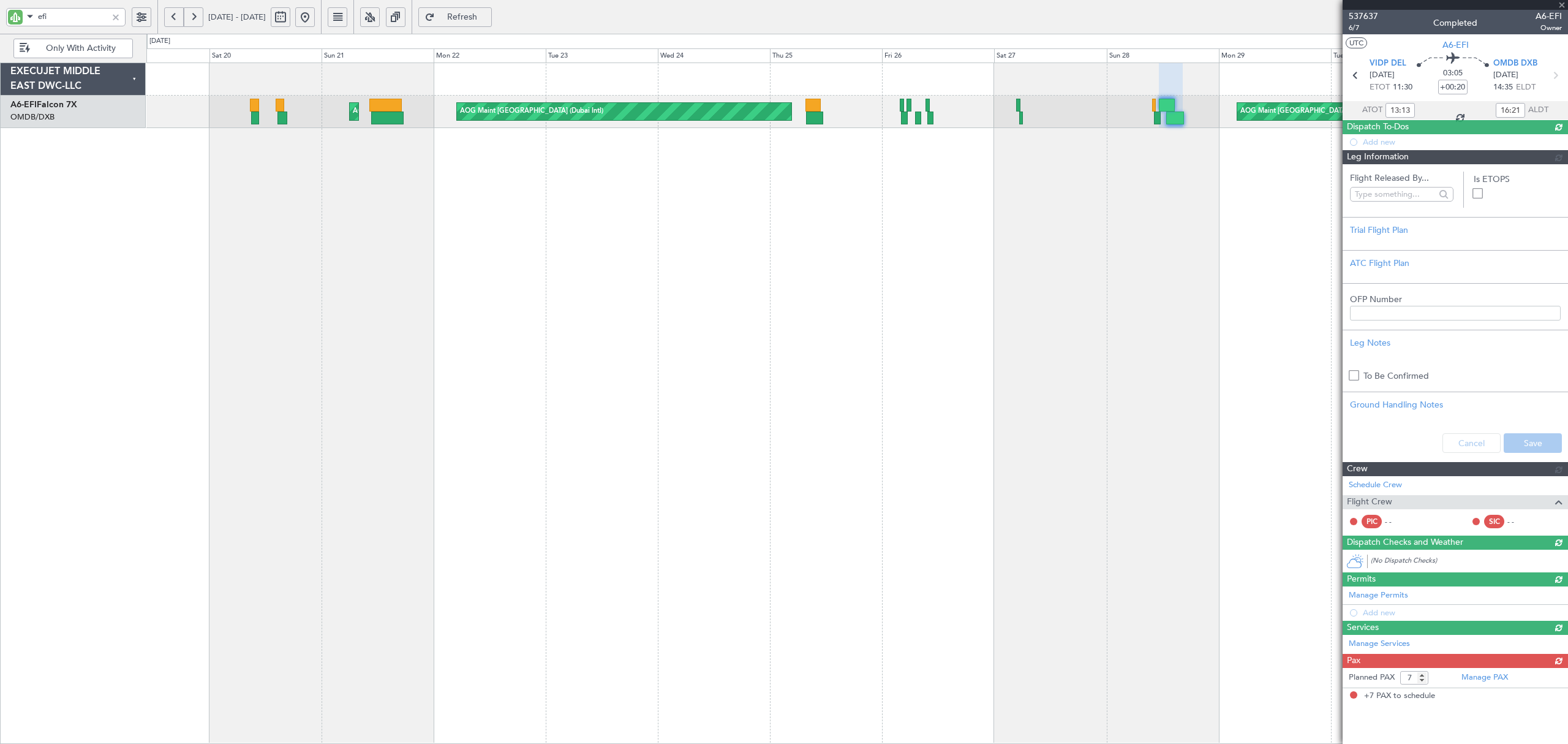
type input "[PERSON_NAME] (ANI)"
type input "7354"
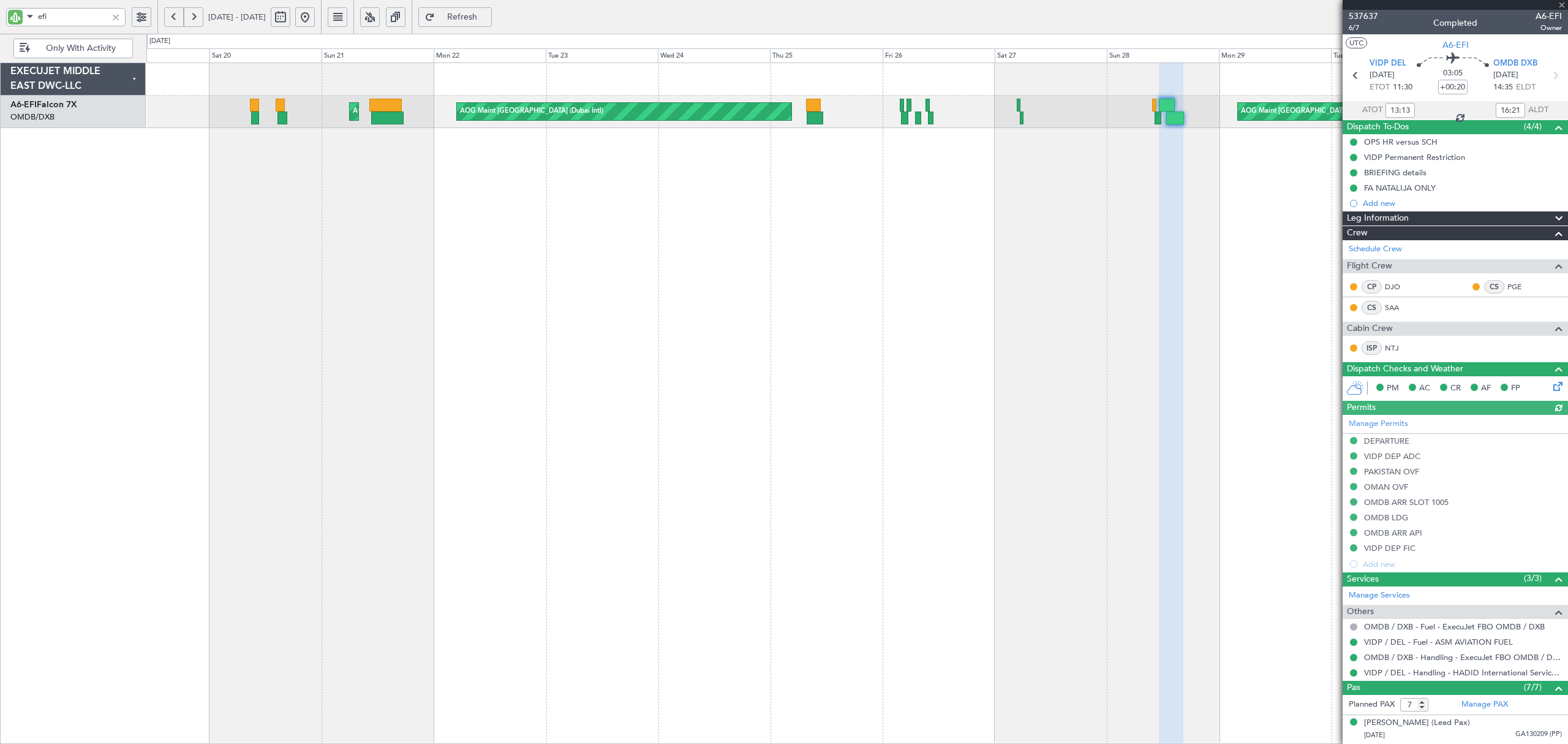
type input "[PERSON_NAME] (ANI)"
type input "7354"
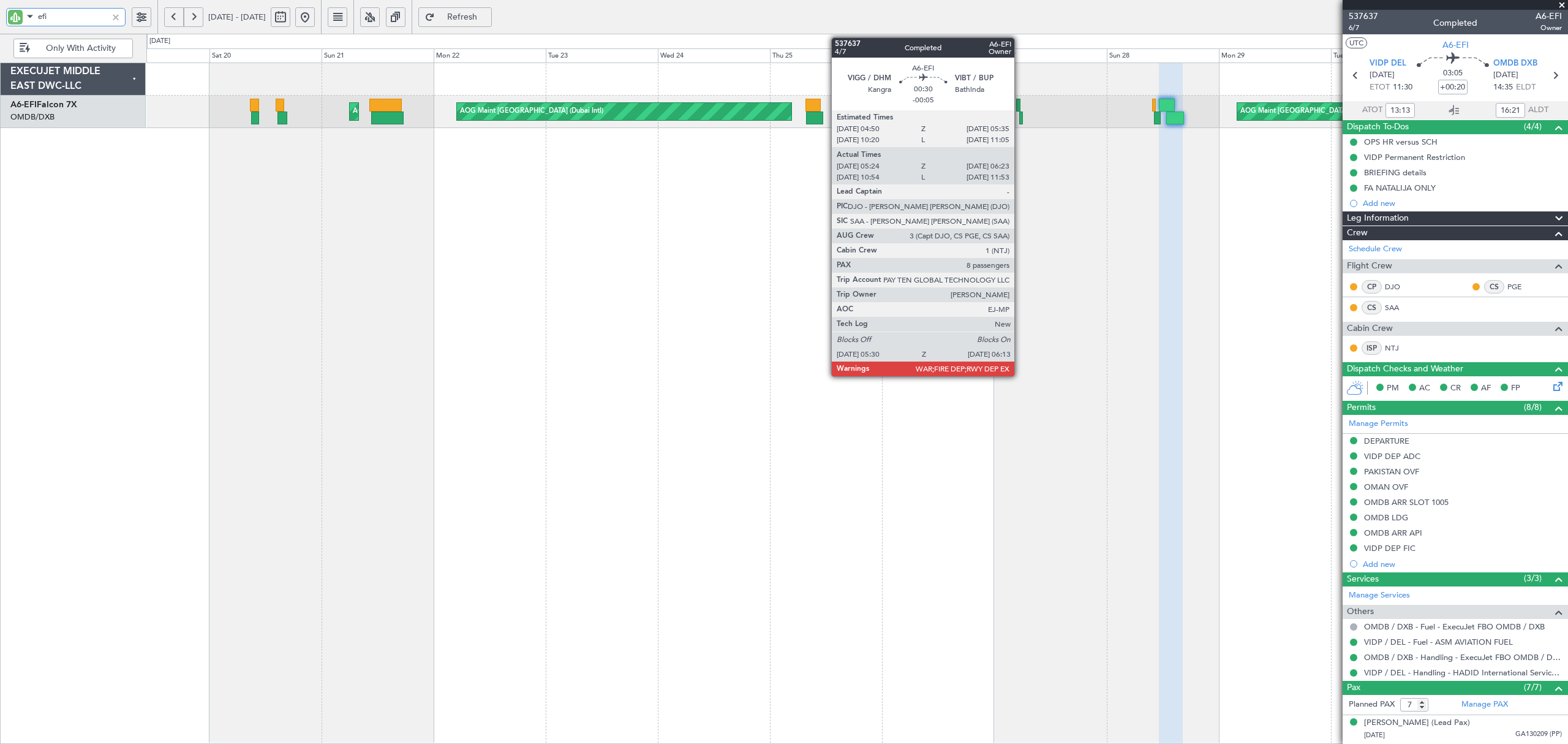
click at [1020, 121] on div at bounding box center [1021, 118] width 4 height 13
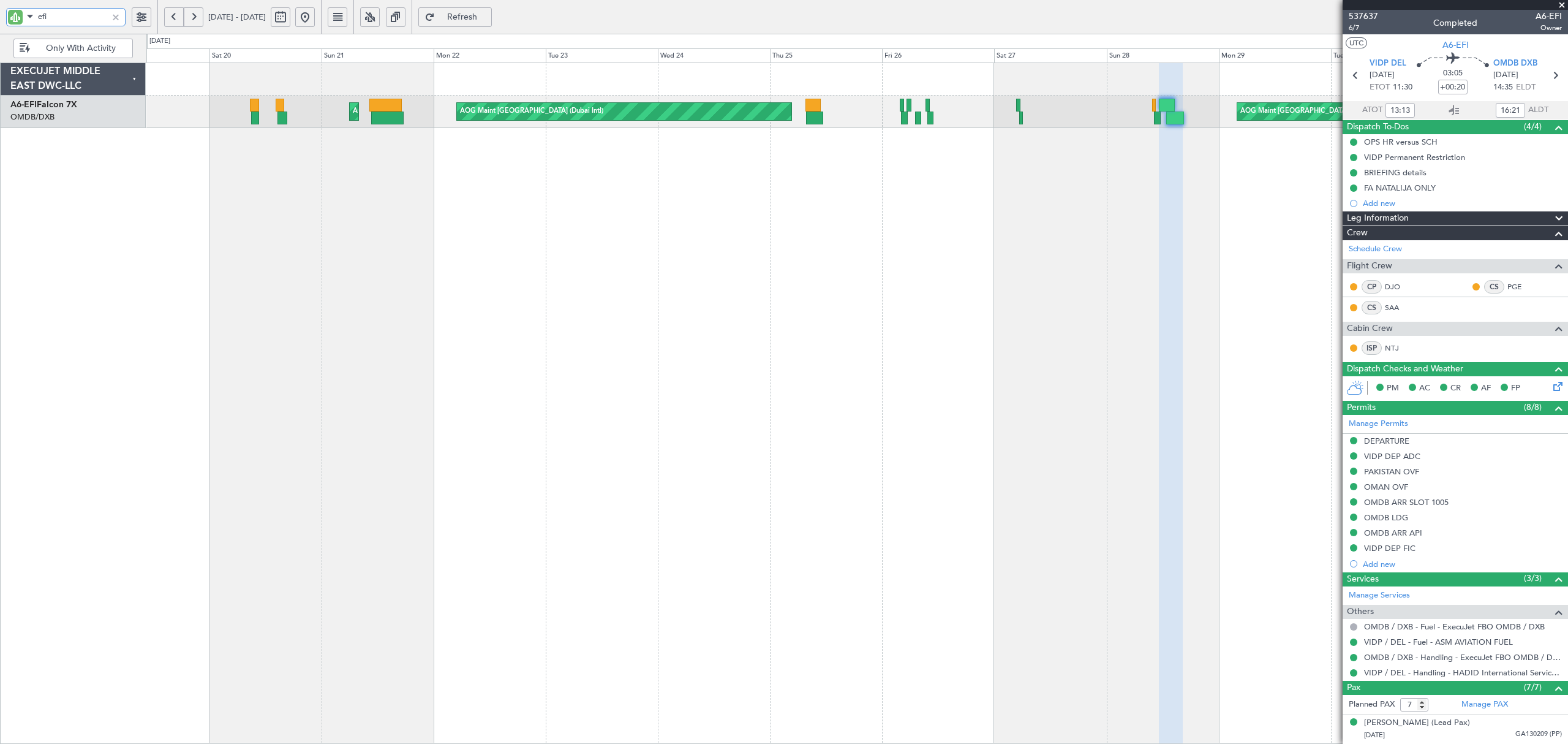
drag, startPoint x: 63, startPoint y: 17, endPoint x: -58, endPoint y: 25, distance: 121.3
click at [0, 25] on html "efi [DATE] - [DATE] Refresh Quick Links Only With Activity AOG Maint [GEOGRAPHI…" at bounding box center [784, 372] width 1568 height 744
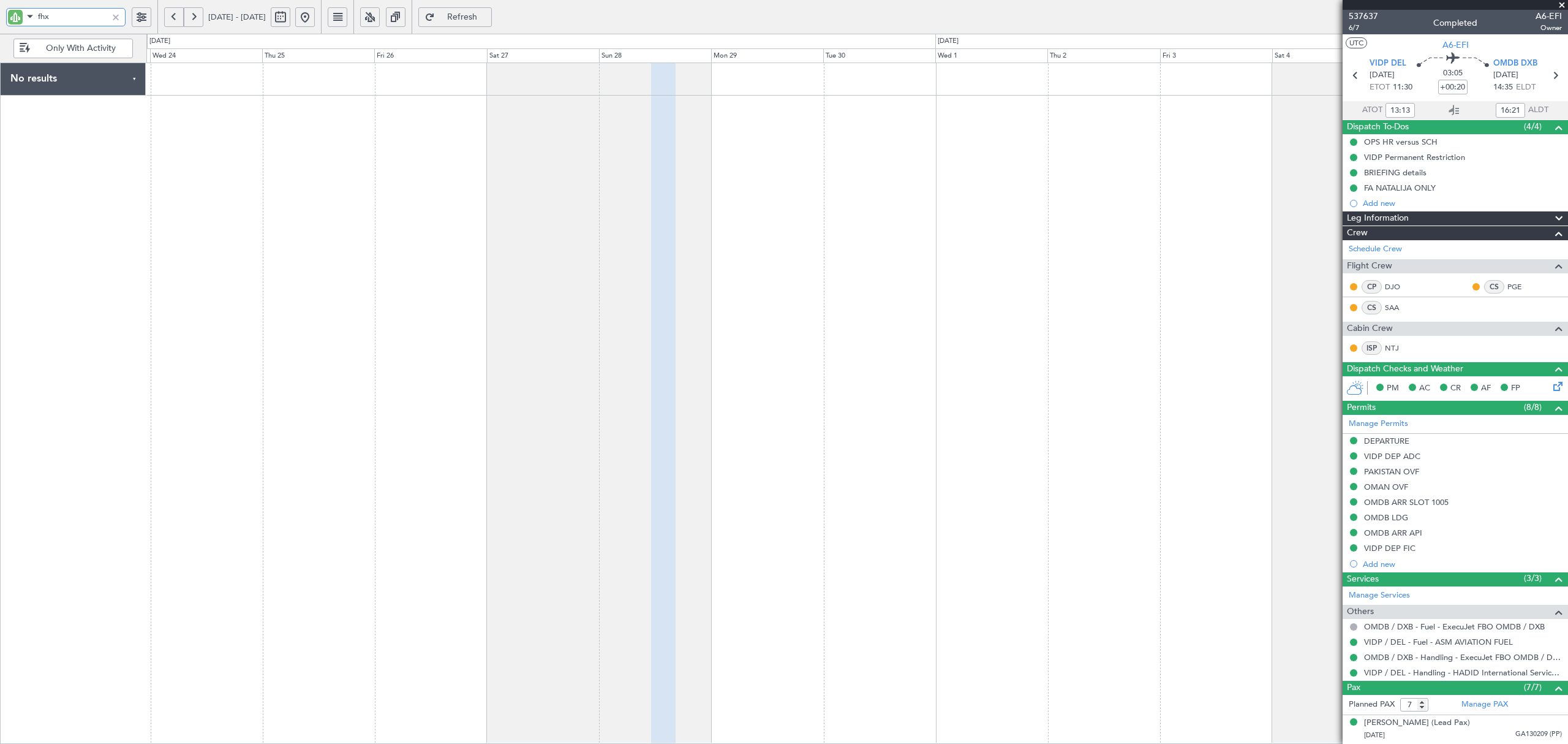
click at [448, 182] on div at bounding box center [857, 402] width 1421 height 681
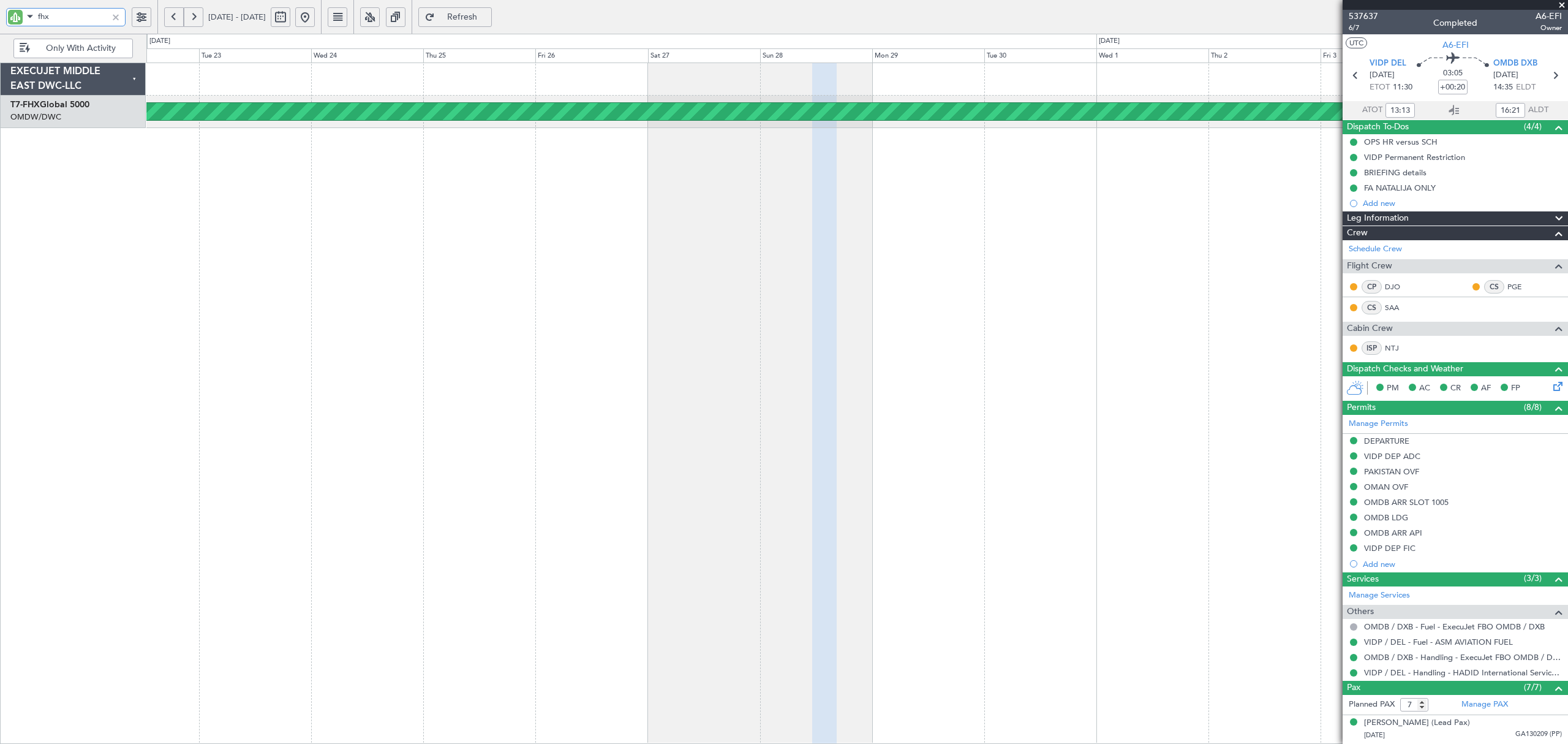
click at [1472, 116] on fb-app "fhx [DATE] - [DATE] Refresh Quick Links Only With Activity Planned Maint [GEOGR…" at bounding box center [784, 380] width 1568 height 729
click at [1310, 165] on div "Planned Maint [GEOGRAPHIC_DATA] ([GEOGRAPHIC_DATA])" at bounding box center [857, 402] width 1421 height 681
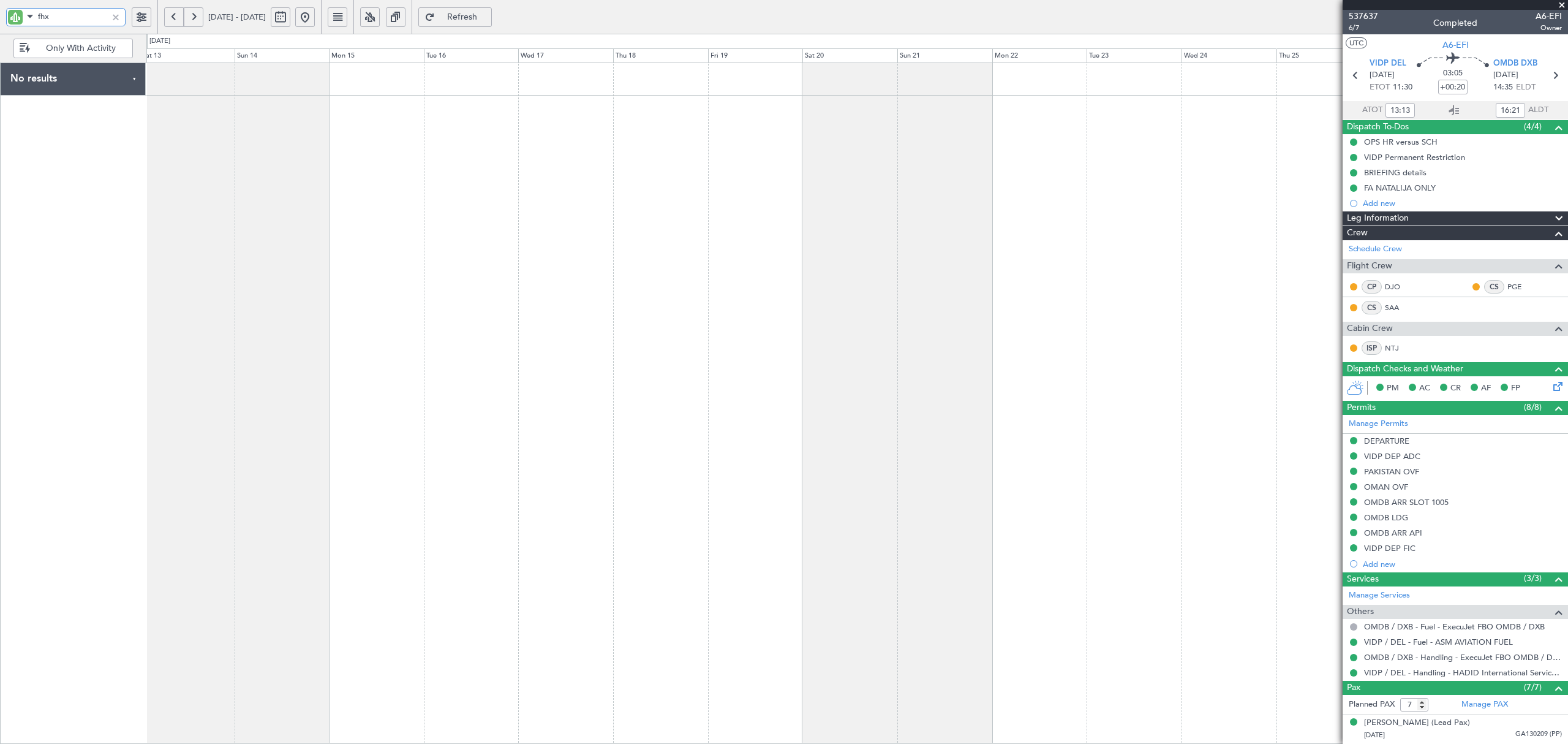
click at [970, 200] on div at bounding box center [857, 402] width 1421 height 681
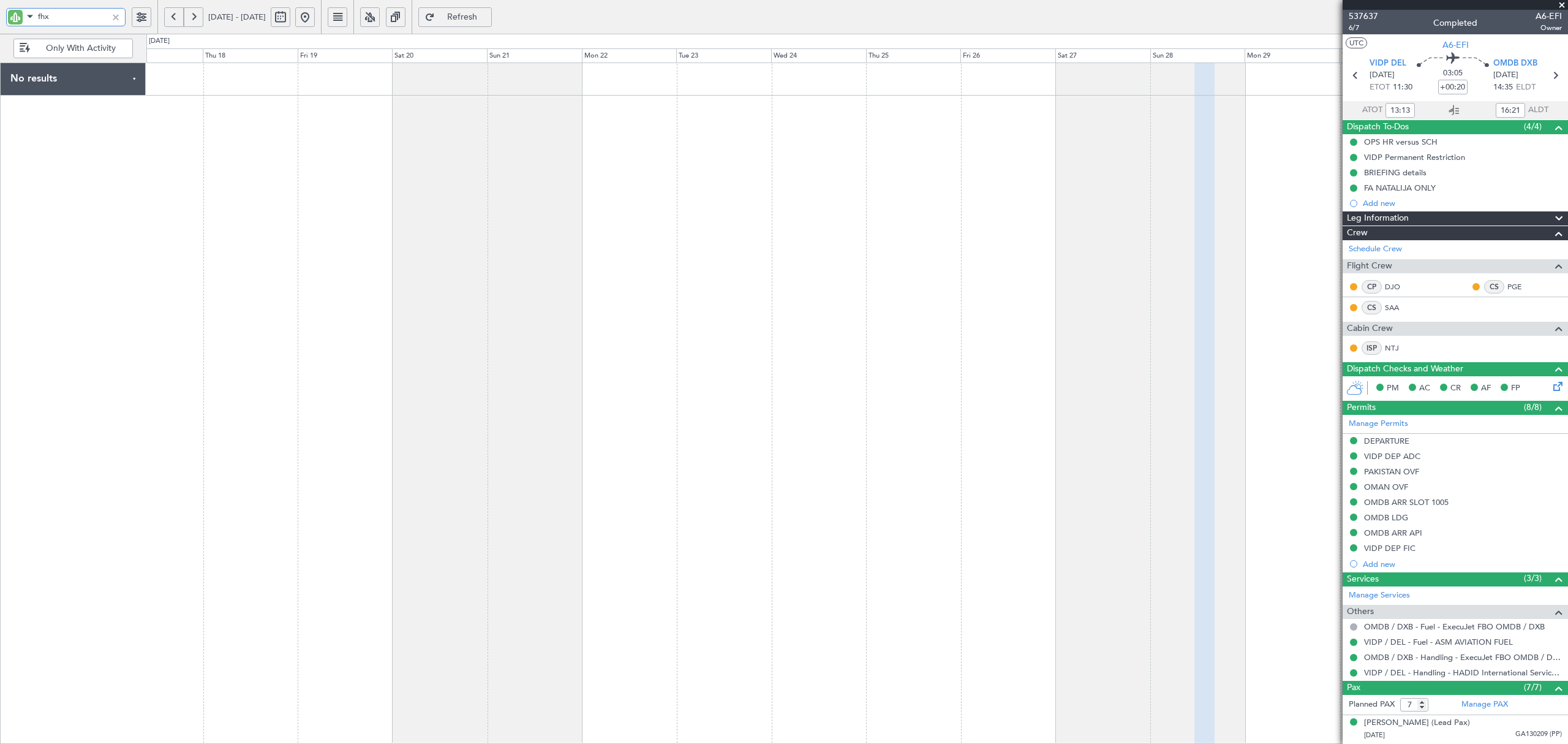
click at [187, 196] on div at bounding box center [857, 402] width 1421 height 681
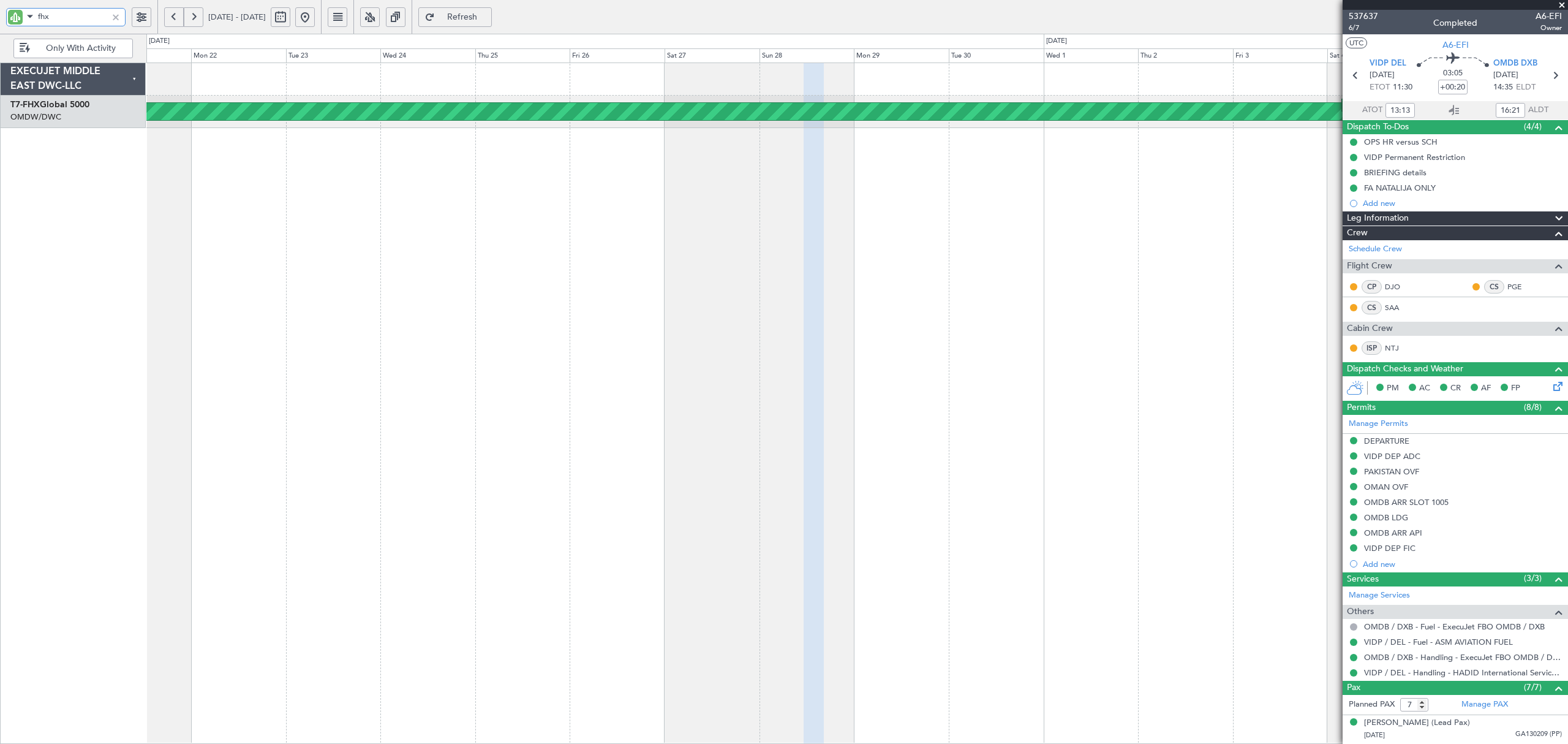
type input "fhx"
type input "[PERSON_NAME] (ANI)"
type input "7354"
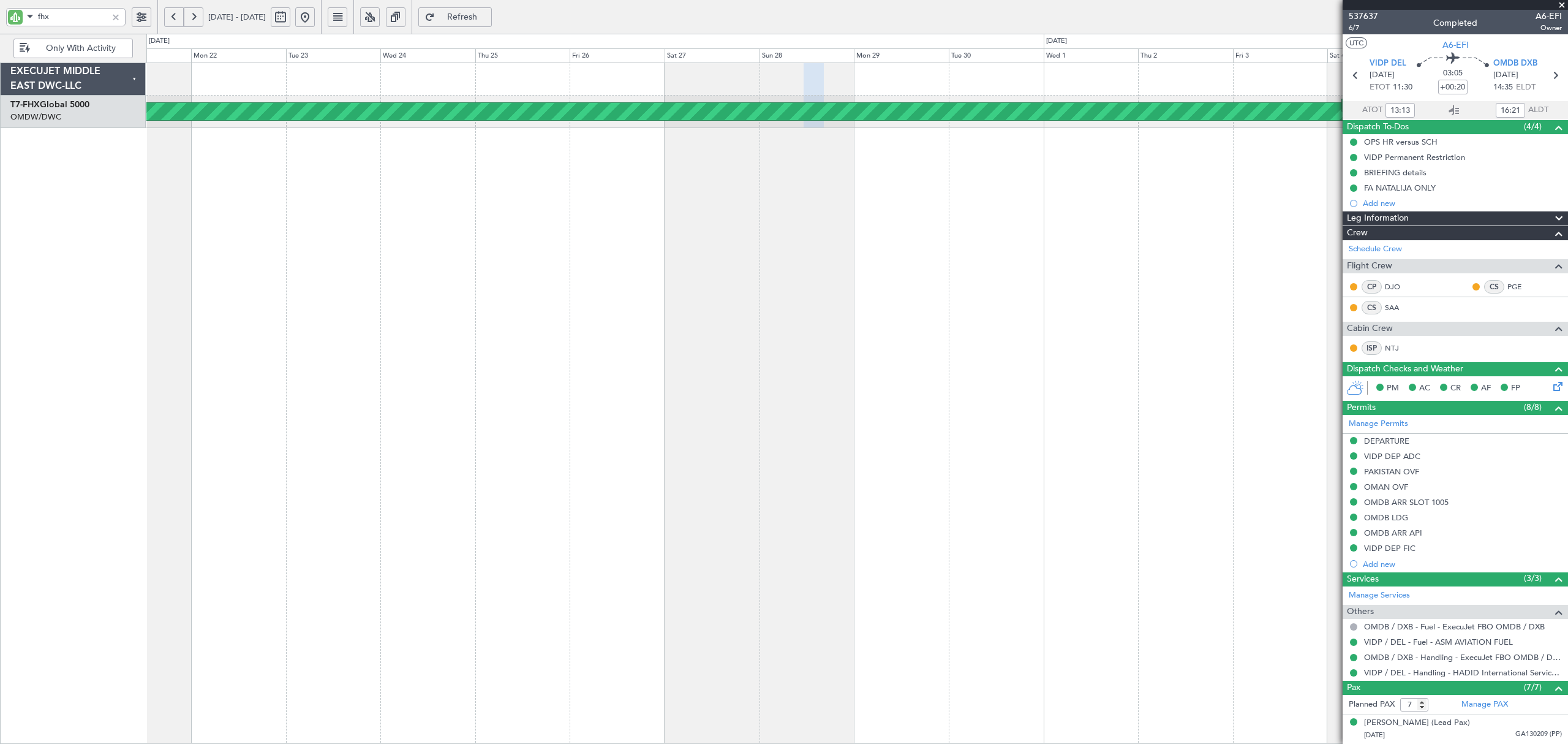
type input "[PERSON_NAME] (ANI)"
type input "7354"
type input "[PERSON_NAME] (ANI)"
type input "7354"
